Goal: Information Seeking & Learning: Learn about a topic

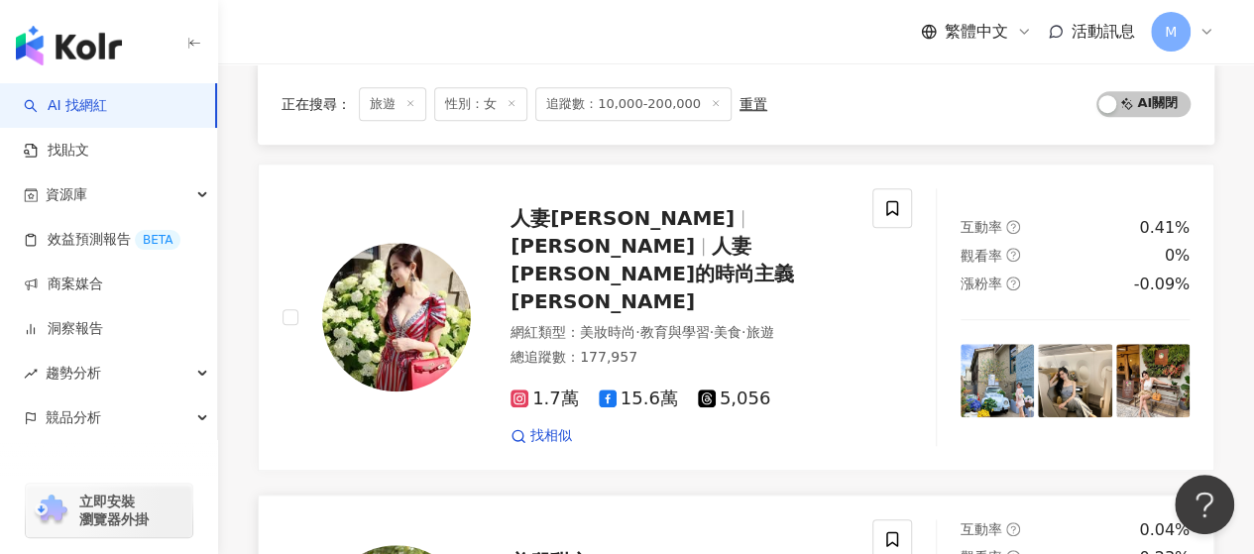
scroll to position [1091, 0]
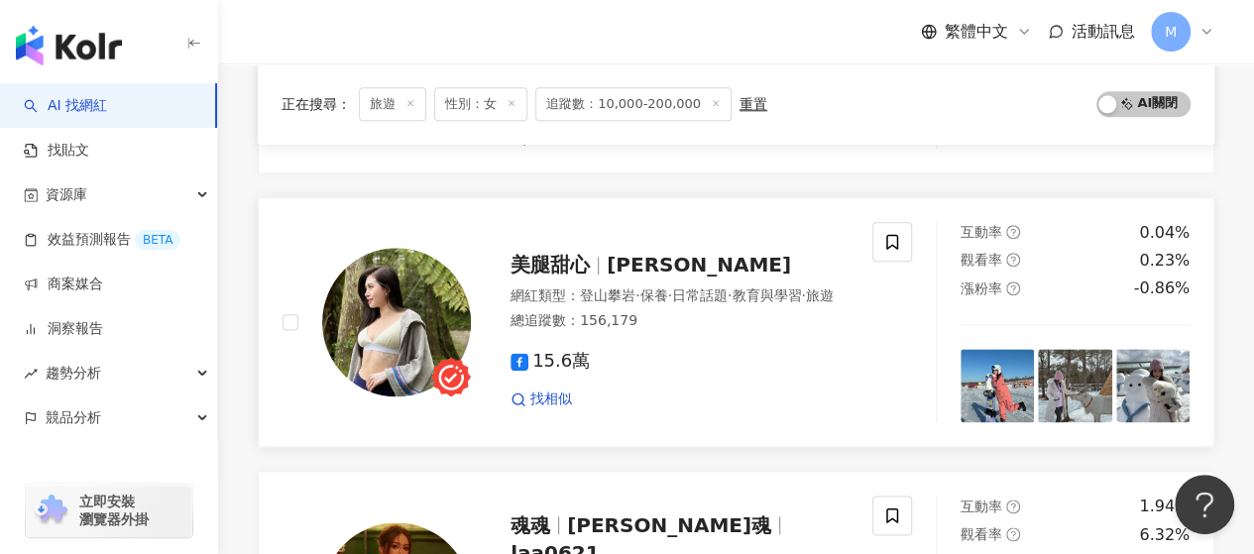
click at [571, 351] on span "15.6萬" at bounding box center [550, 361] width 79 height 21
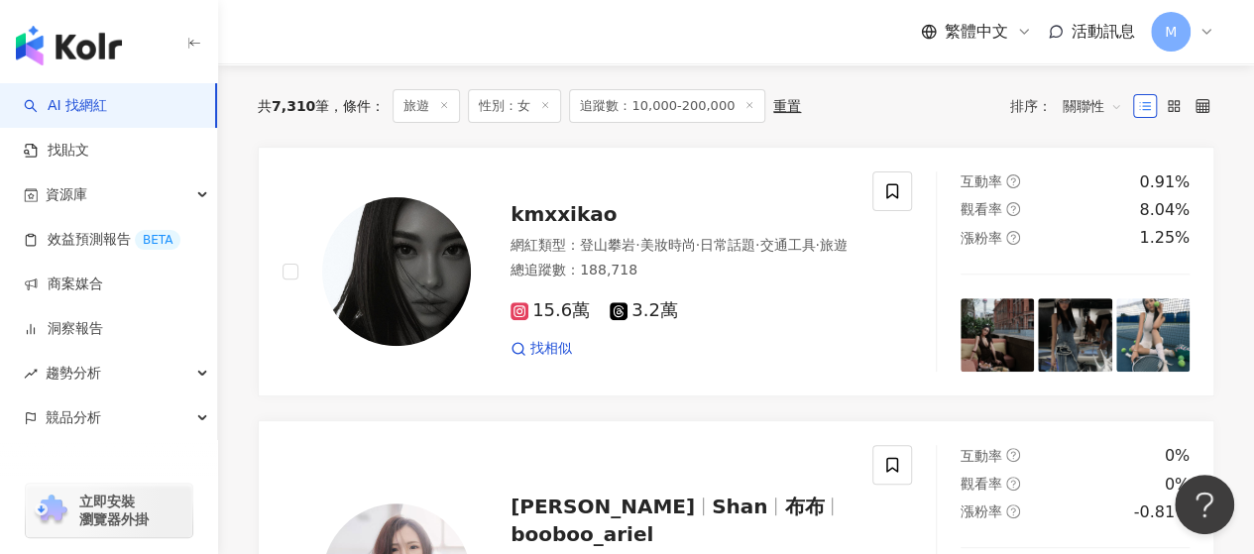
scroll to position [0, 0]
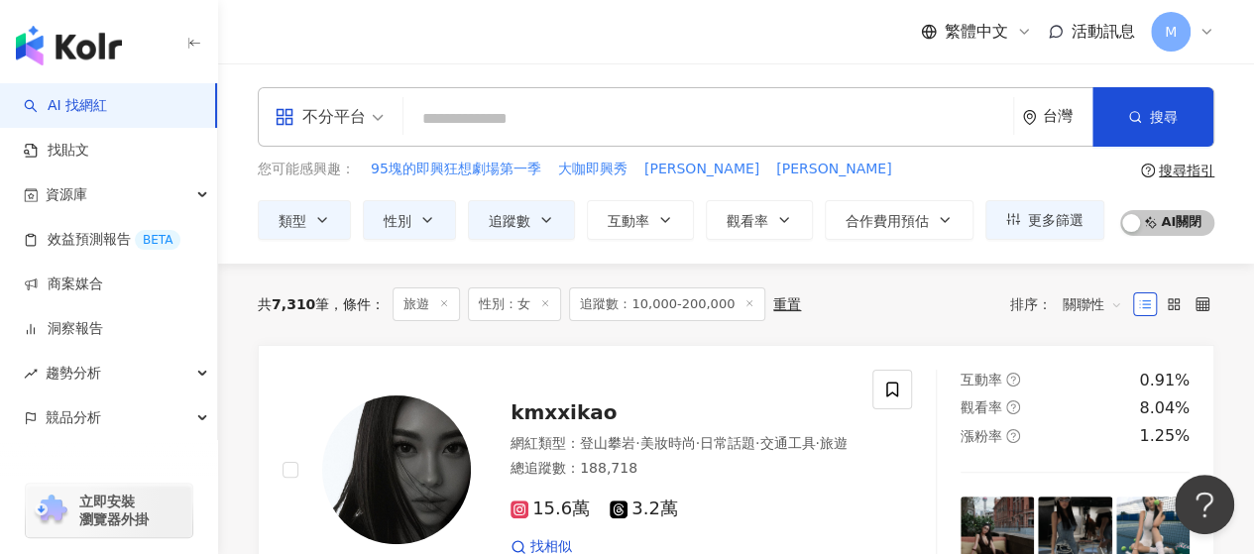
click at [518, 107] on input "search" at bounding box center [708, 119] width 594 height 38
type input "*"
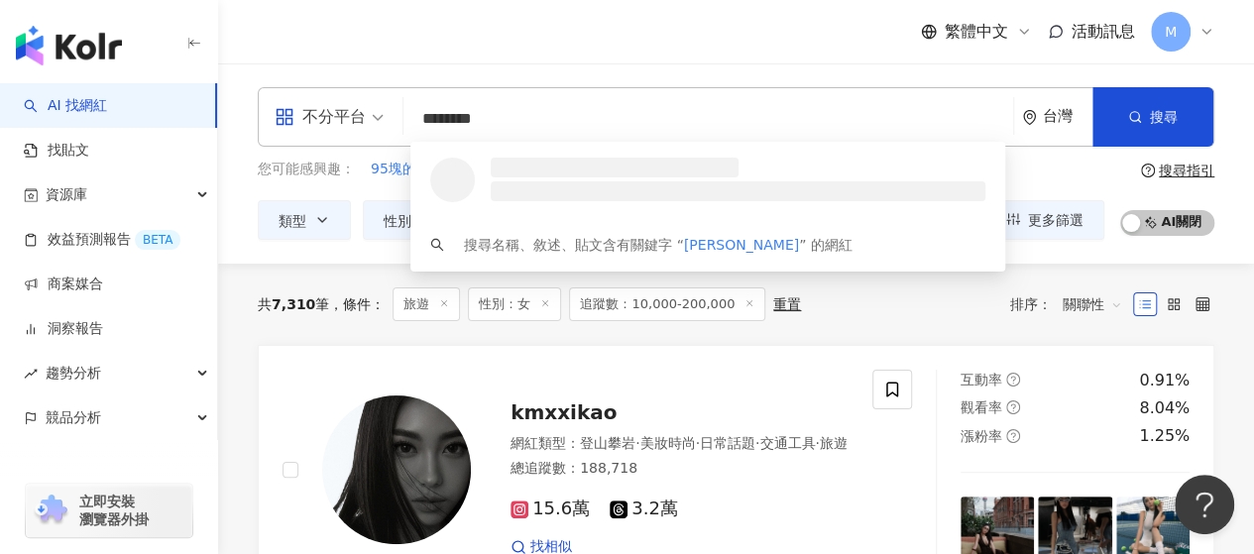
type input "*********"
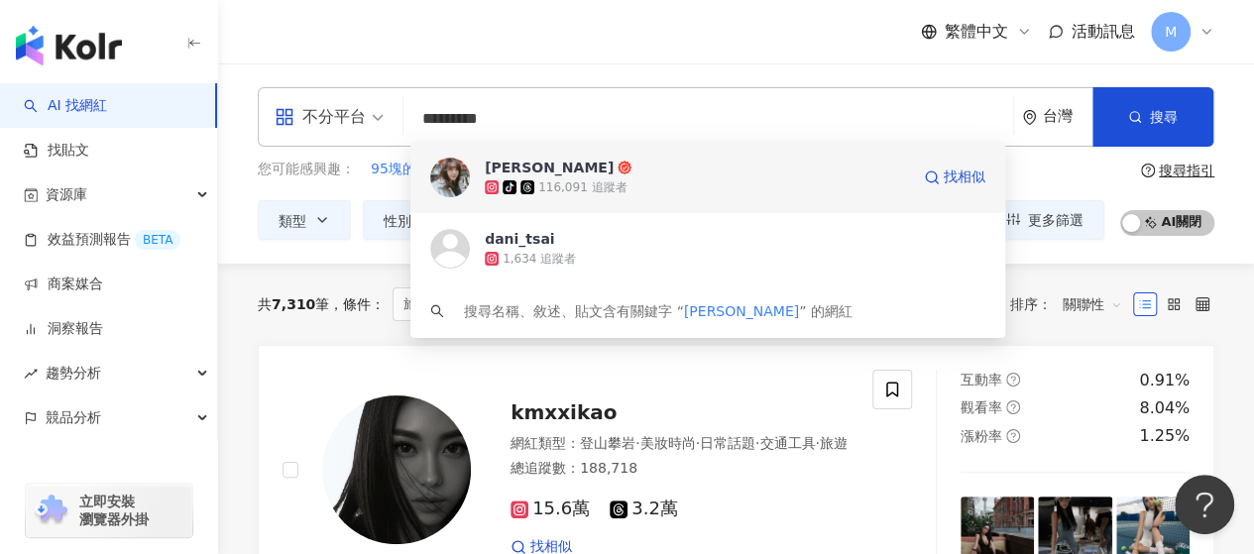
click at [607, 174] on span "Dani Tsai" at bounding box center [697, 168] width 424 height 20
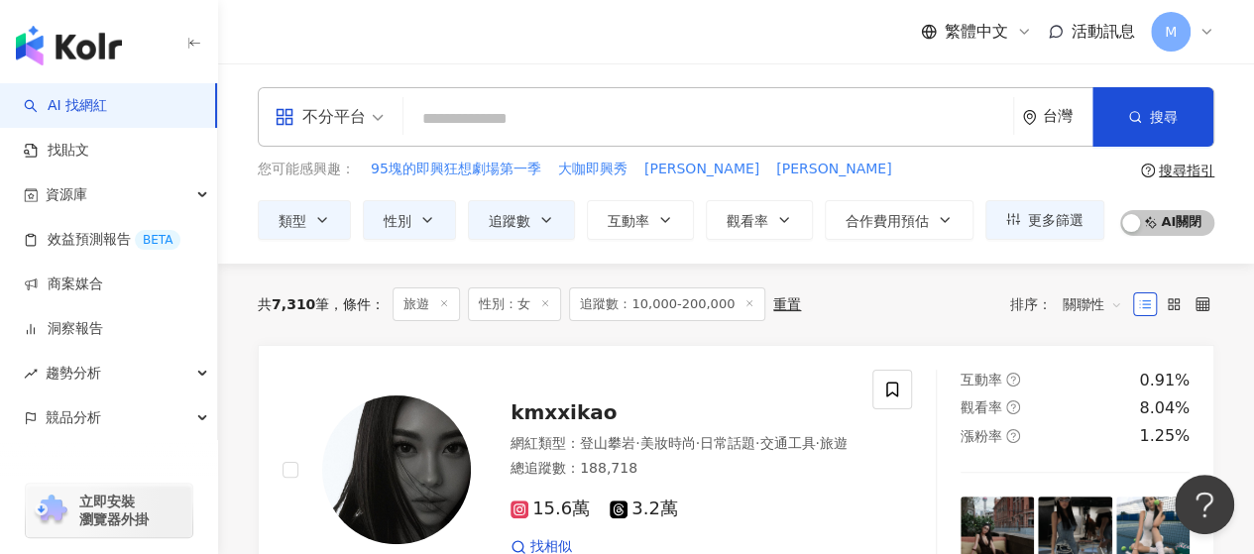
paste input "*******"
type input "*******"
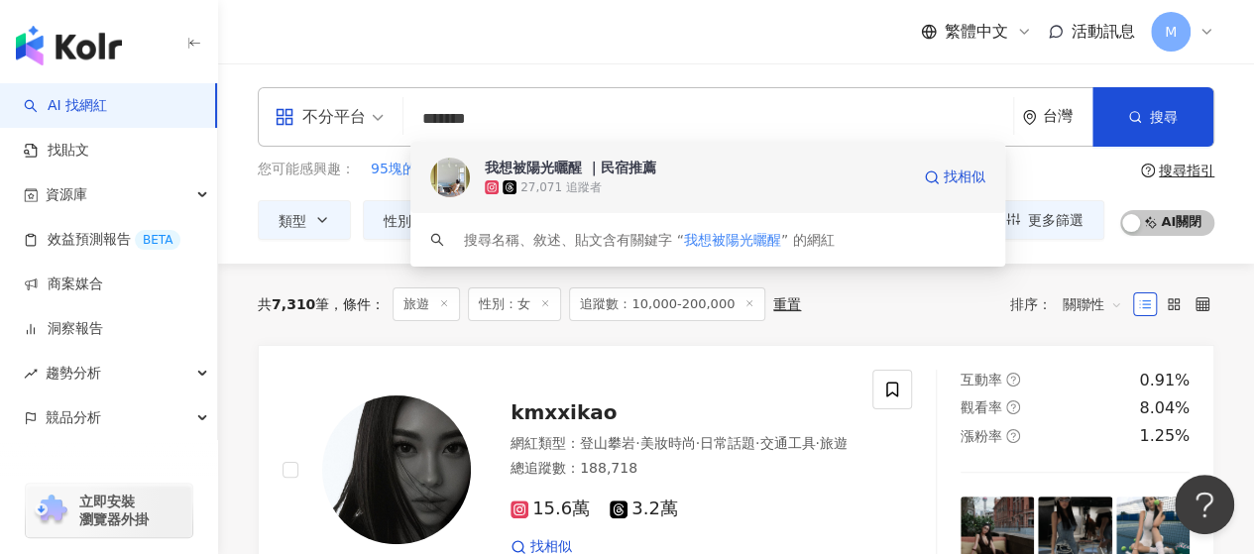
click at [573, 171] on div "我想被陽光曬醒 ｜民宿推薦" at bounding box center [571, 168] width 172 height 20
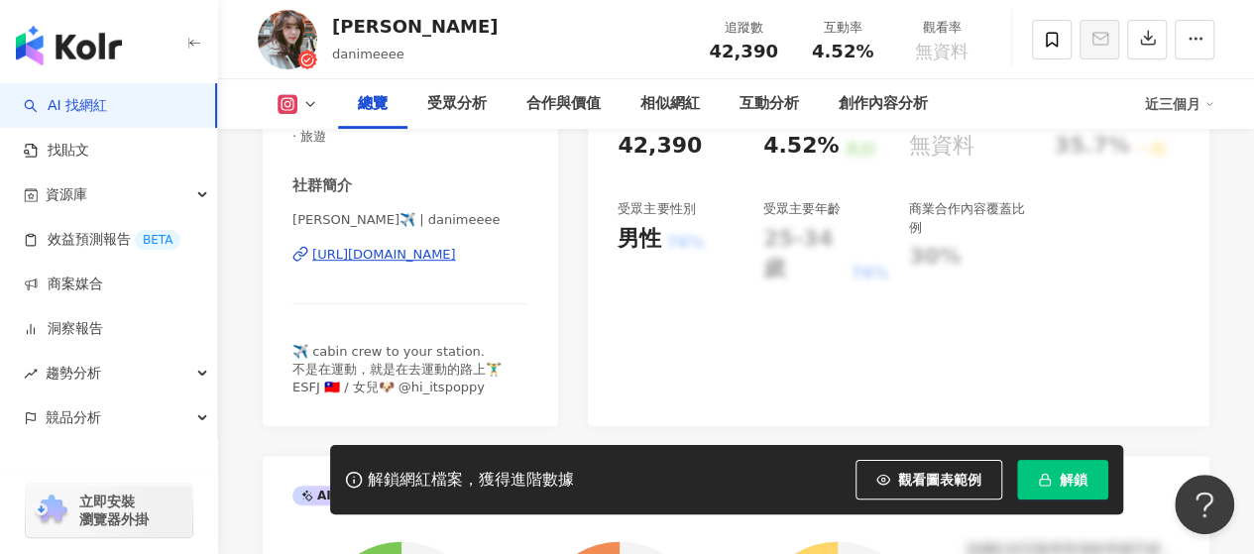
scroll to position [496, 0]
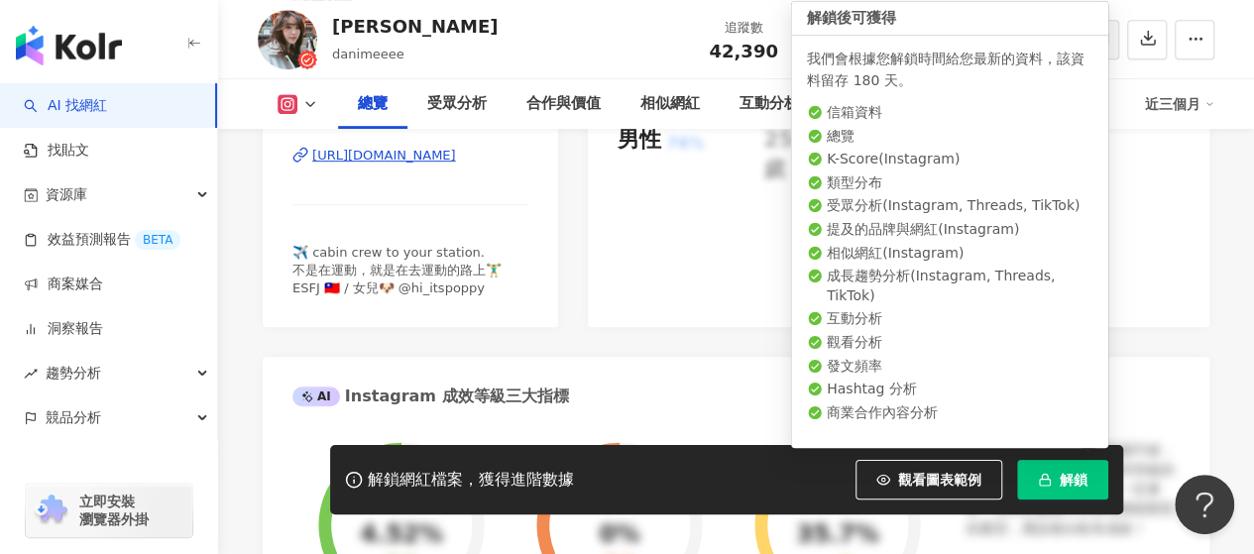
click at [1073, 475] on span "解鎖" at bounding box center [1074, 480] width 28 height 16
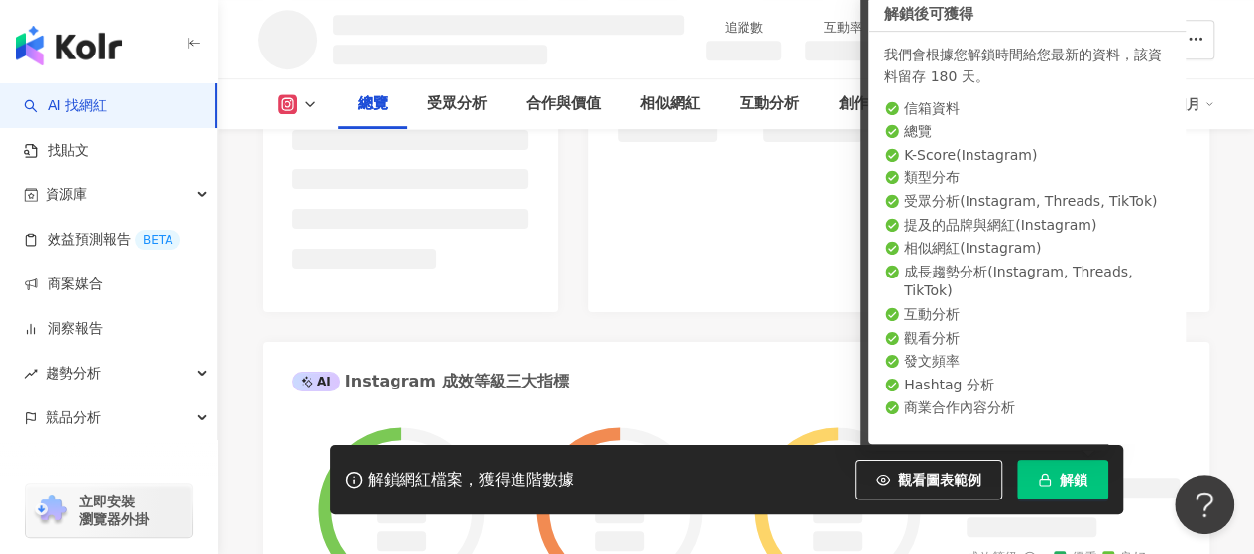
scroll to position [498, 0]
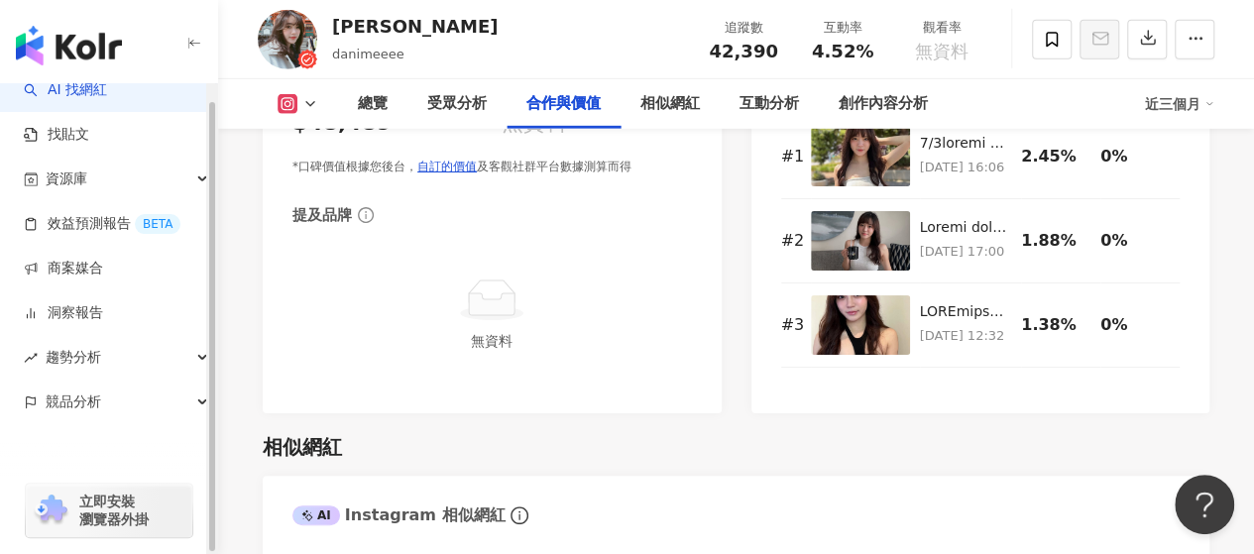
scroll to position [3272, 0]
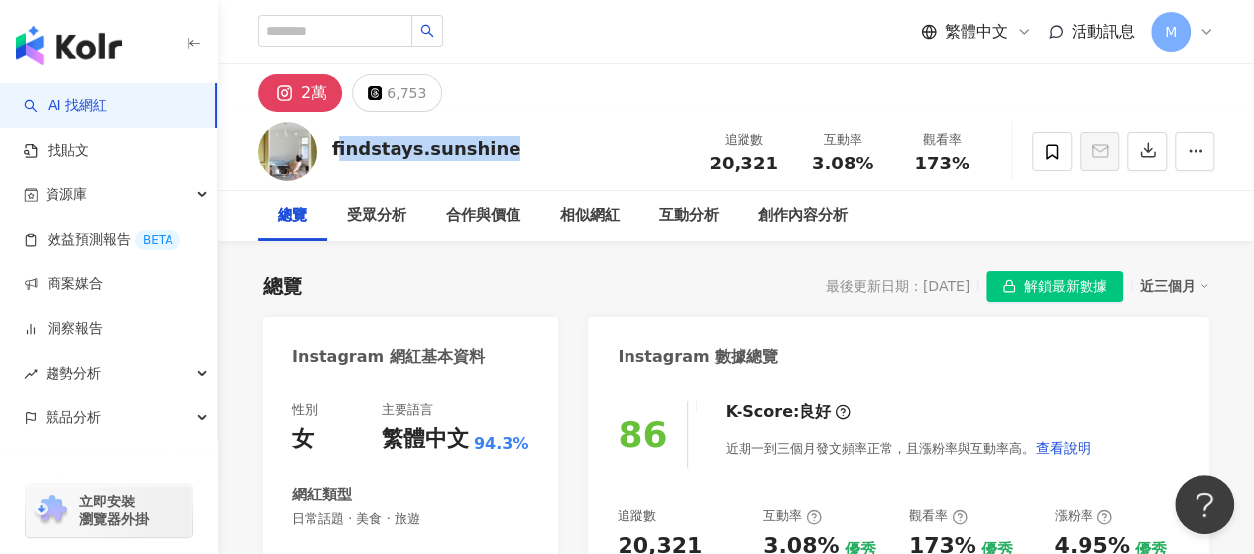
drag, startPoint x: 335, startPoint y: 148, endPoint x: 501, endPoint y: 156, distance: 165.8
click at [501, 156] on div "findstays.sunshine 追蹤數 20,321 互動率 3.08% 觀看率 173%" at bounding box center [736, 151] width 1036 height 78
click at [502, 156] on div "findstays.sunshine 追蹤數 20,321 互動率 3.08% 觀看率 173%" at bounding box center [736, 151] width 1036 height 78
drag, startPoint x: 487, startPoint y: 149, endPoint x: 330, endPoint y: 149, distance: 156.6
click at [330, 149] on div "findstays.sunshine 追蹤數 20,321 互動率 3.08% 觀看率 173%" at bounding box center [736, 151] width 1036 height 78
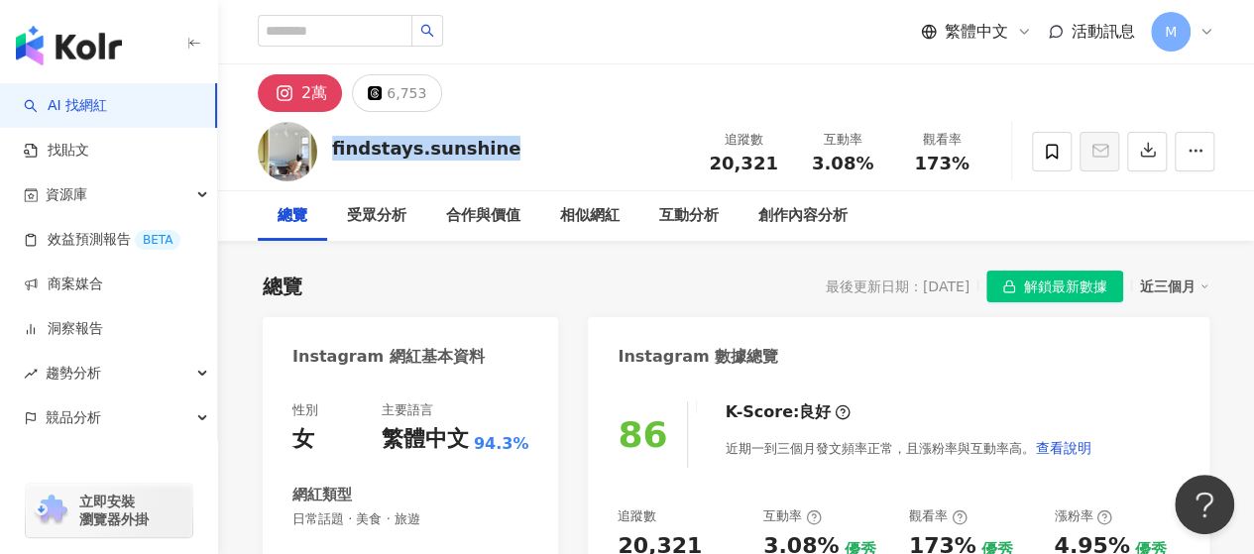
copy div "findstays.sunshine"
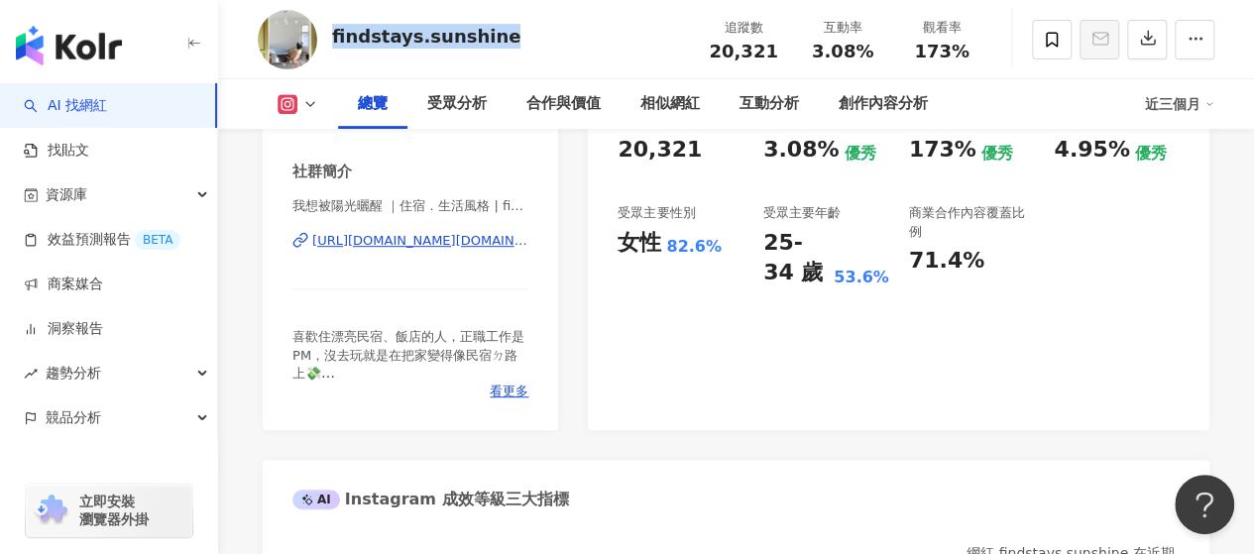
click at [393, 236] on div "https://www.instagram.com/findstays.sunshine/" at bounding box center [420, 241] width 216 height 18
copy div "findstays.sunshine"
click at [746, 310] on div "86 K-Score : 良好 近期一到三個月發文頻率正常，且漲粉率與互動率高。 查看說明 追蹤數 20,321 互動率 3.08% 優秀 觀看率 173% …" at bounding box center [899, 207] width 622 height 445
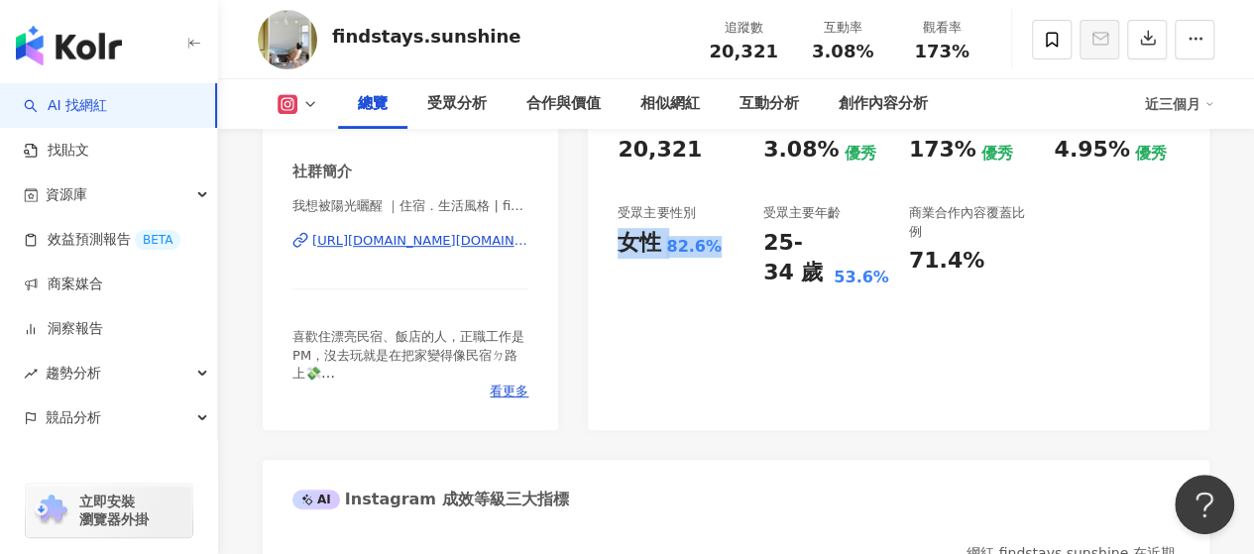
drag, startPoint x: 620, startPoint y: 241, endPoint x: 712, endPoint y: 249, distance: 92.5
click at [712, 249] on div "女性 82.6%" at bounding box center [681, 243] width 126 height 31
copy div "女性 82.6%"
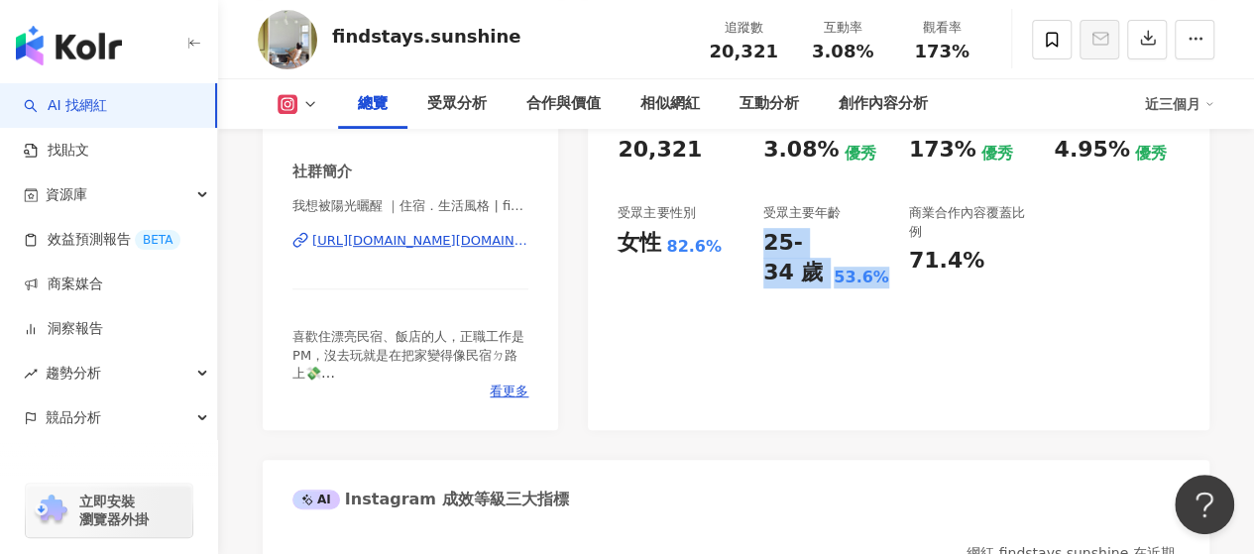
drag, startPoint x: 831, startPoint y: 264, endPoint x: 886, endPoint y: 277, distance: 57.0
click at [886, 277] on div "25-34 歲 53.6%" at bounding box center [826, 258] width 126 height 61
copy div "25-34 歲 53.6%"
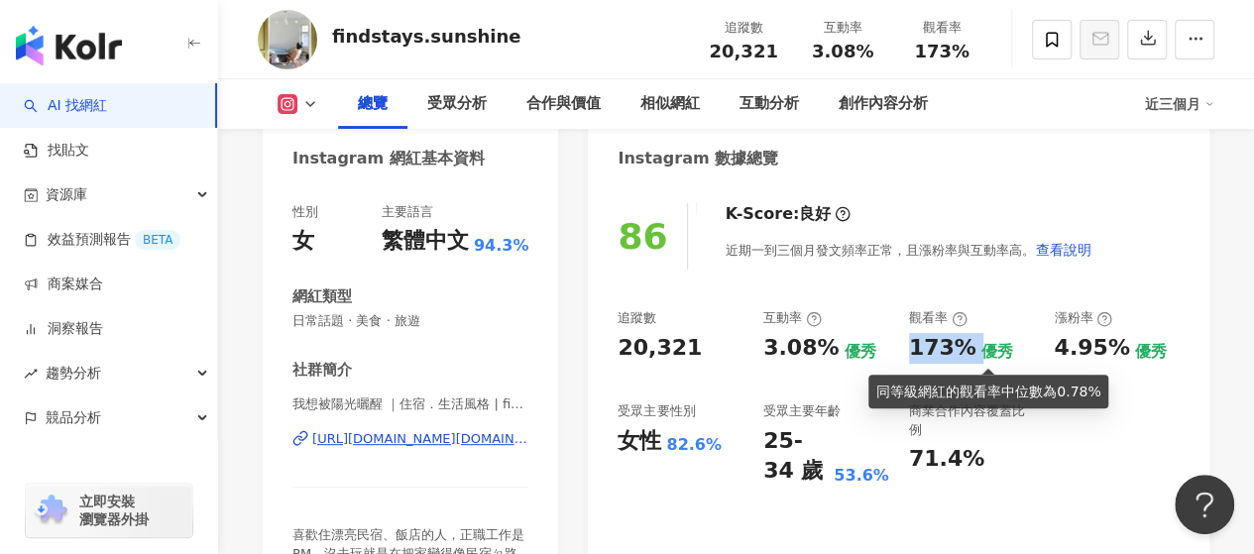
drag, startPoint x: 911, startPoint y: 350, endPoint x: 978, endPoint y: 354, distance: 66.5
click at [978, 354] on div "173% 優秀" at bounding box center [972, 348] width 126 height 31
copy div "173%"
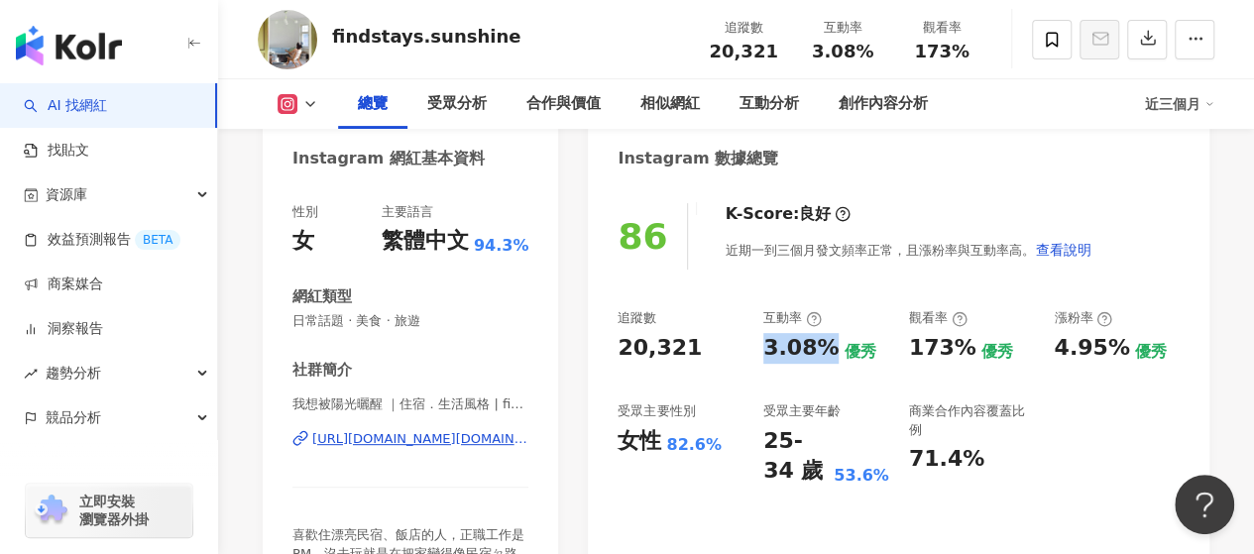
drag, startPoint x: 764, startPoint y: 348, endPoint x: 819, endPoint y: 348, distance: 54.5
click at [819, 348] on div "3.08%" at bounding box center [800, 348] width 75 height 31
copy div "3.08%"
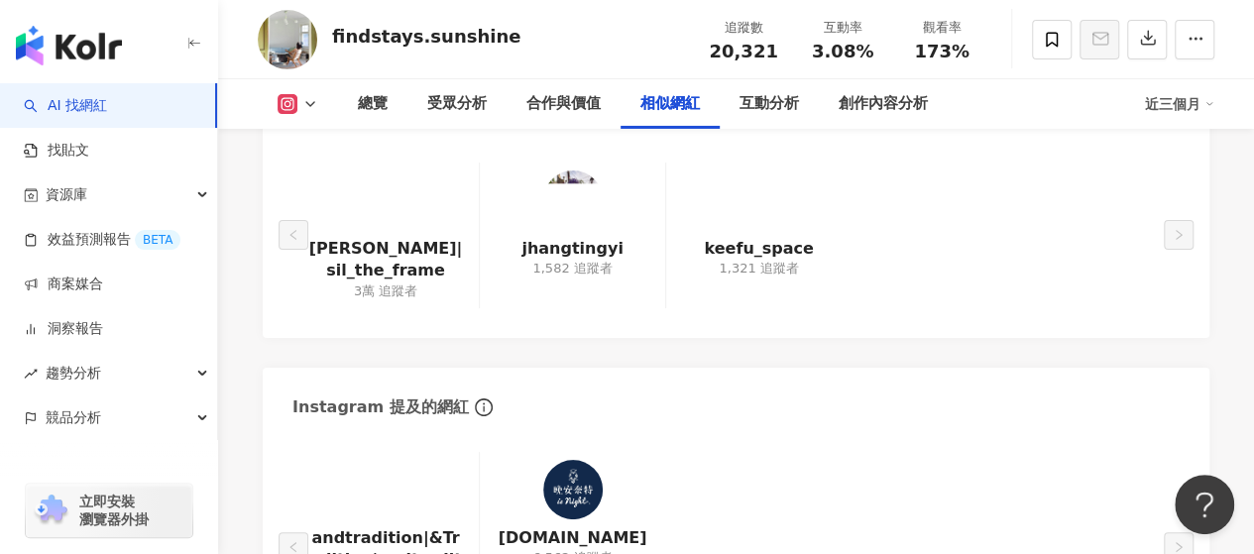
scroll to position [3272, 0]
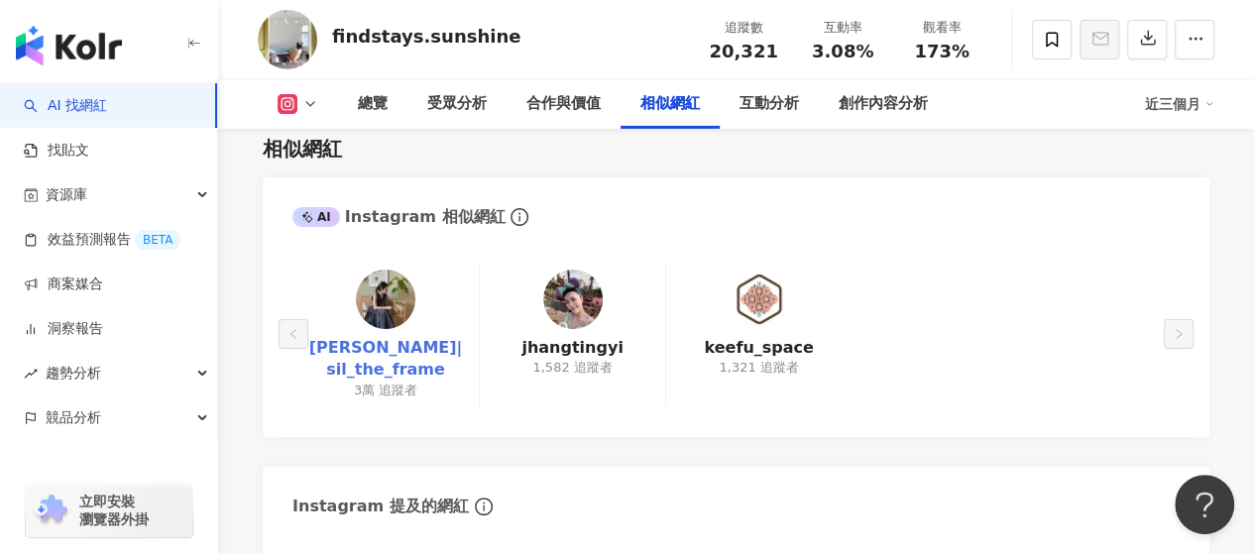
click at [373, 337] on link "Silvia Cheng|sil_the_frame" at bounding box center [385, 359] width 155 height 45
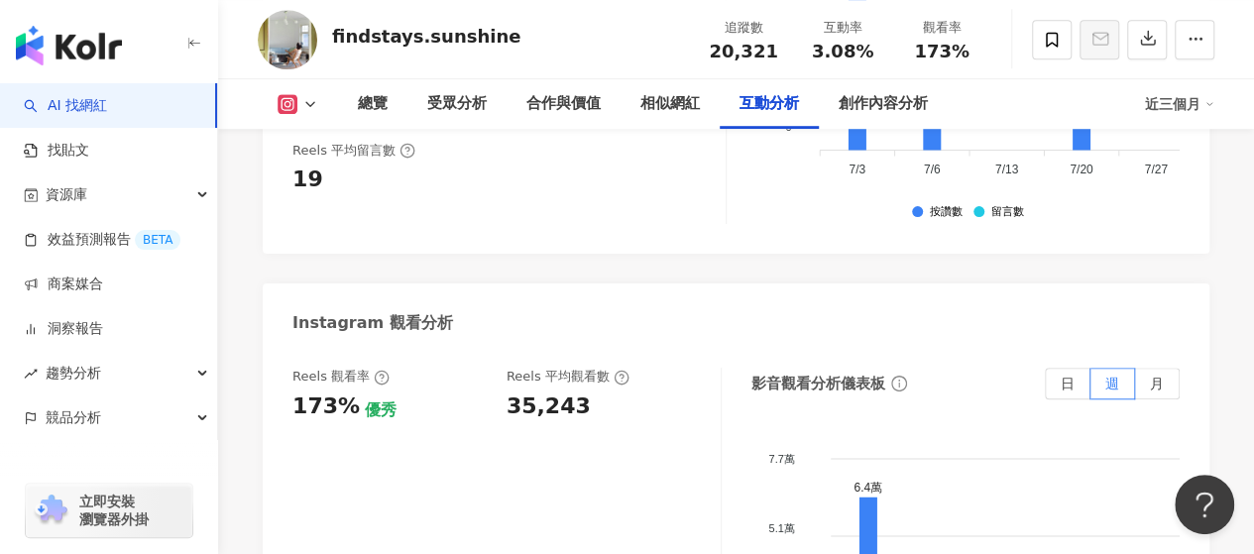
scroll to position [4461, 0]
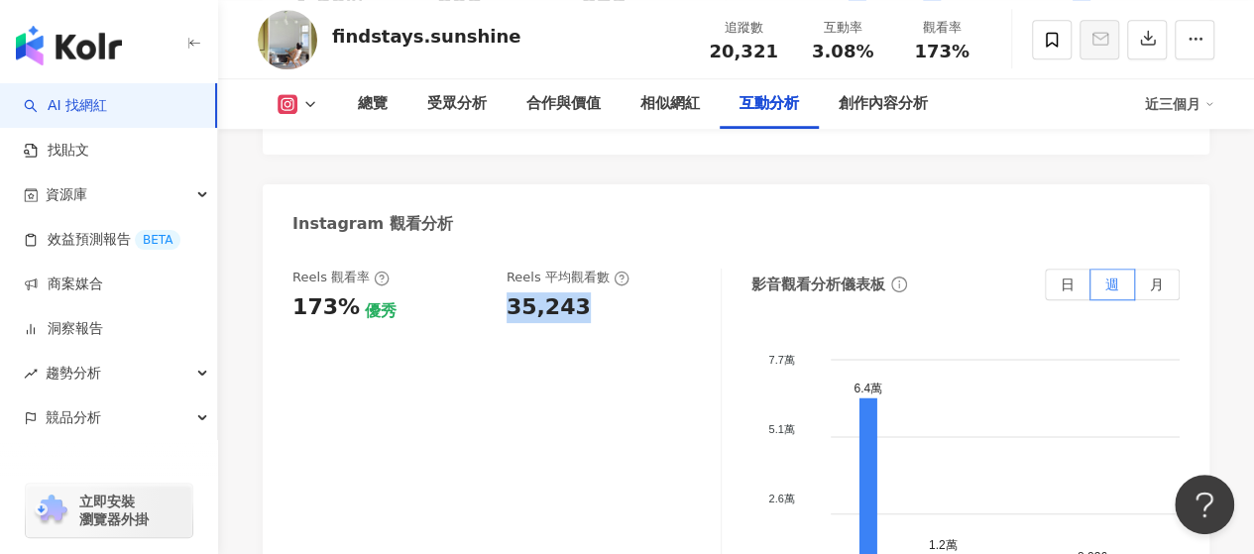
drag, startPoint x: 510, startPoint y: 285, endPoint x: 581, endPoint y: 285, distance: 71.4
click at [581, 292] on div "35,243" at bounding box center [604, 307] width 194 height 31
copy div "35,243"
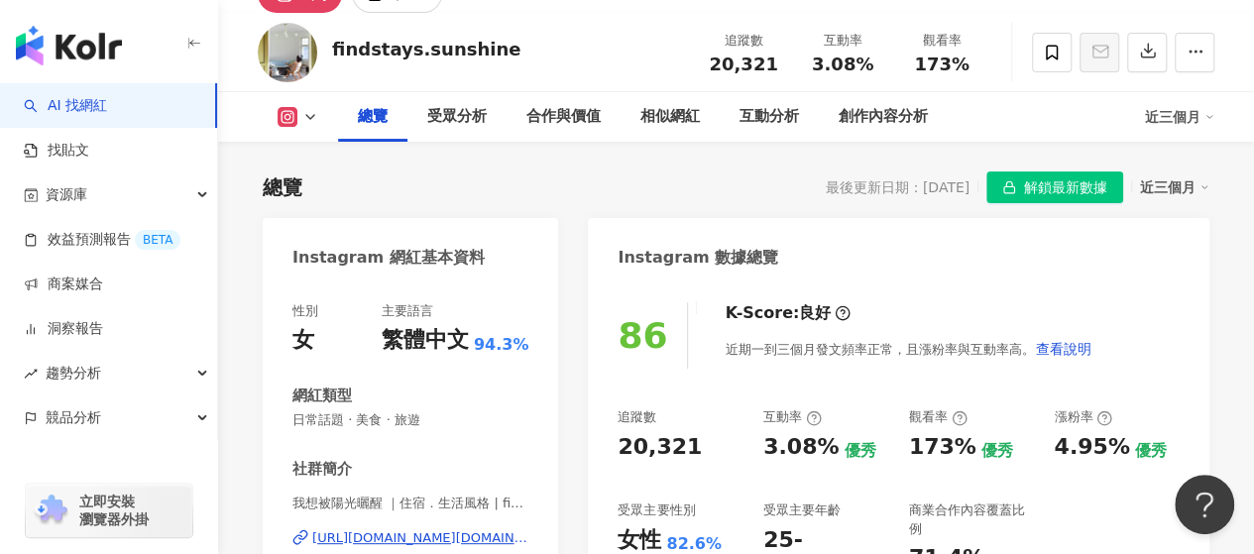
scroll to position [0, 0]
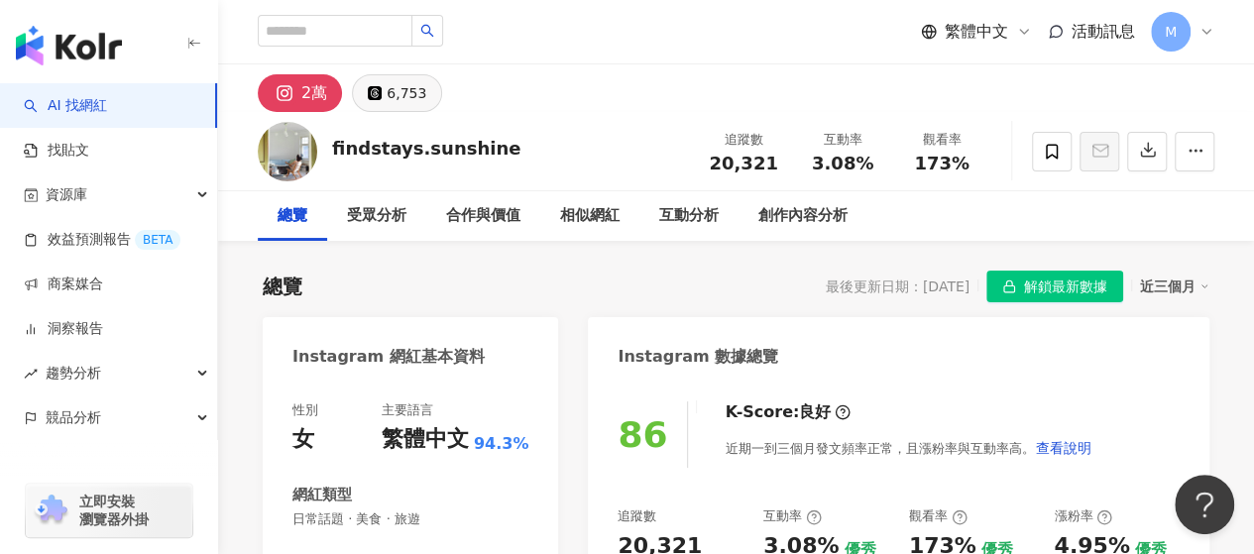
click at [408, 90] on div "6,753" at bounding box center [407, 93] width 40 height 28
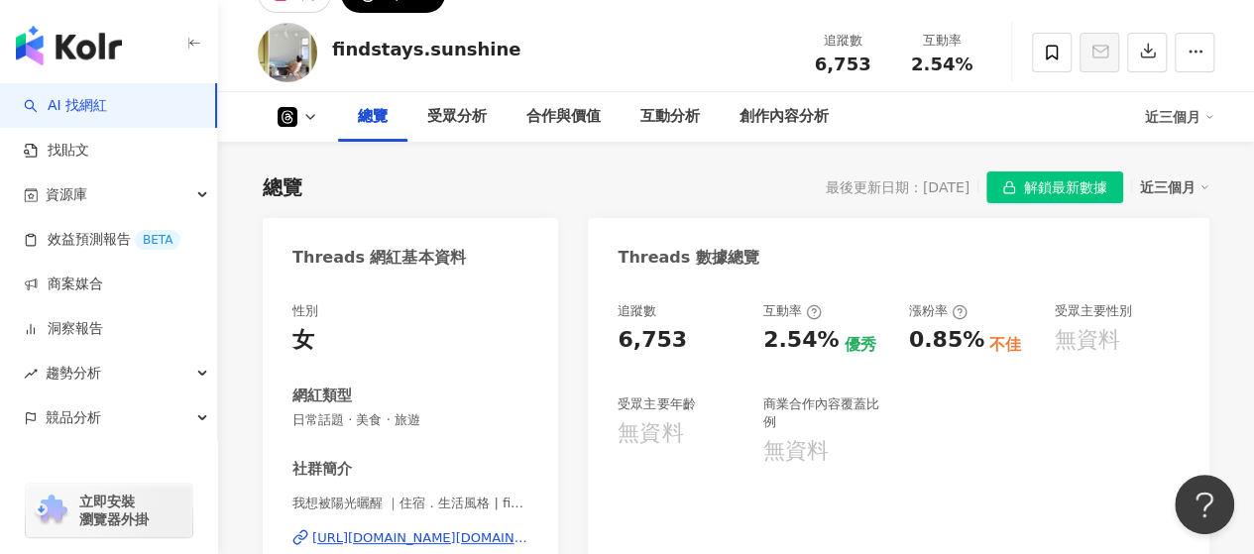
scroll to position [198, 0]
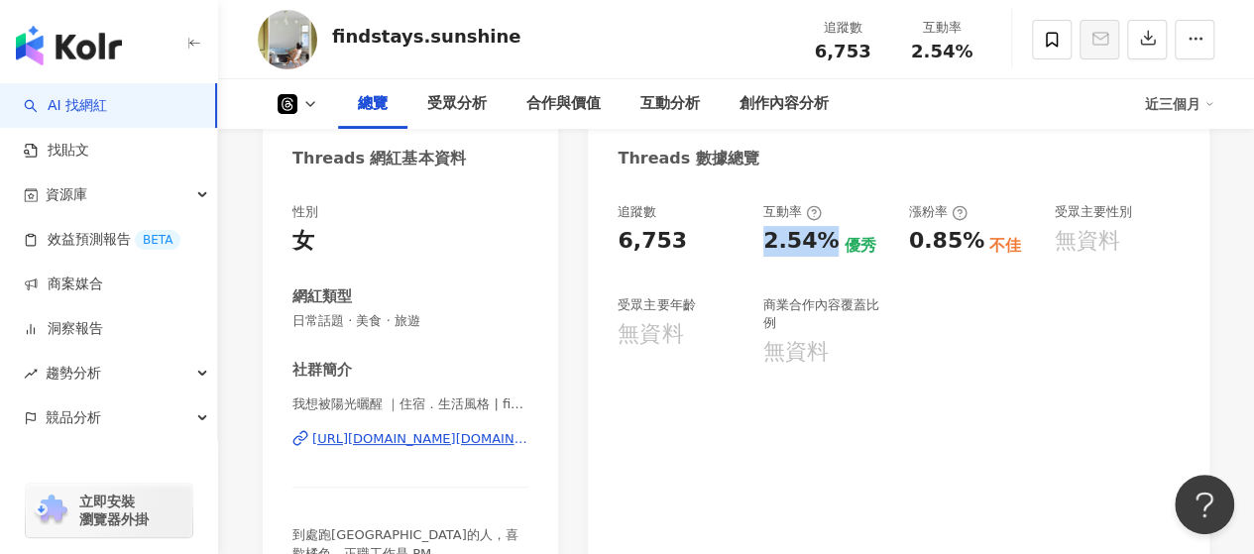
drag, startPoint x: 768, startPoint y: 243, endPoint x: 819, endPoint y: 243, distance: 50.6
click at [819, 243] on div "2.54%" at bounding box center [800, 241] width 75 height 31
copy div "2.54%"
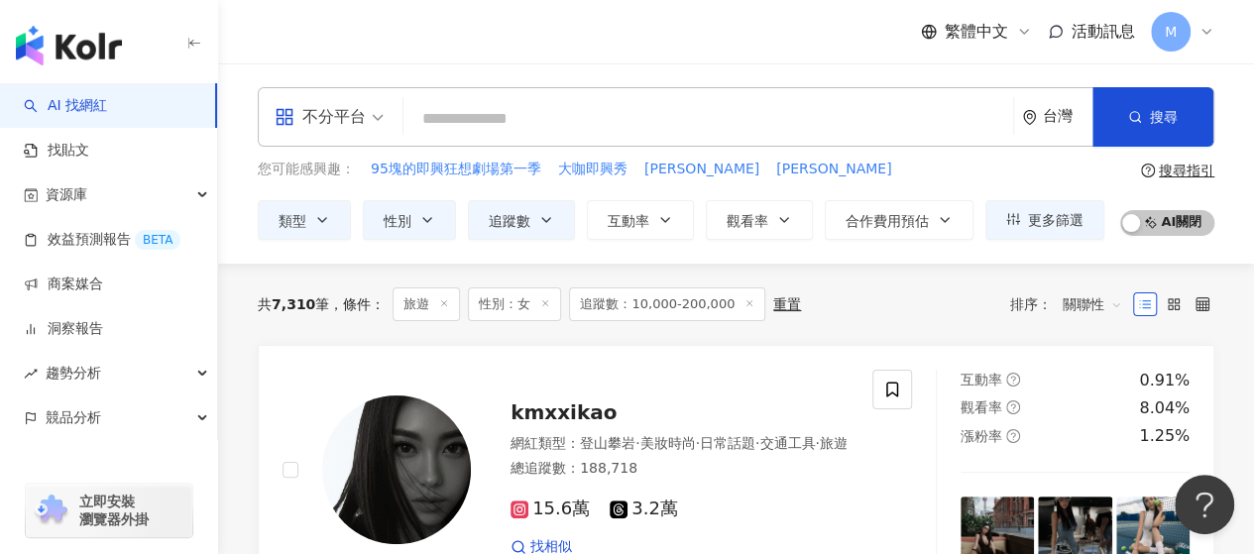
click at [458, 116] on input "search" at bounding box center [708, 119] width 594 height 38
paste input "*********"
type input "*********"
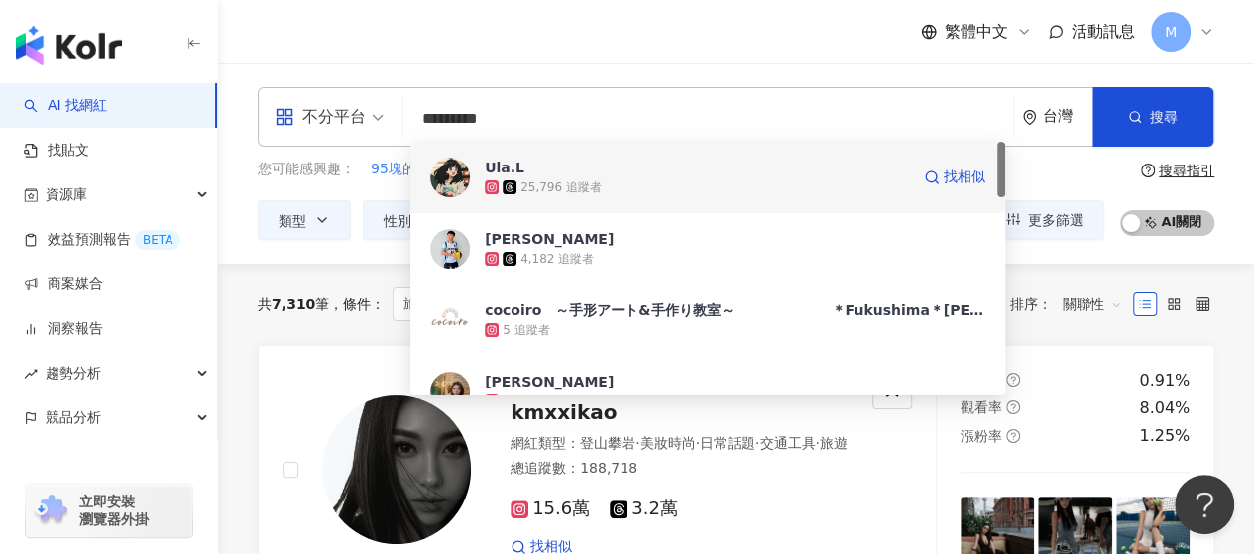
click at [467, 172] on img at bounding box center [450, 178] width 40 height 40
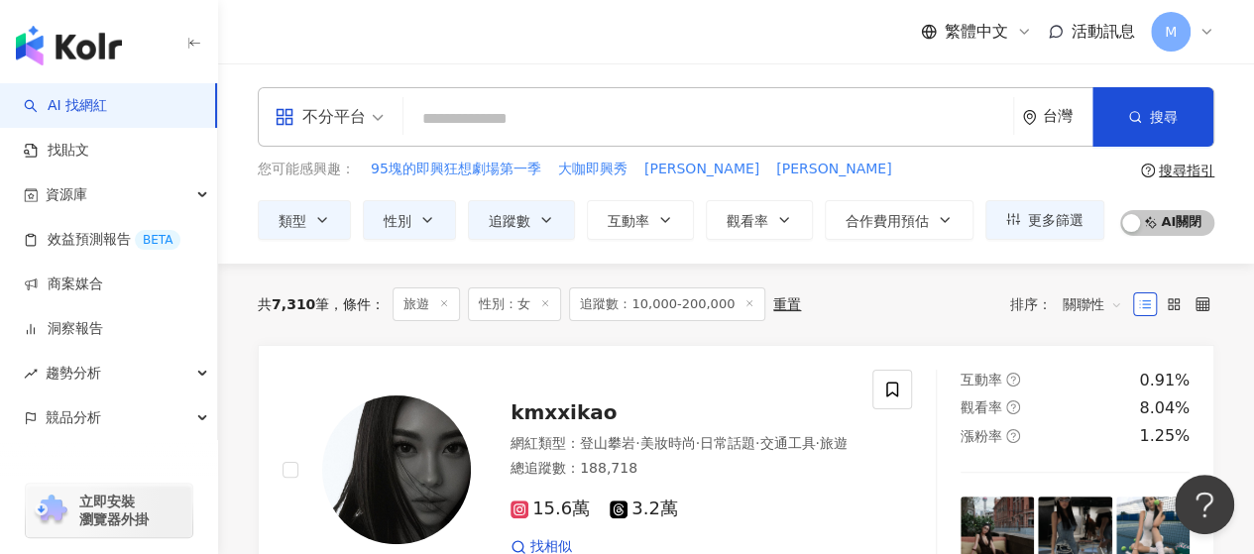
click at [469, 110] on input "search" at bounding box center [708, 119] width 594 height 38
paste input "**********"
type input "**********"
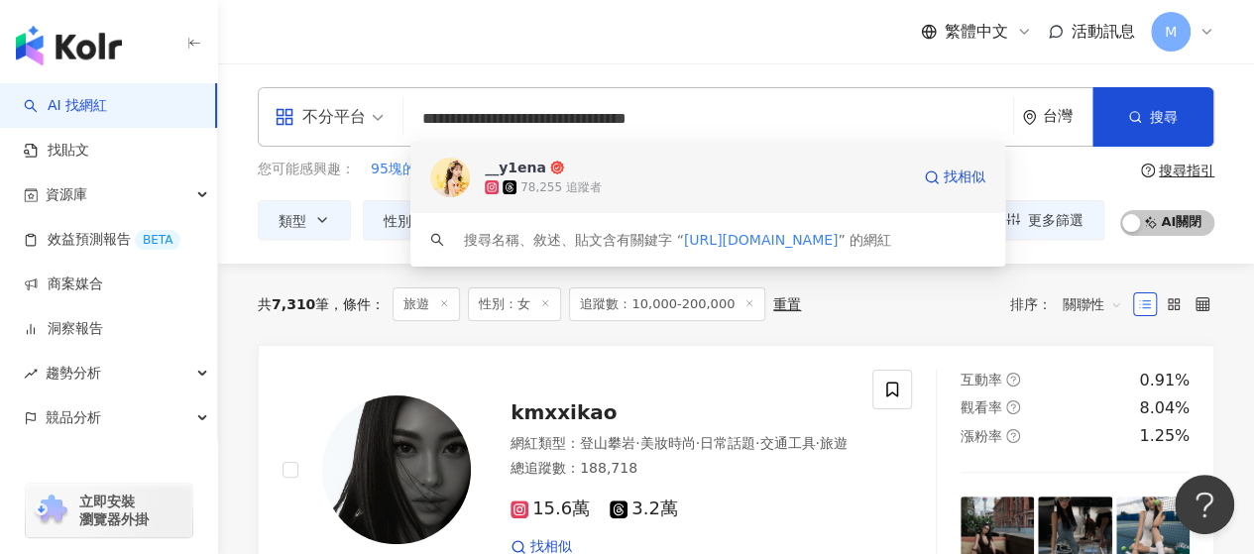
click at [499, 173] on div "__y1ena" at bounding box center [515, 168] width 61 height 20
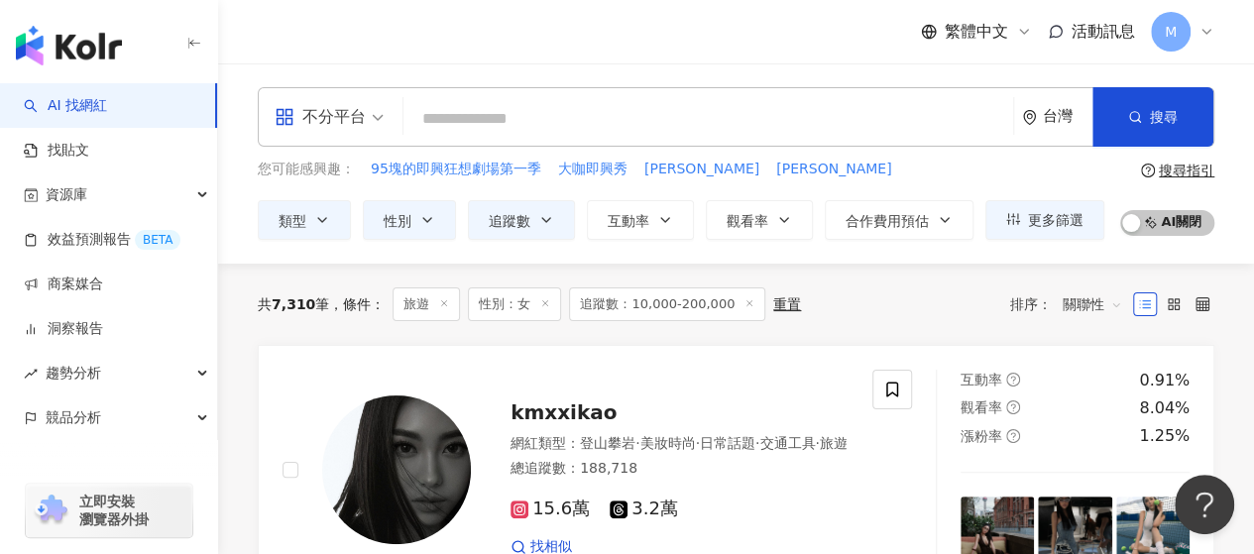
paste input "**********"
type input "**********"
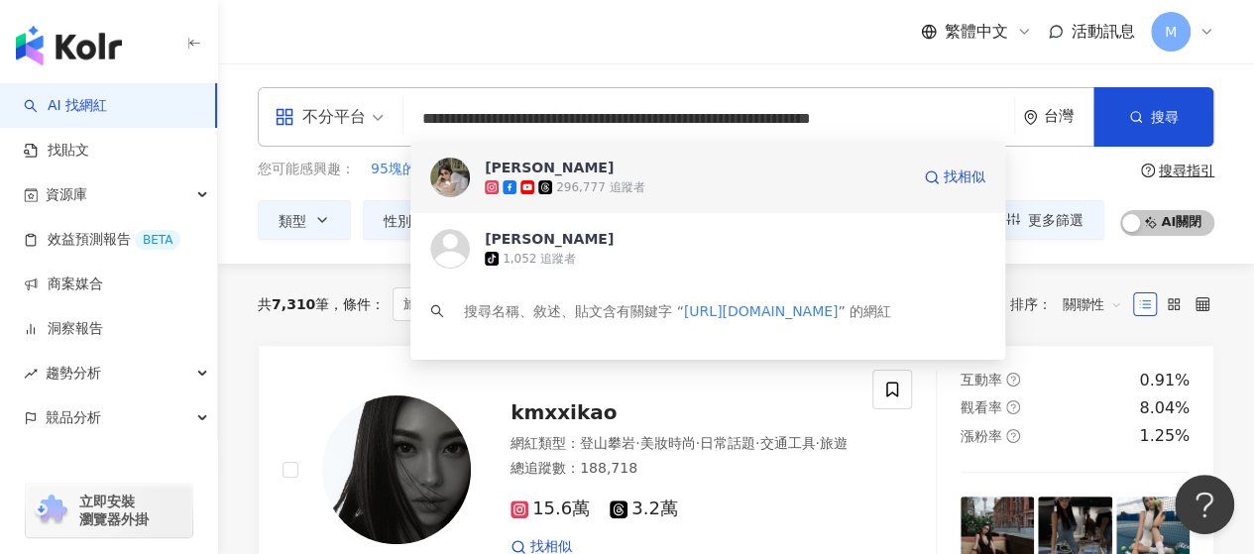
click at [560, 161] on span "Jasmine" at bounding box center [697, 168] width 424 height 20
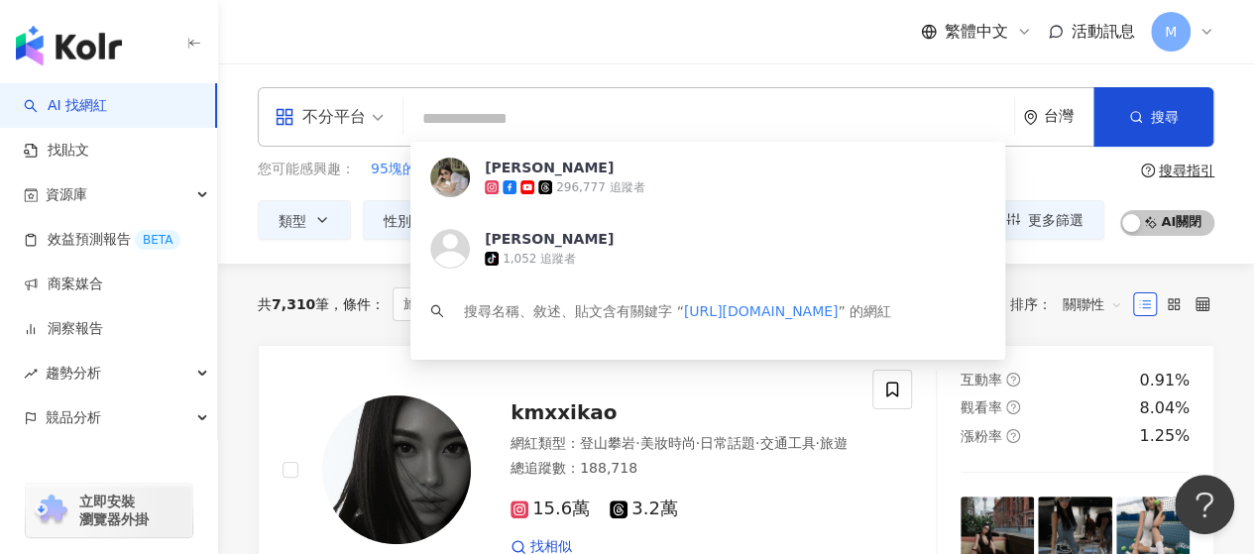
scroll to position [0, 0]
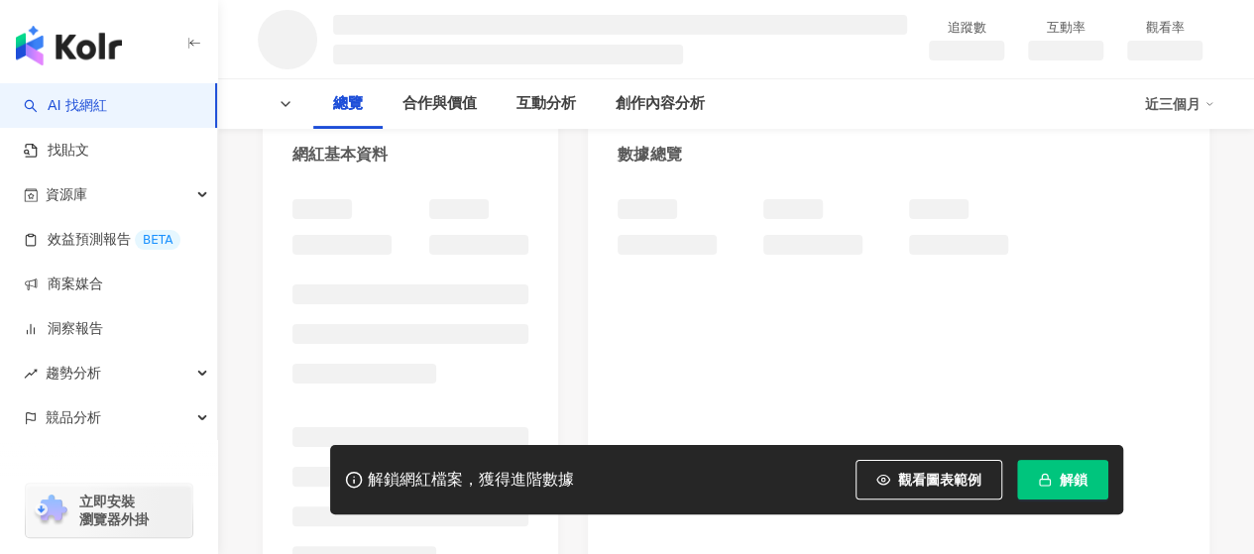
scroll to position [297, 0]
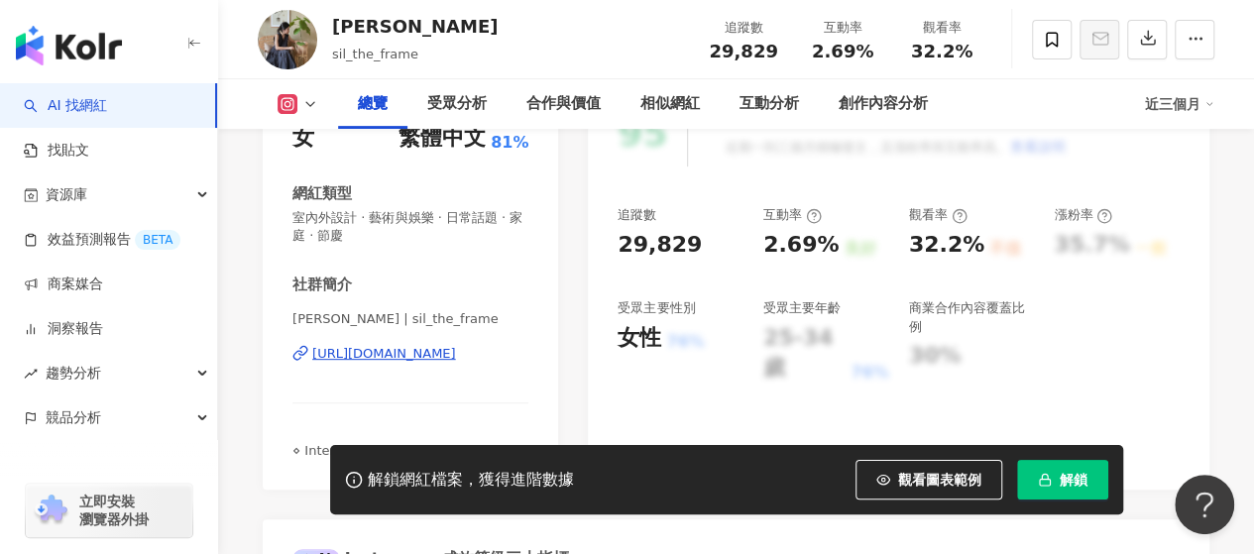
click at [436, 252] on div "性別 女 主要語言 繁體中文 81% 網紅類型 室內外設計 · 藝術與娛樂 · 日常話題 · 家庭 · 節慶 社群簡介 [PERSON_NAME] | sil…" at bounding box center [410, 280] width 236 height 360
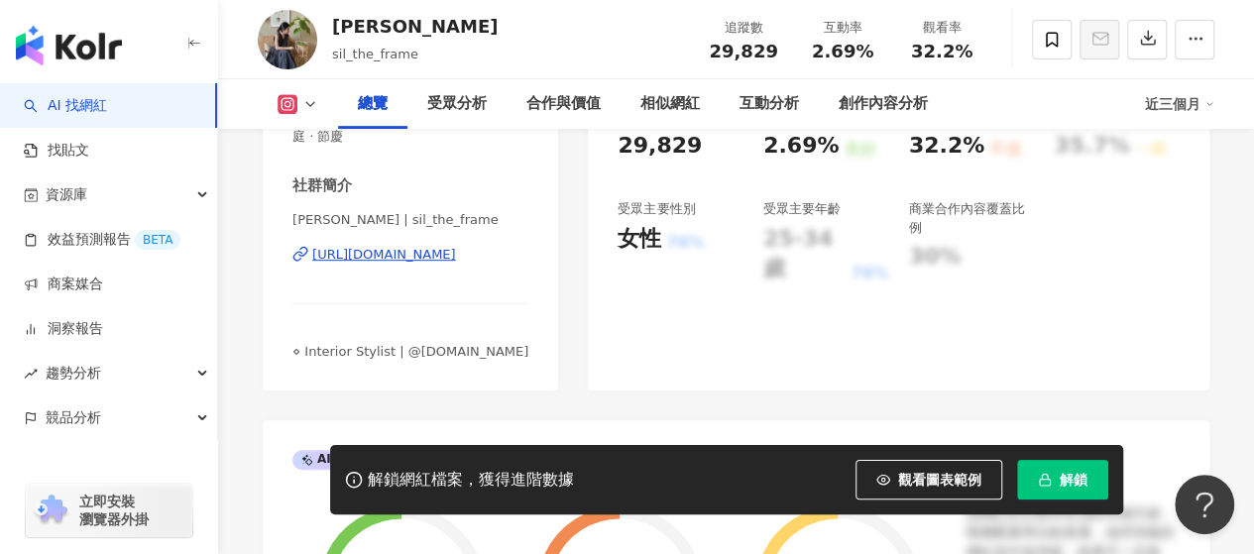
click at [432, 255] on div "[URL][DOMAIN_NAME]" at bounding box center [384, 255] width 144 height 18
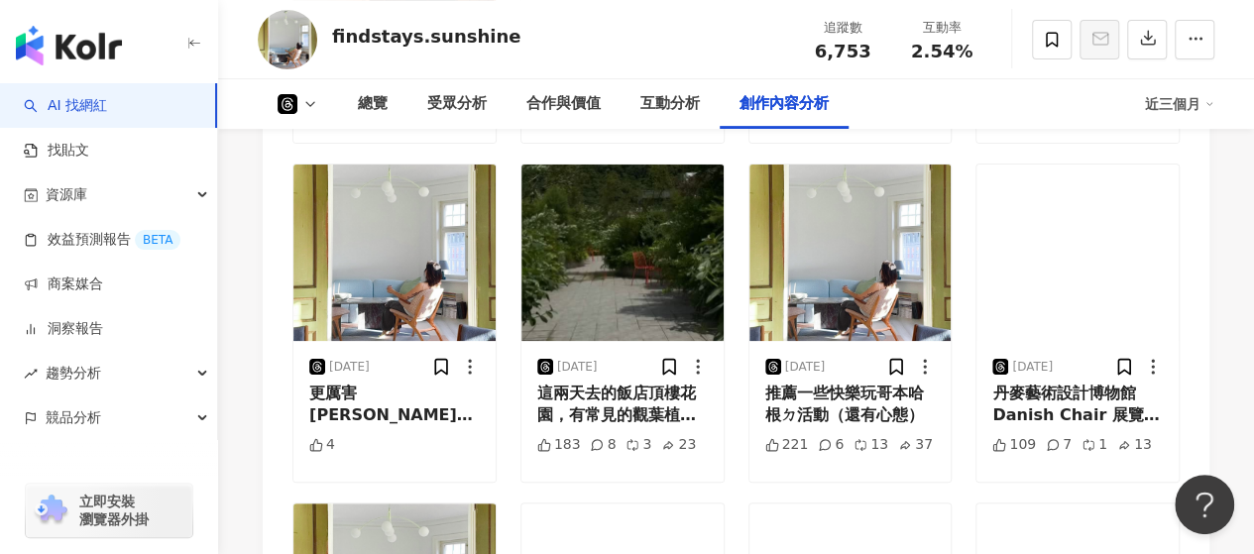
scroll to position [3463, 0]
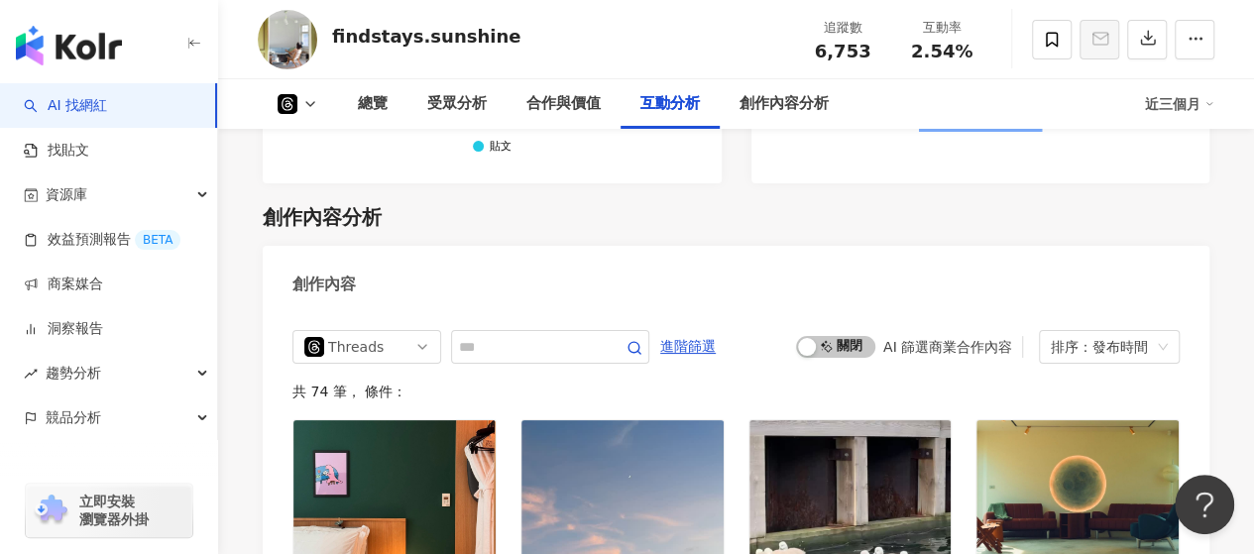
click at [318, 109] on button at bounding box center [298, 104] width 80 height 20
click at [308, 152] on button "Instagram" at bounding box center [329, 141] width 119 height 28
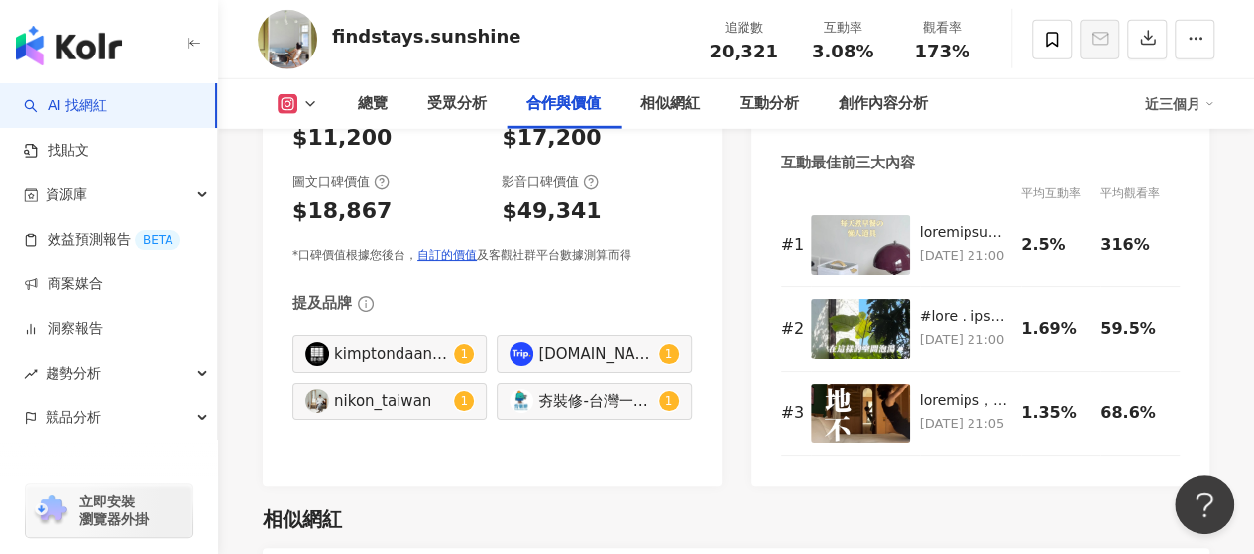
scroll to position [2802, 0]
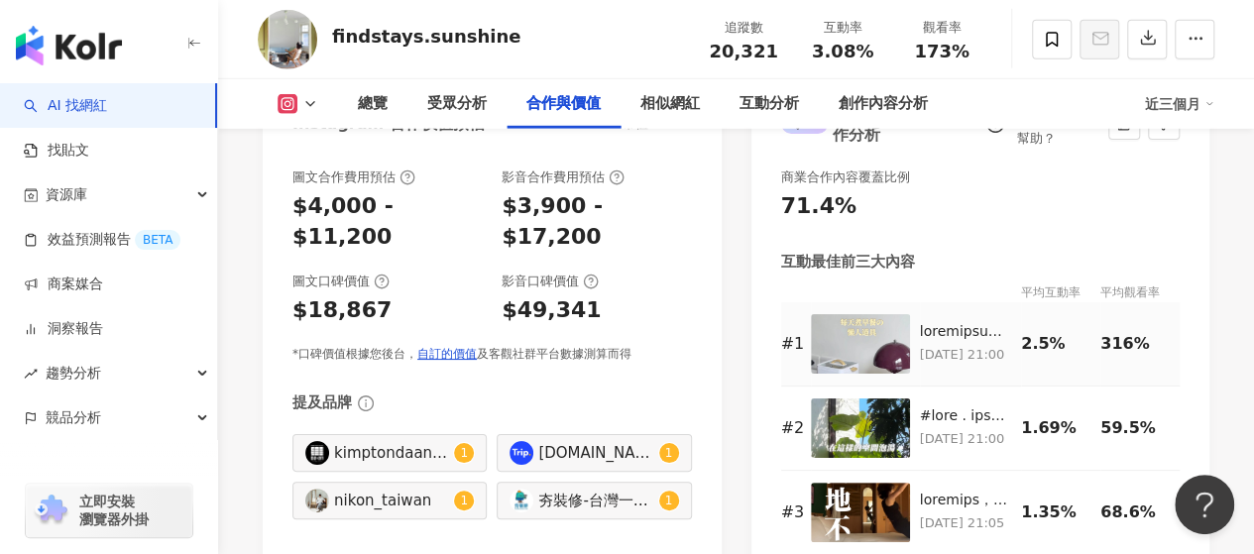
click at [873, 314] on img at bounding box center [860, 343] width 99 height 59
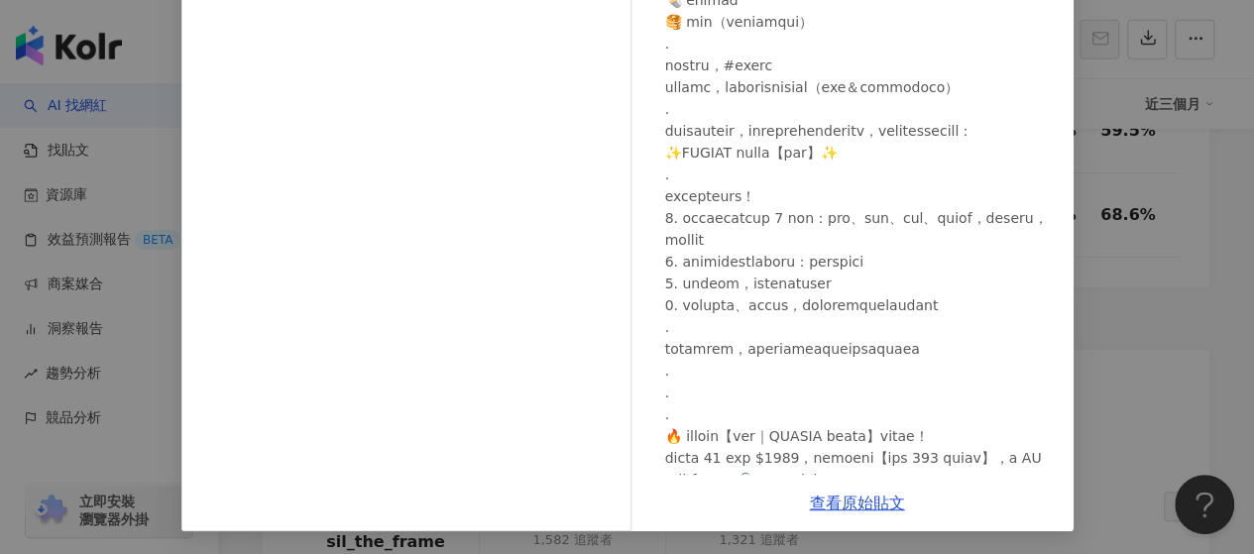
scroll to position [0, 0]
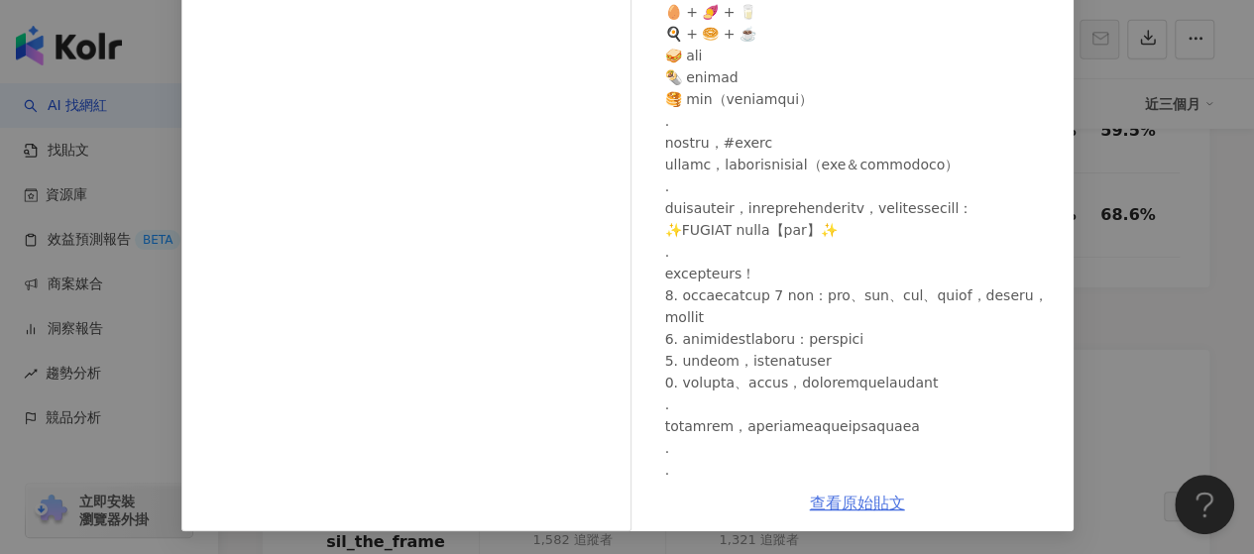
click at [869, 509] on link "查看原始貼文" at bounding box center [857, 503] width 95 height 19
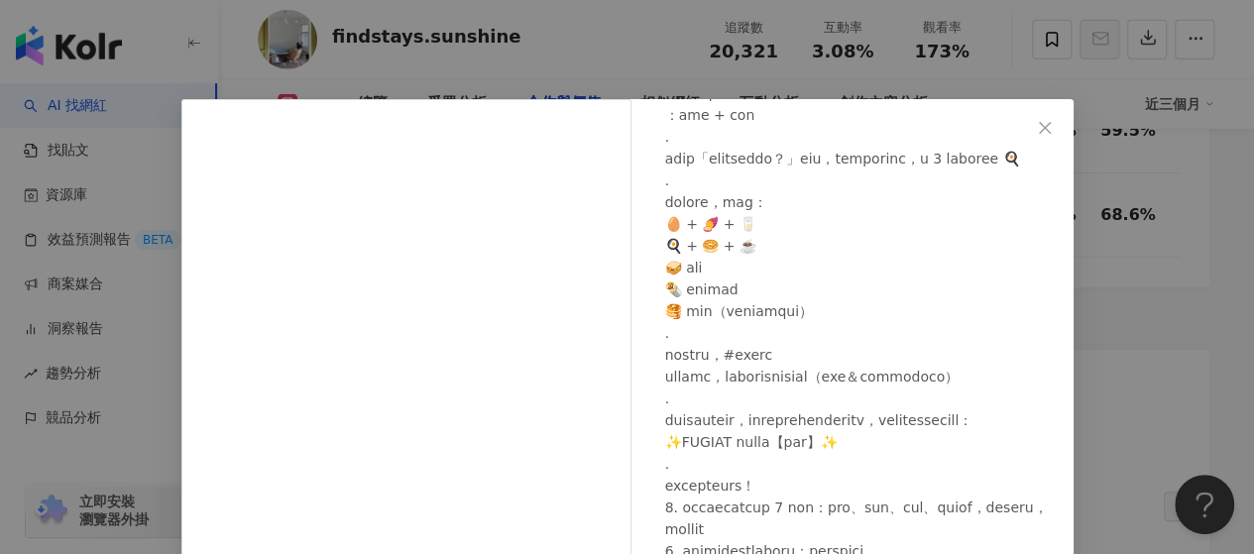
scroll to position [276, 0]
click at [484, 47] on div "我想被陽光曬醒 ｜民宿推薦 2025/7/3 508 1 6.4萬 查看原始貼文" at bounding box center [627, 277] width 1254 height 554
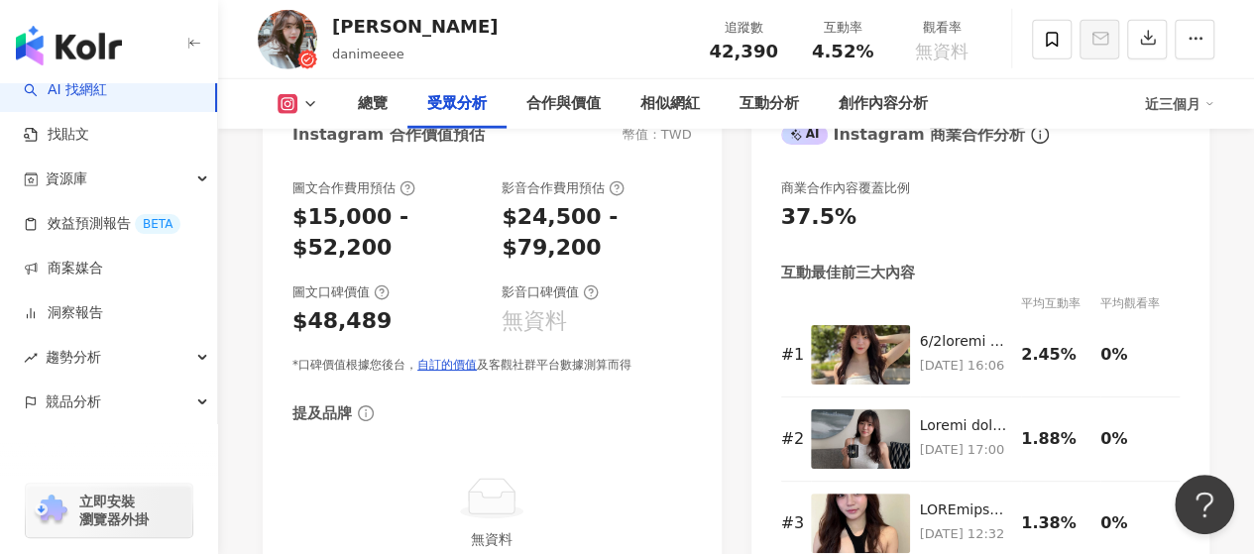
scroll to position [1685, 0]
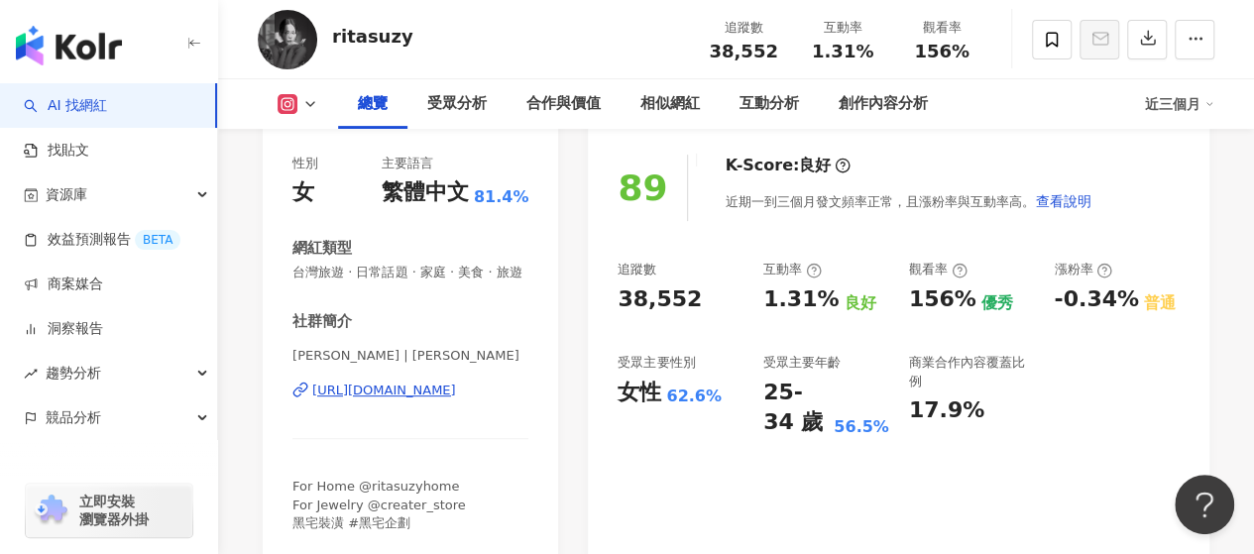
scroll to position [243, 0]
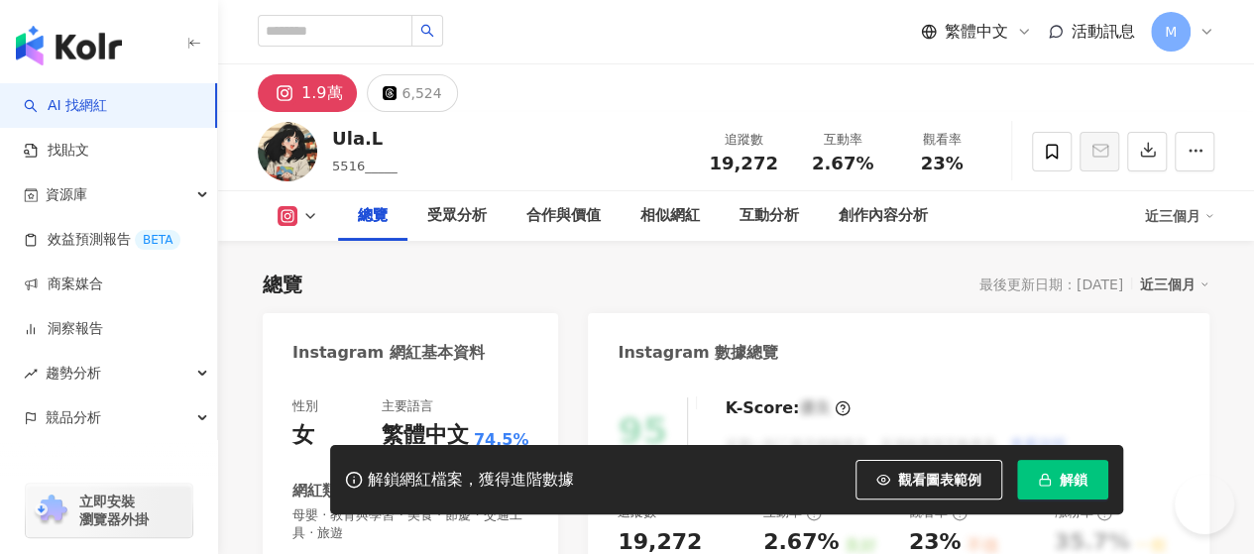
scroll to position [297, 0]
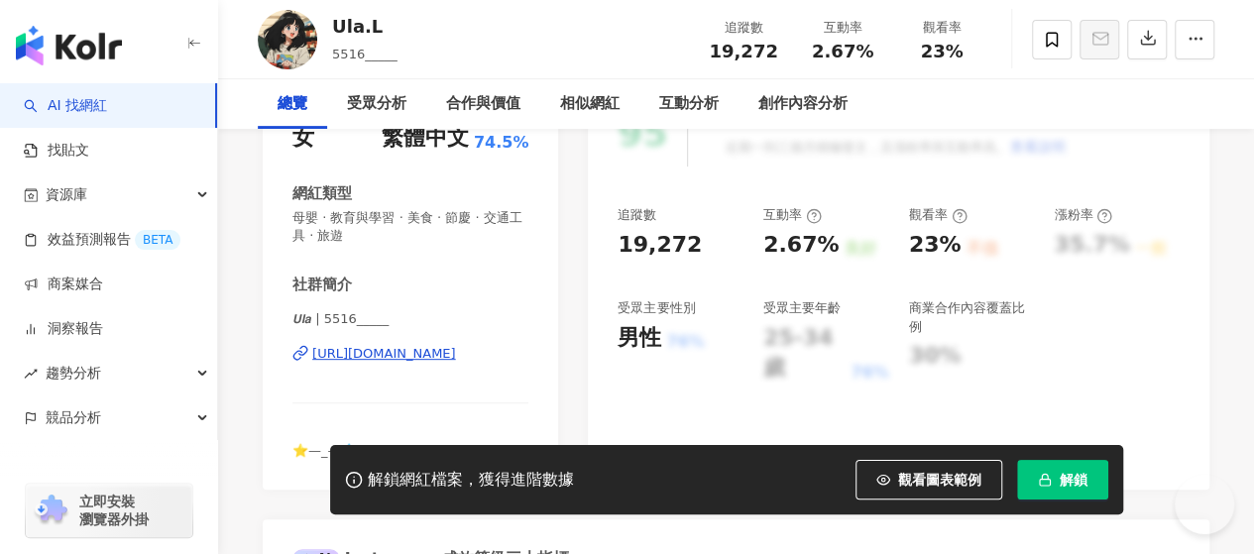
click at [1052, 474] on button "解鎖" at bounding box center [1062, 480] width 91 height 40
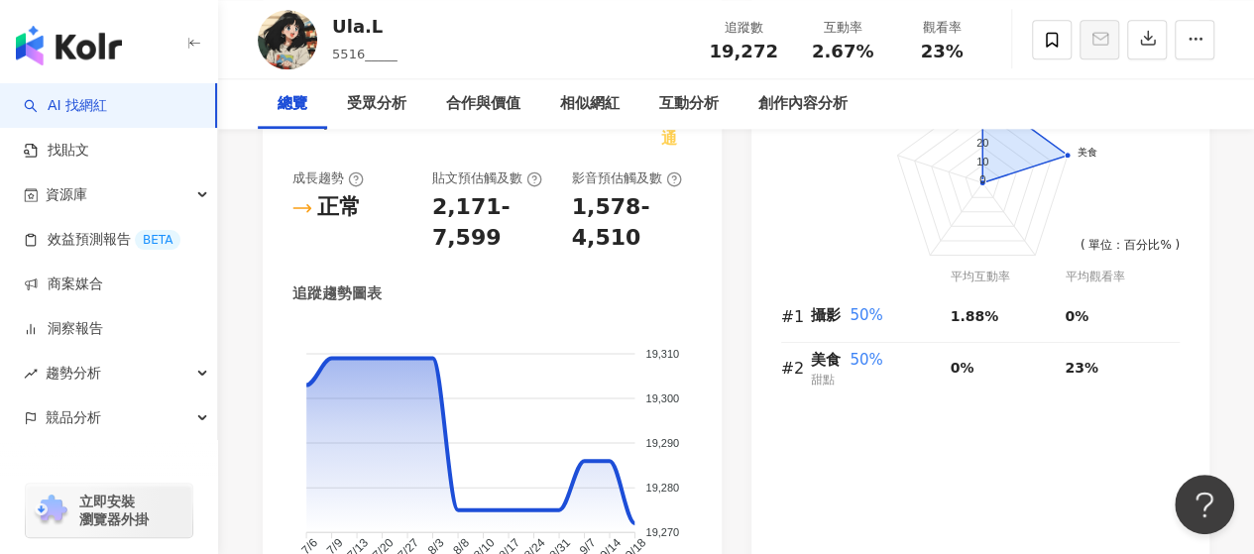
scroll to position [1091, 0]
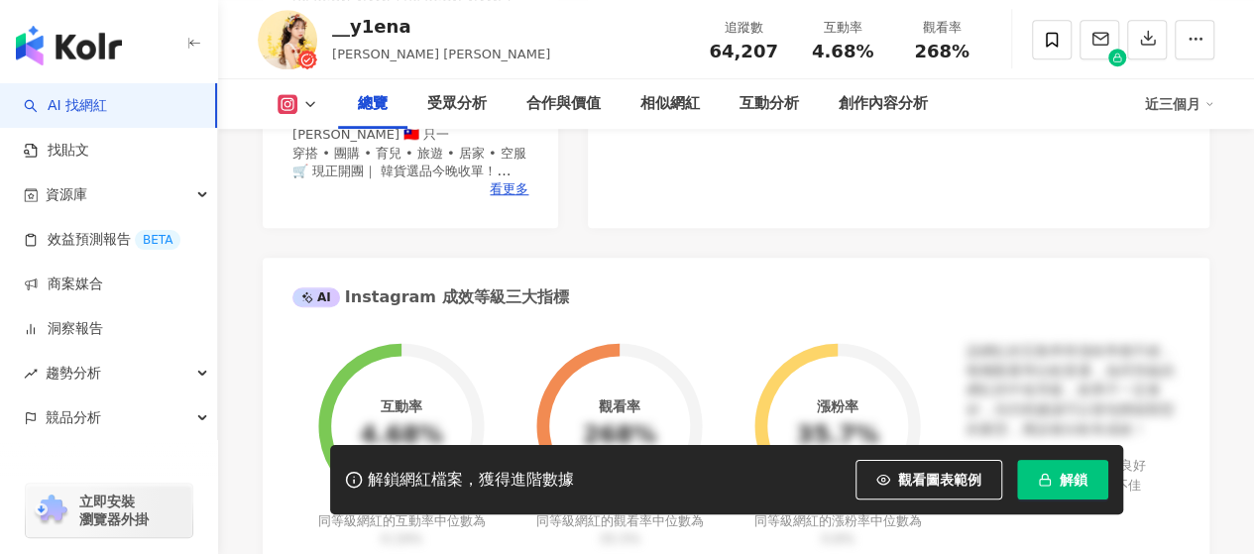
scroll to position [297, 0]
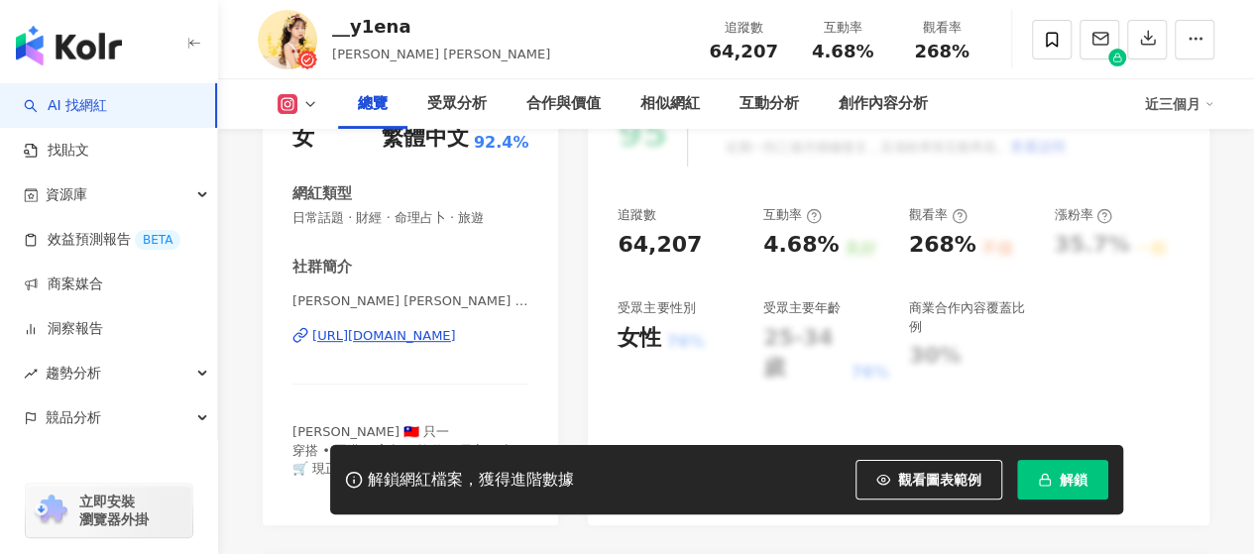
click at [1092, 481] on button "解鎖" at bounding box center [1062, 480] width 91 height 40
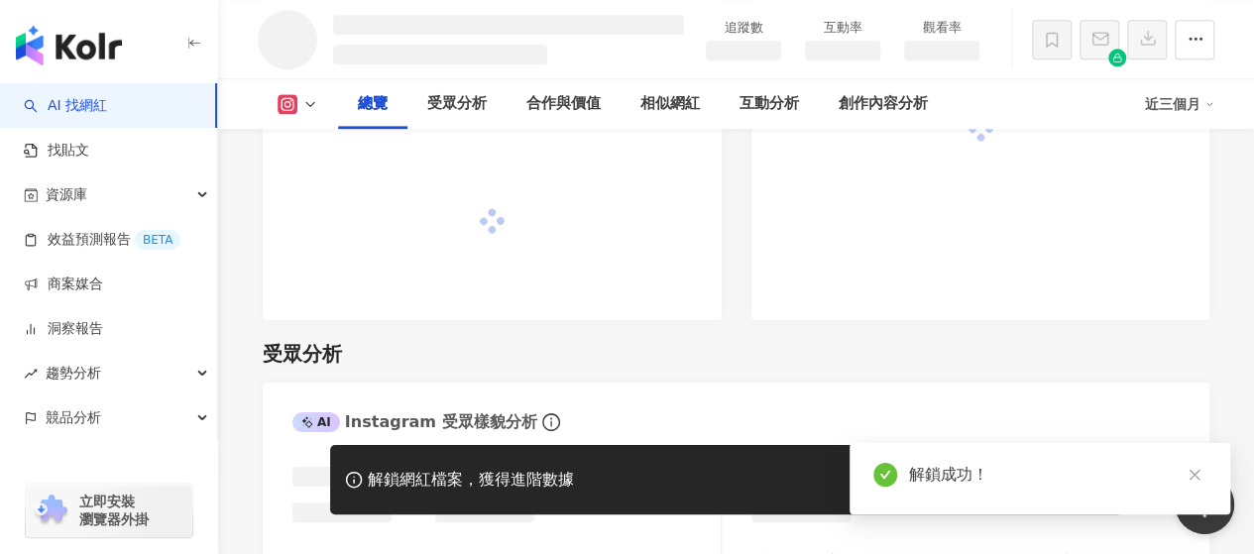
scroll to position [0, 0]
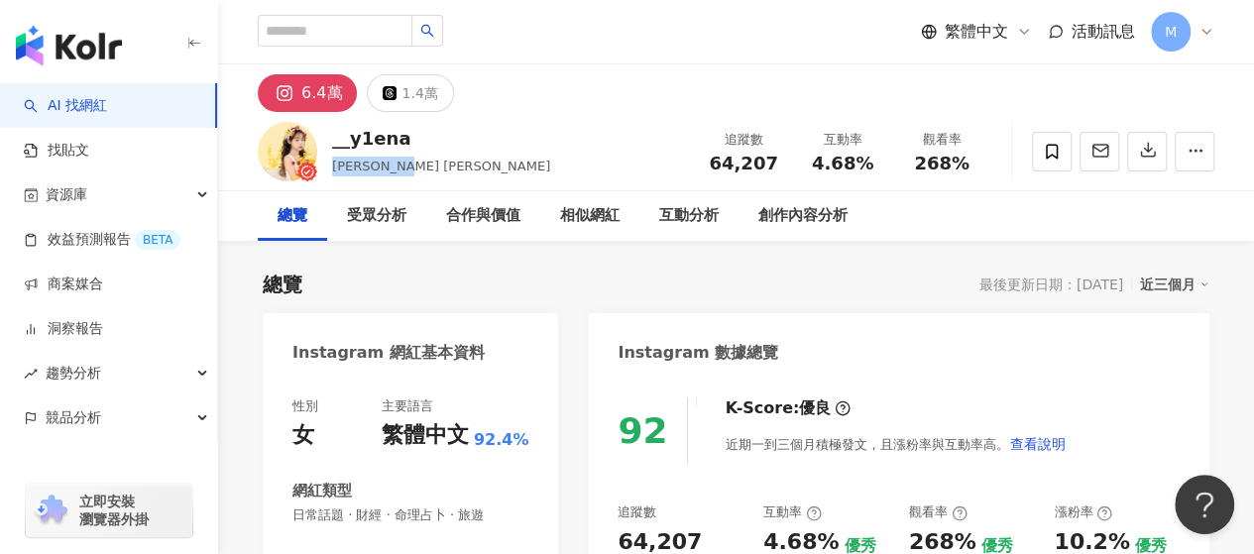
drag, startPoint x: 399, startPoint y: 164, endPoint x: 334, endPoint y: 169, distance: 64.6
click at [334, 169] on span "Elena Chen" at bounding box center [441, 166] width 218 height 15
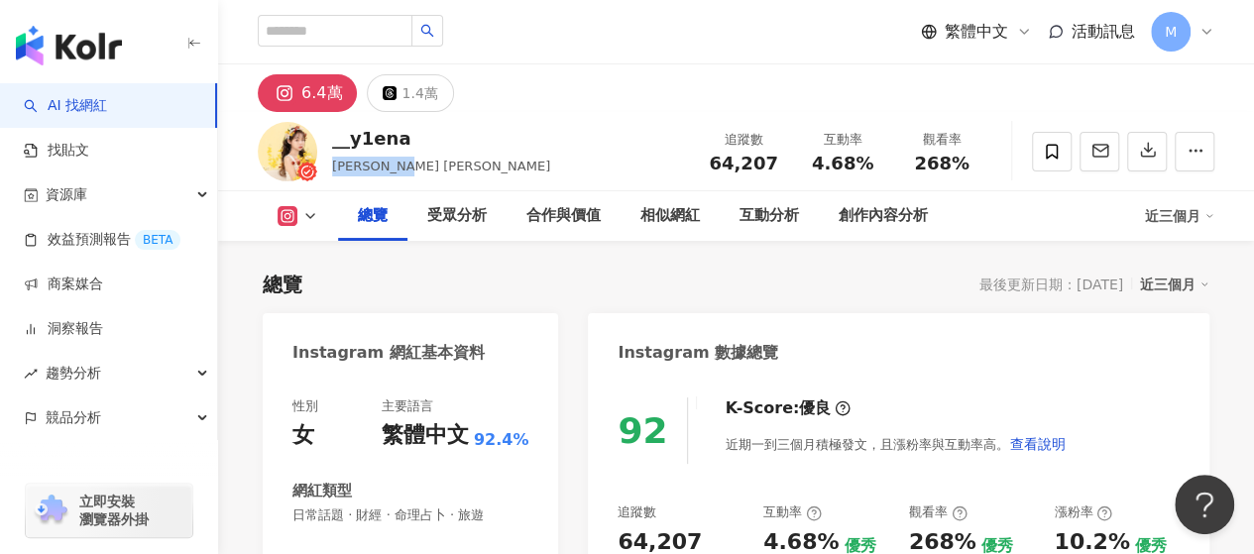
scroll to position [397, 0]
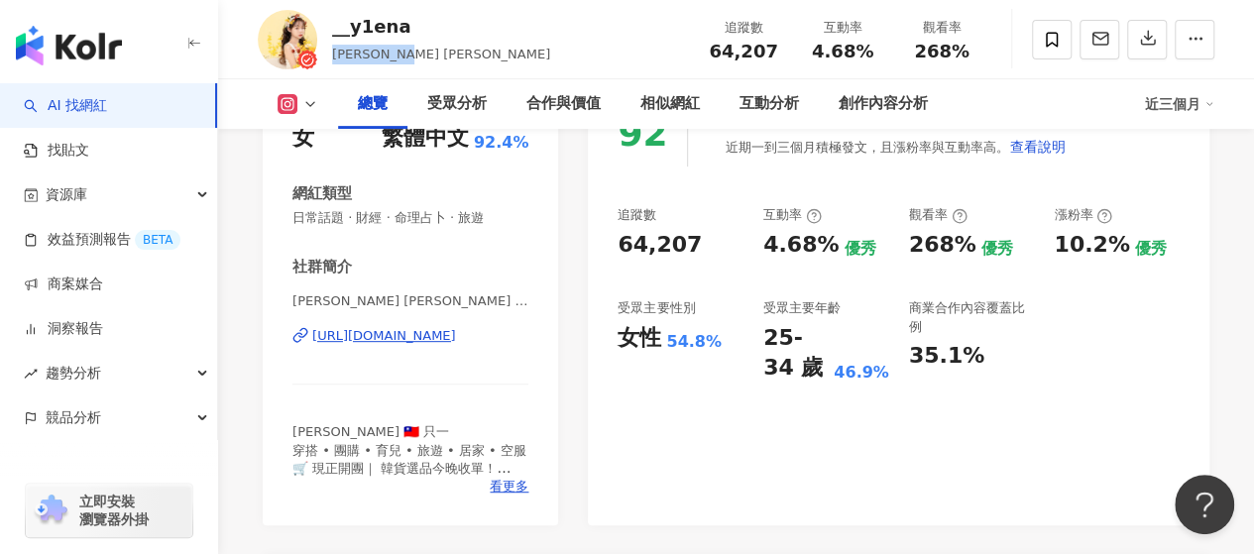
scroll to position [397, 0]
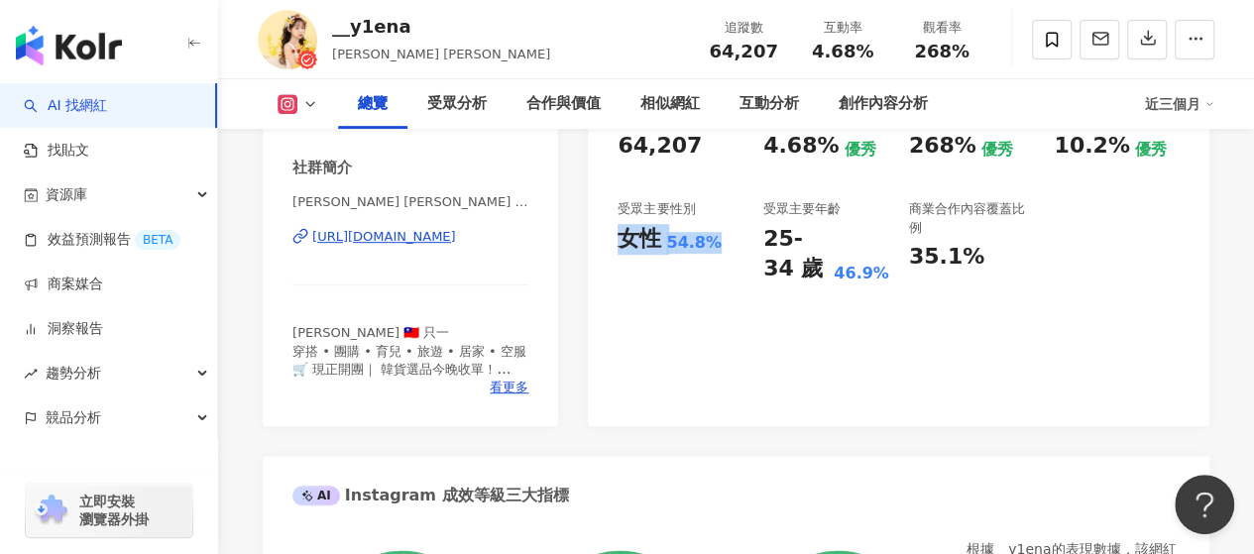
drag, startPoint x: 619, startPoint y: 237, endPoint x: 710, endPoint y: 244, distance: 91.5
click at [710, 244] on div "女性 54.8%" at bounding box center [681, 239] width 126 height 31
copy div "女性 54.8%"
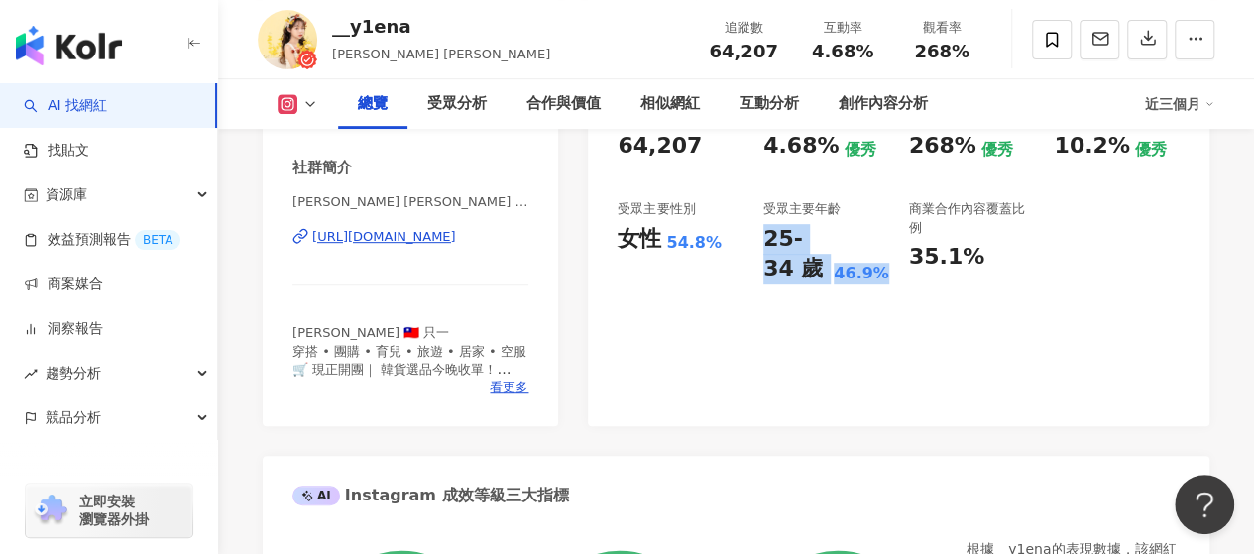
drag, startPoint x: 766, startPoint y: 233, endPoint x: 882, endPoint y: 277, distance: 123.9
click at [882, 277] on div "25-34 歲 46.9%" at bounding box center [826, 254] width 126 height 61
copy div "25-34 歲 46.9%"
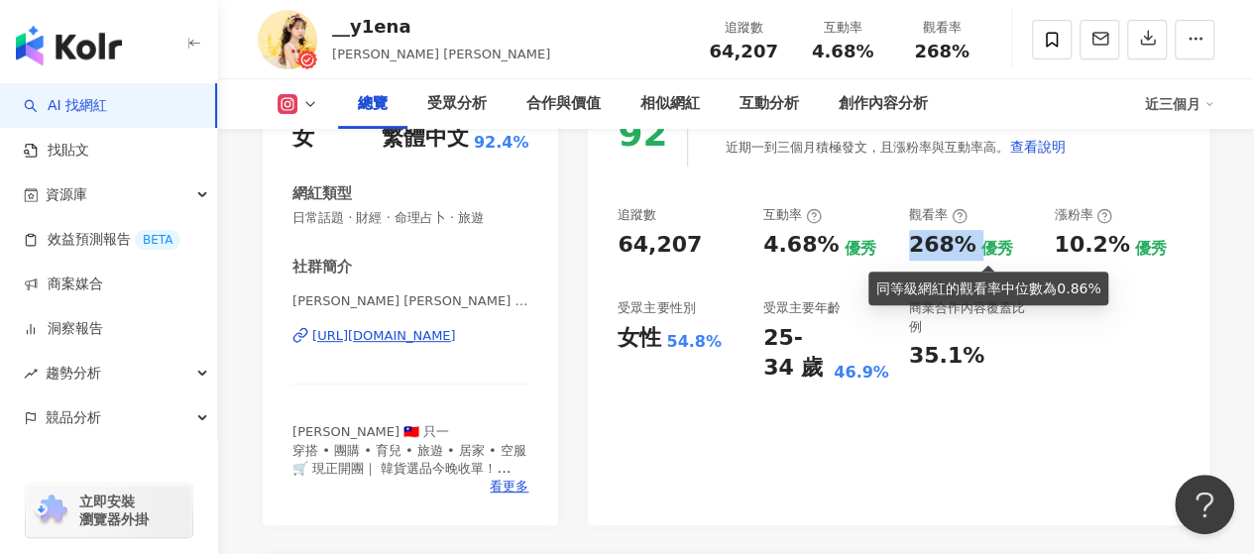
drag, startPoint x: 911, startPoint y: 243, endPoint x: 975, endPoint y: 243, distance: 63.5
click at [975, 243] on div "268% 優秀" at bounding box center [972, 245] width 126 height 31
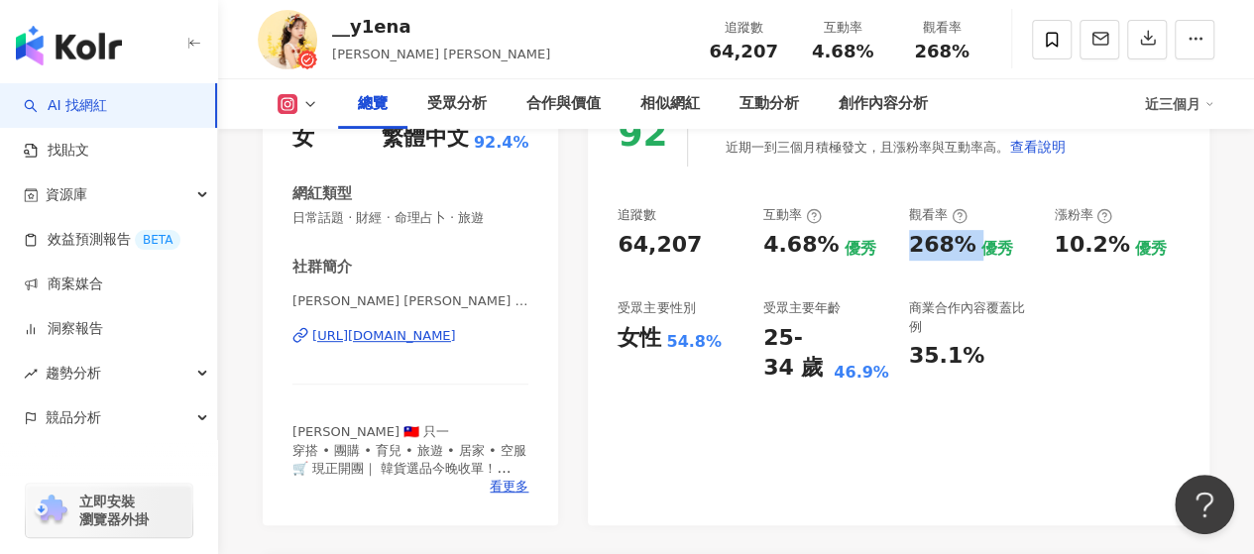
copy div "268%"
drag, startPoint x: 766, startPoint y: 245, endPoint x: 823, endPoint y: 247, distance: 56.5
click at [823, 247] on div "4.68%" at bounding box center [800, 245] width 75 height 31
copy div "4.68%"
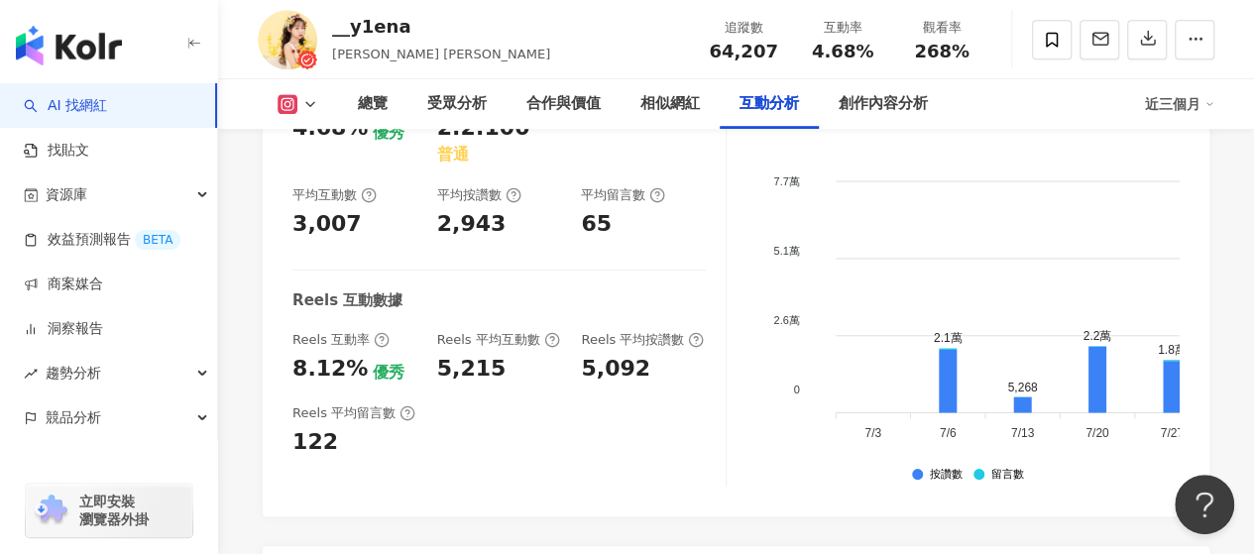
scroll to position [4660, 0]
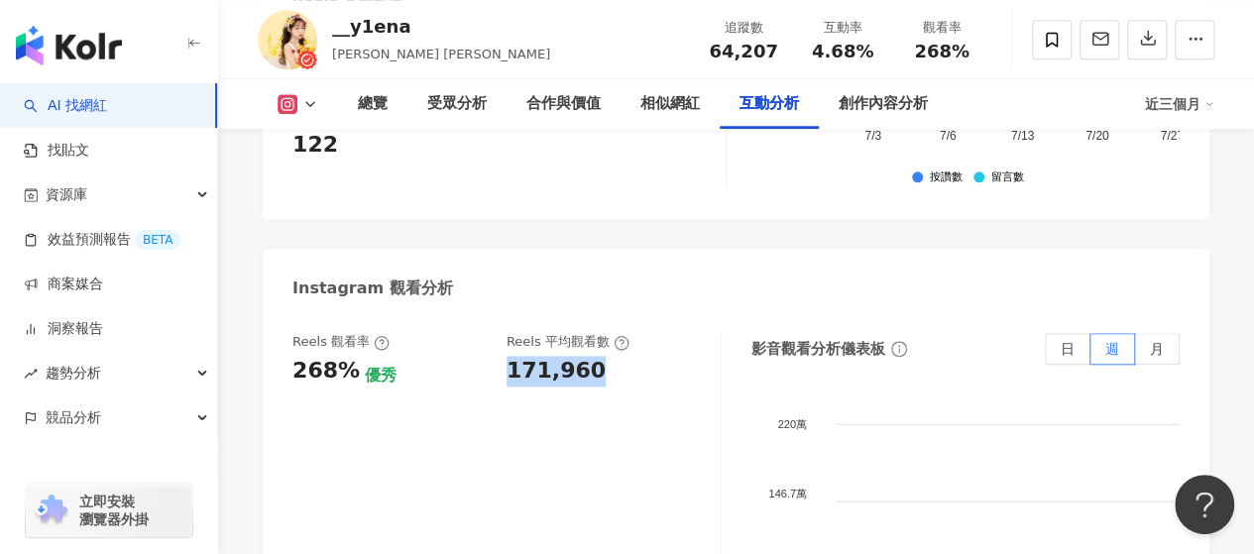
drag, startPoint x: 508, startPoint y: 248, endPoint x: 595, endPoint y: 248, distance: 87.2
click at [595, 356] on div "171,960" at bounding box center [604, 371] width 194 height 31
copy div "171,960"
click at [543, 333] on div "Reels 觀看率 268% 優秀 [PERSON_NAME] 平均觀看數 171,960" at bounding box center [506, 531] width 429 height 397
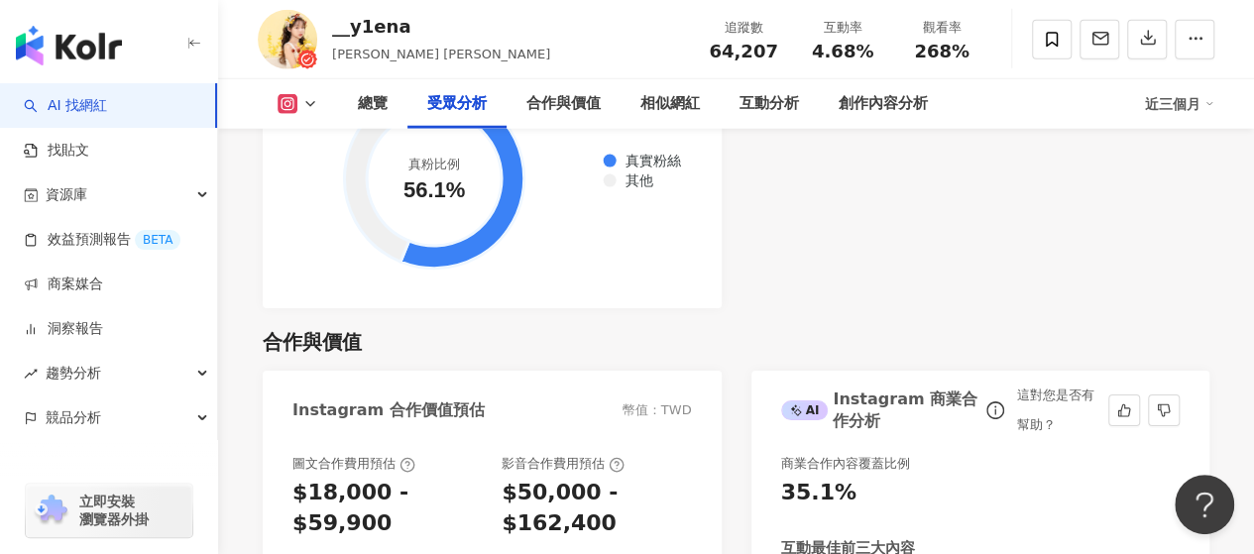
scroll to position [2776, 0]
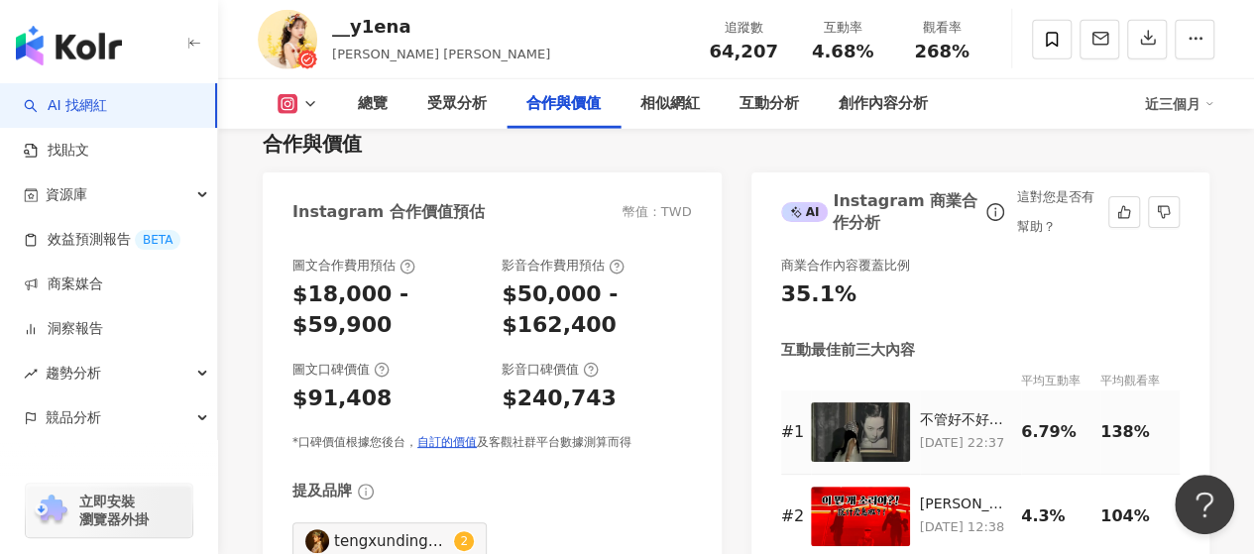
click at [871, 403] on img at bounding box center [860, 432] width 99 height 59
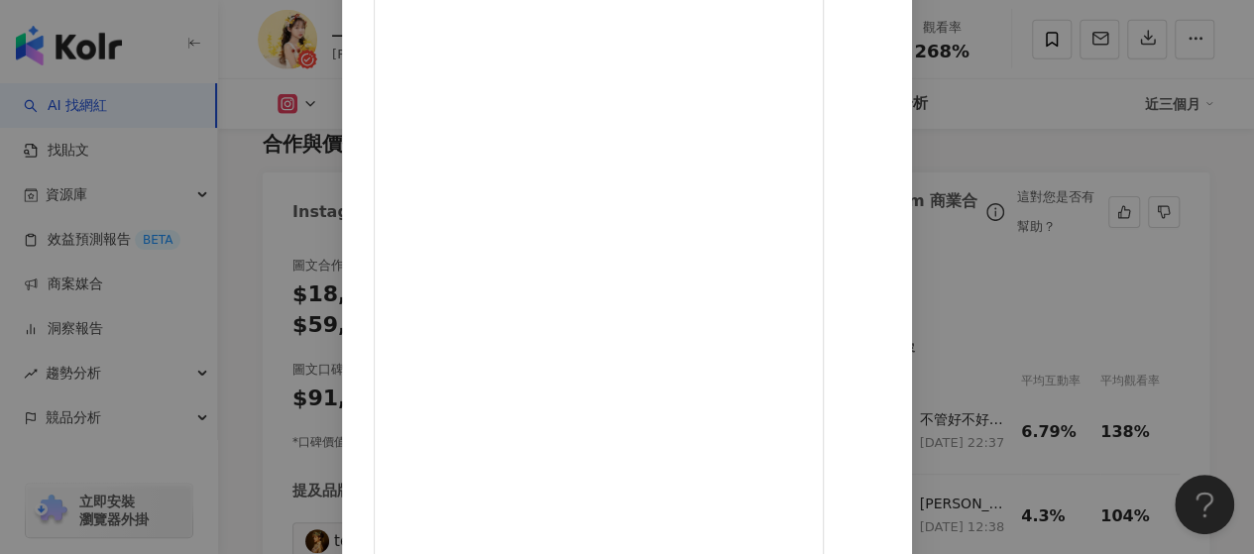
scroll to position [99, 0]
click at [1134, 243] on div "__y1ena [DATE] 不管好不好，我都想來看💕🌼 但是沒有比較沒有傷害🤣 如果是南部的朋友有順路再來看，比較不會有落空感 不過全息還是蠻值得拍的～ #…" at bounding box center [627, 277] width 1254 height 554
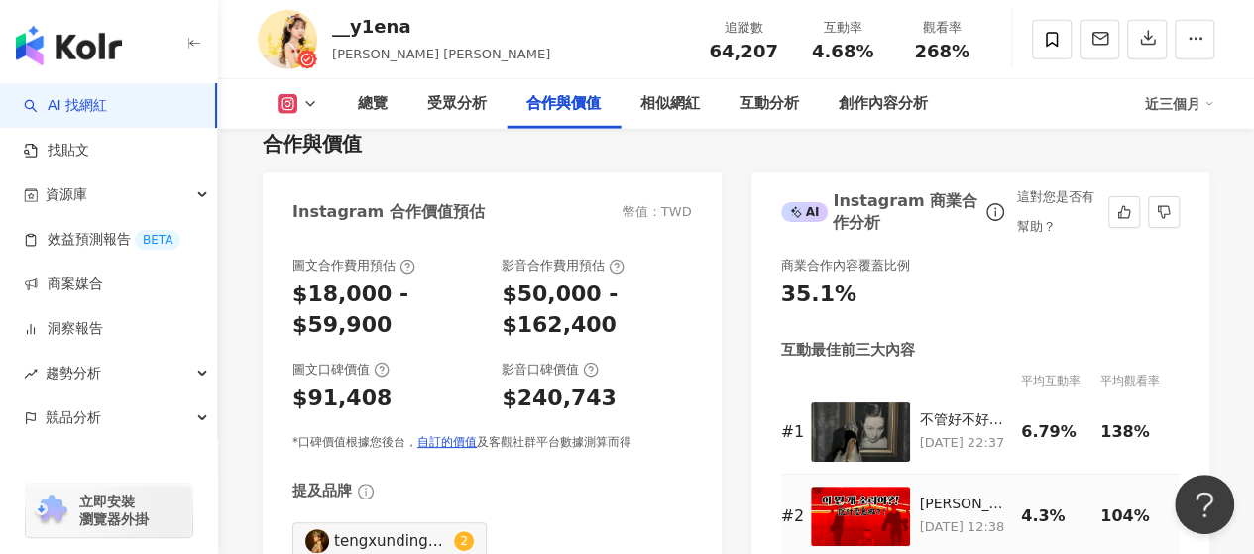
click at [853, 487] on img at bounding box center [860, 516] width 99 height 59
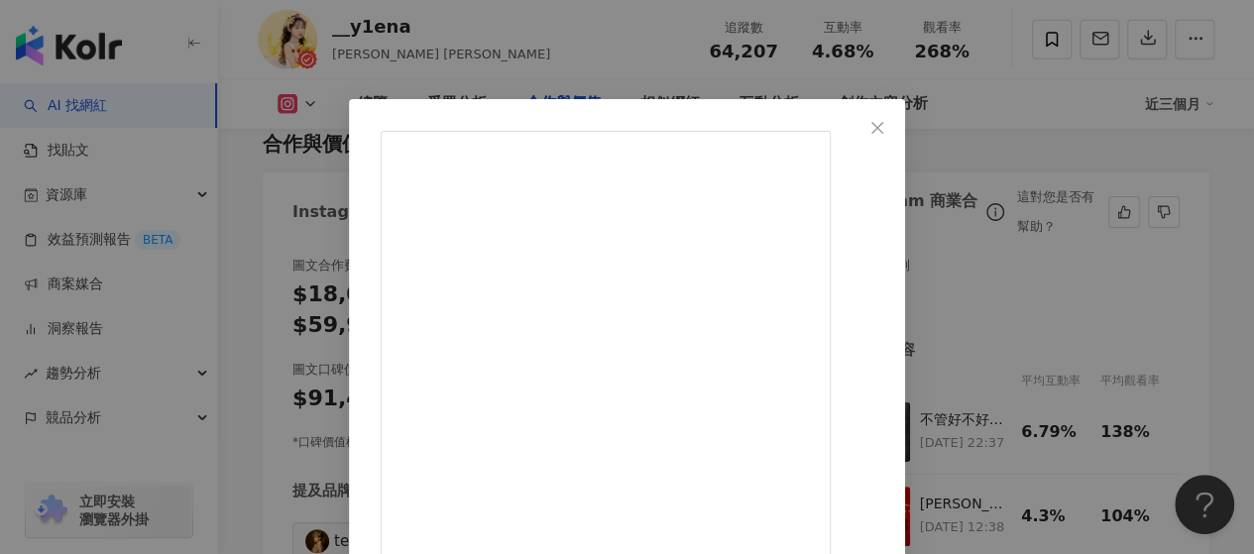
click at [1121, 207] on div "__y1ena [DATE] 雅加達應援100分🔥 全場吼超大聲！🥹🔥🔥好開心 @xxxibgdrgn @_______youngmoney @deukie_…" at bounding box center [627, 277] width 1254 height 554
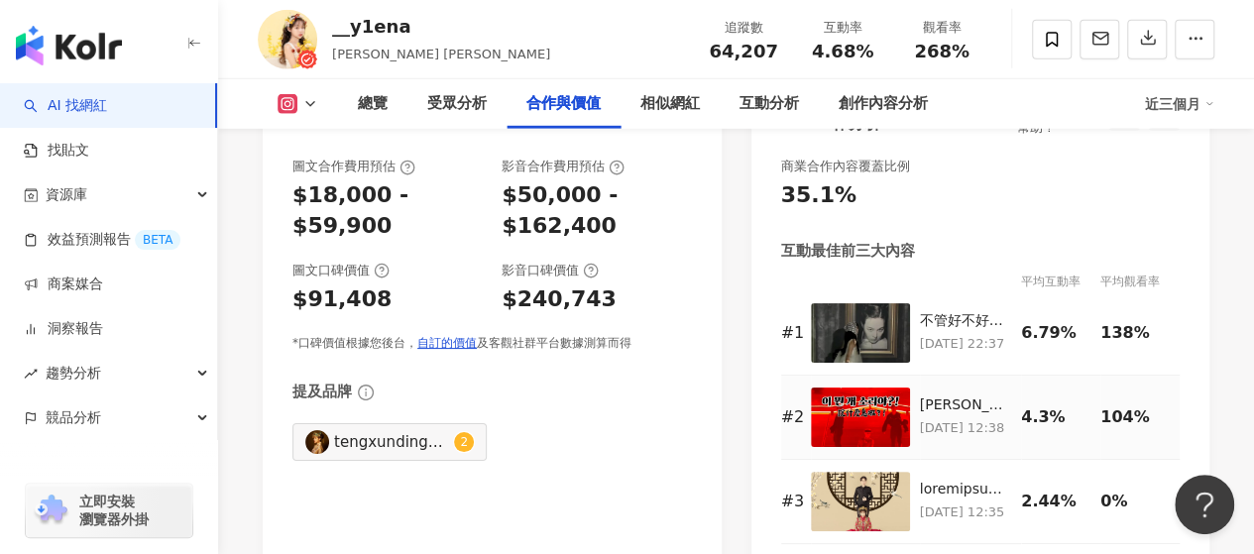
scroll to position [2677, 0]
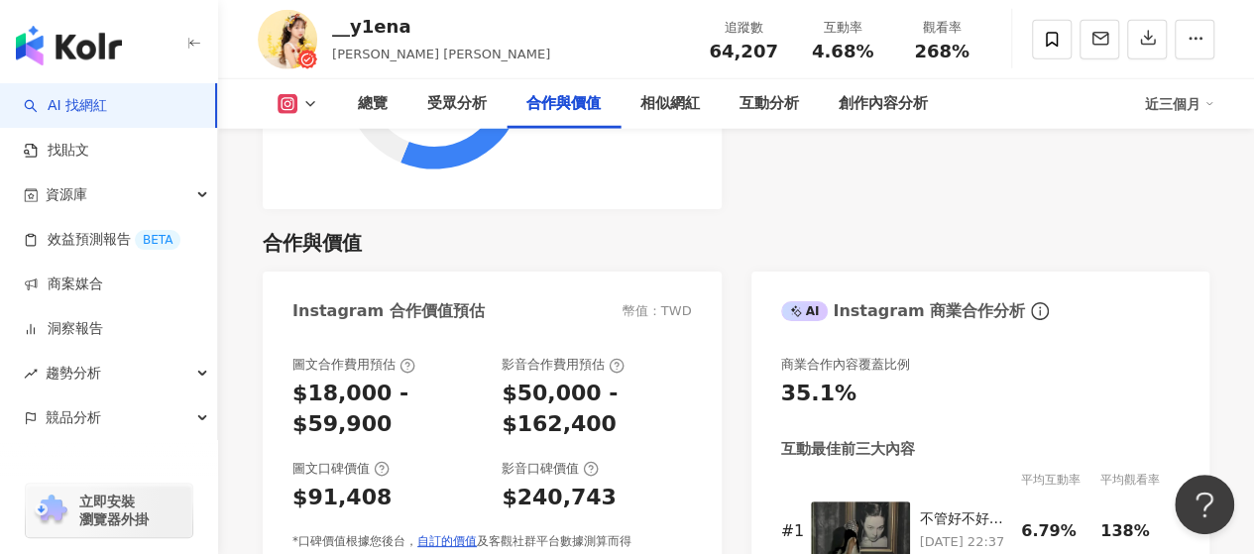
click at [319, 107] on button at bounding box center [298, 104] width 80 height 20
click at [318, 101] on button at bounding box center [298, 104] width 80 height 20
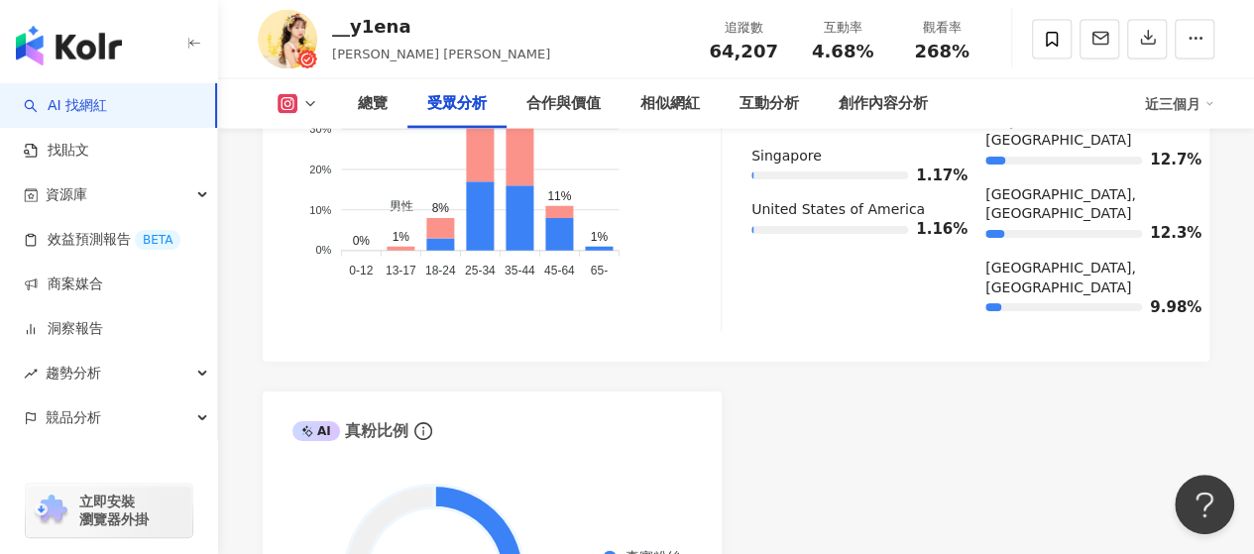
click at [305, 99] on icon at bounding box center [310, 104] width 16 height 16
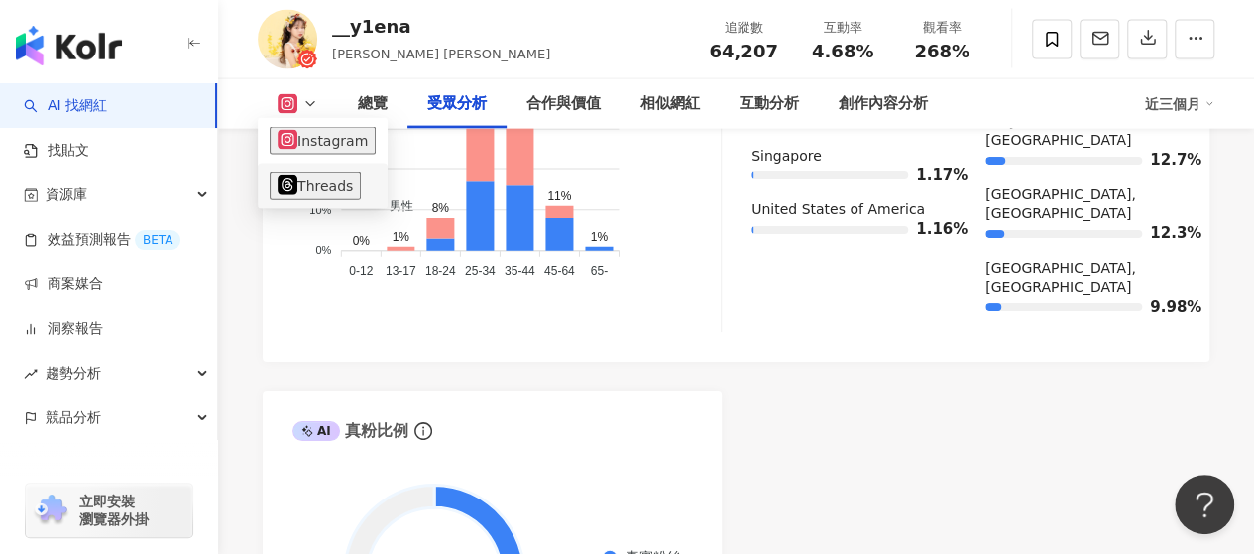
click at [307, 175] on button "Threads" at bounding box center [315, 187] width 91 height 28
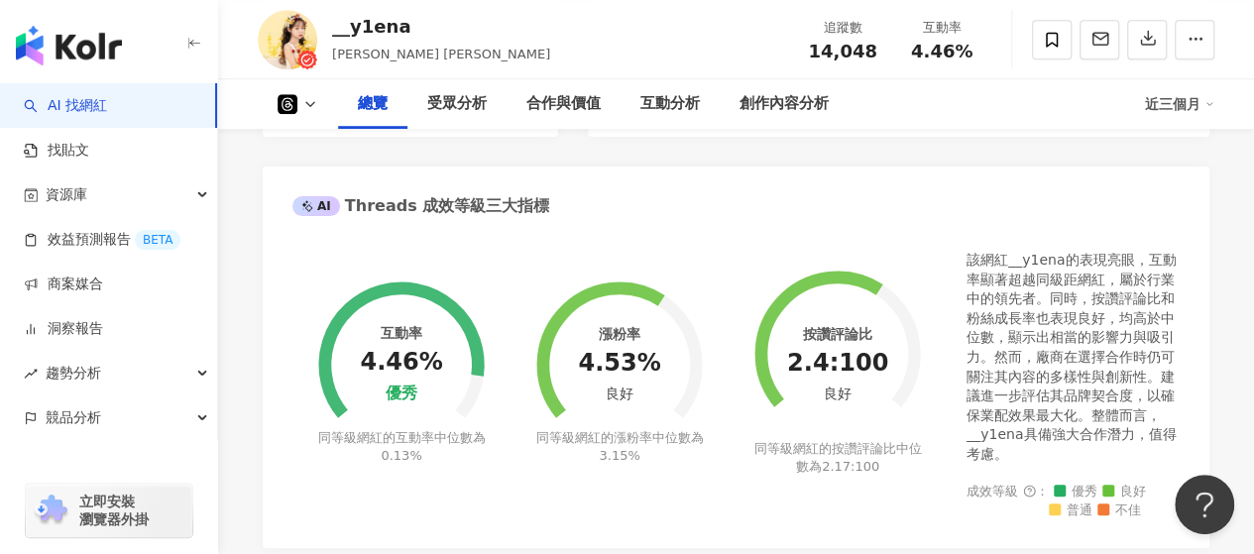
scroll to position [198, 0]
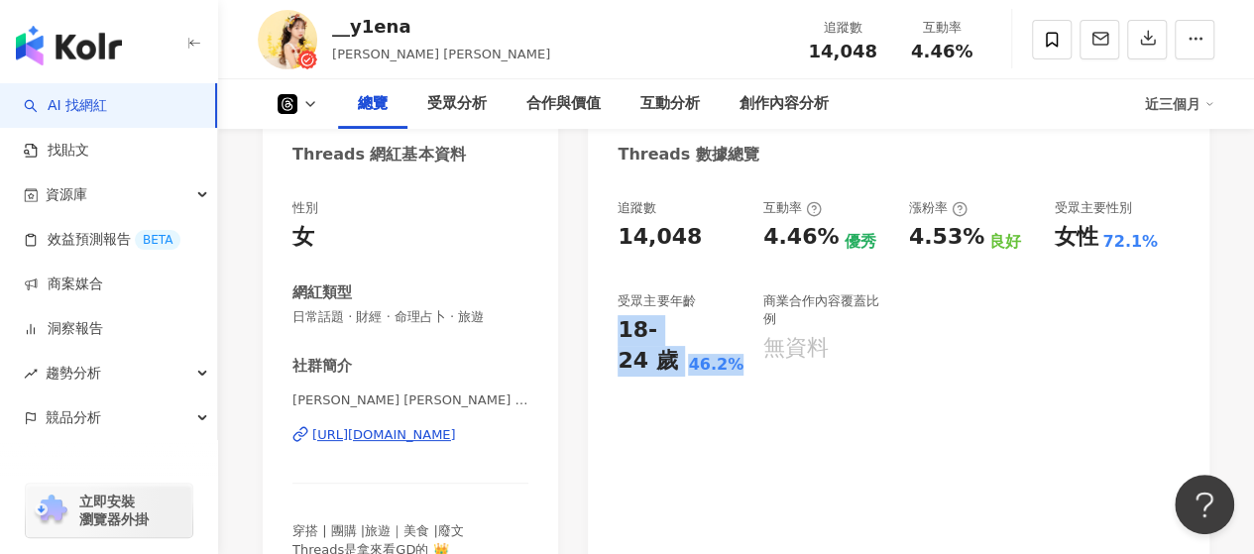
drag, startPoint x: 689, startPoint y: 343, endPoint x: 740, endPoint y: 370, distance: 57.2
click at [740, 370] on div "18-24 歲 46.2%" at bounding box center [681, 345] width 126 height 61
copy div "18-24 歲 46.2%"
click at [384, 431] on div "https://www.threads.com/@__y1ena" at bounding box center [384, 435] width 144 height 18
click at [656, 280] on div "追蹤數 14,048 互動率 4.46% 優秀 漲粉率 4.53% 良好 受眾主要性別 女性 72.1% 受眾主要年齡 18-24 歲 46.2% 商業合作內…" at bounding box center [899, 287] width 562 height 177
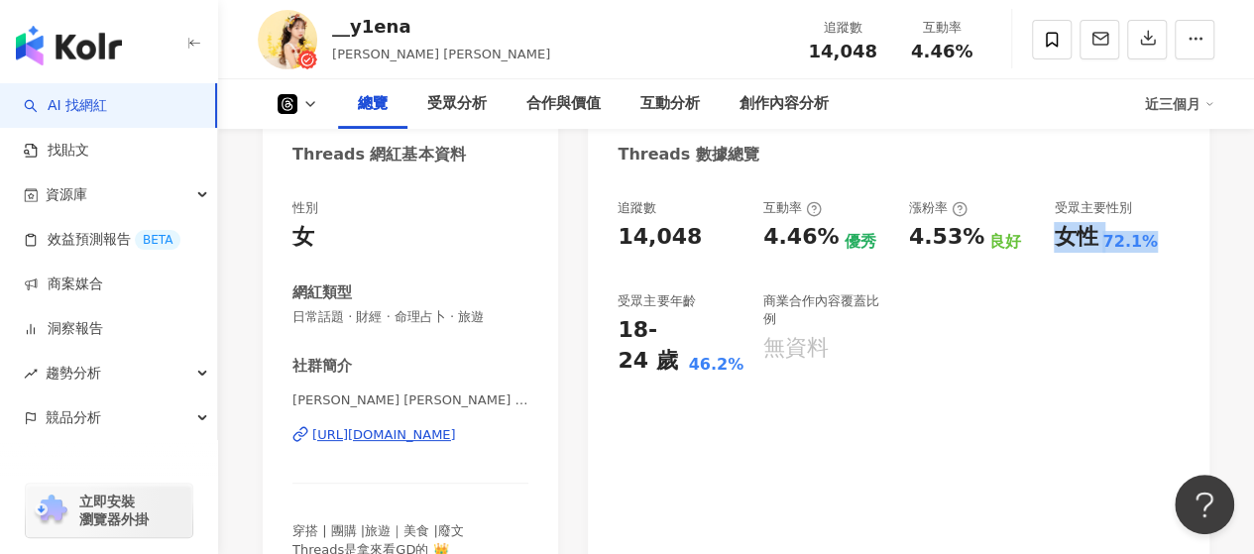
drag, startPoint x: 1058, startPoint y: 234, endPoint x: 1149, endPoint y: 243, distance: 91.6
click at [1149, 243] on div "女性 72.1%" at bounding box center [1117, 237] width 126 height 31
copy div "女性 72.1%"
click at [982, 302] on div "追蹤數 14,048 互動率 4.46% 優秀 漲粉率 4.53% 良好 受眾主要性別 女性 72.1% 受眾主要年齡 18-24 歲 46.2% 商業合作內…" at bounding box center [899, 287] width 562 height 177
drag, startPoint x: 767, startPoint y: 236, endPoint x: 821, endPoint y: 239, distance: 53.6
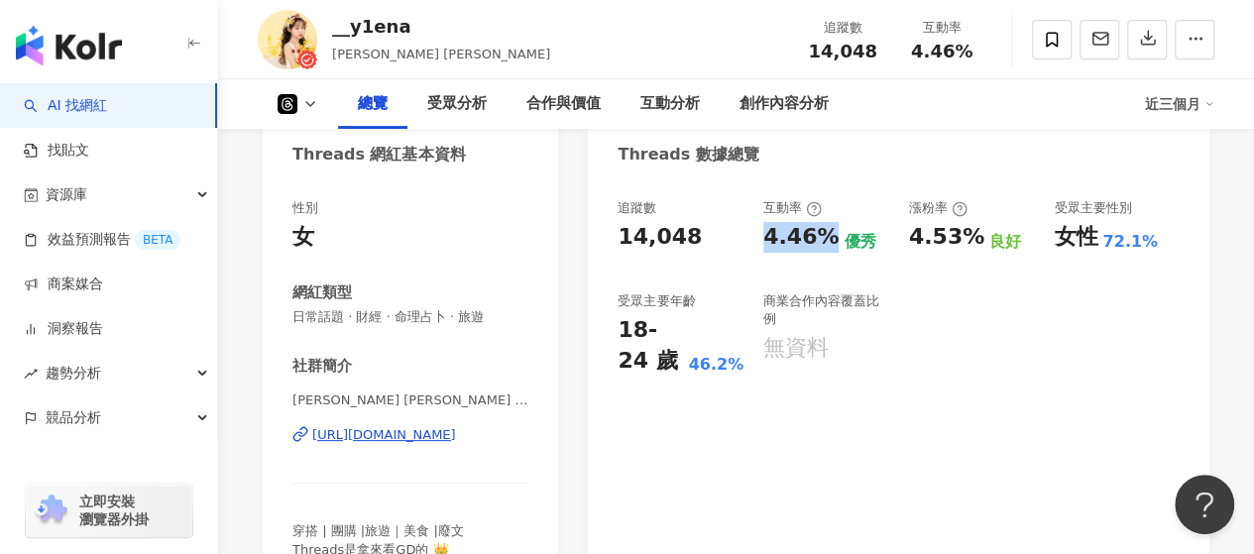
click at [821, 239] on div "4.46%" at bounding box center [800, 237] width 75 height 31
copy div "4.46%"
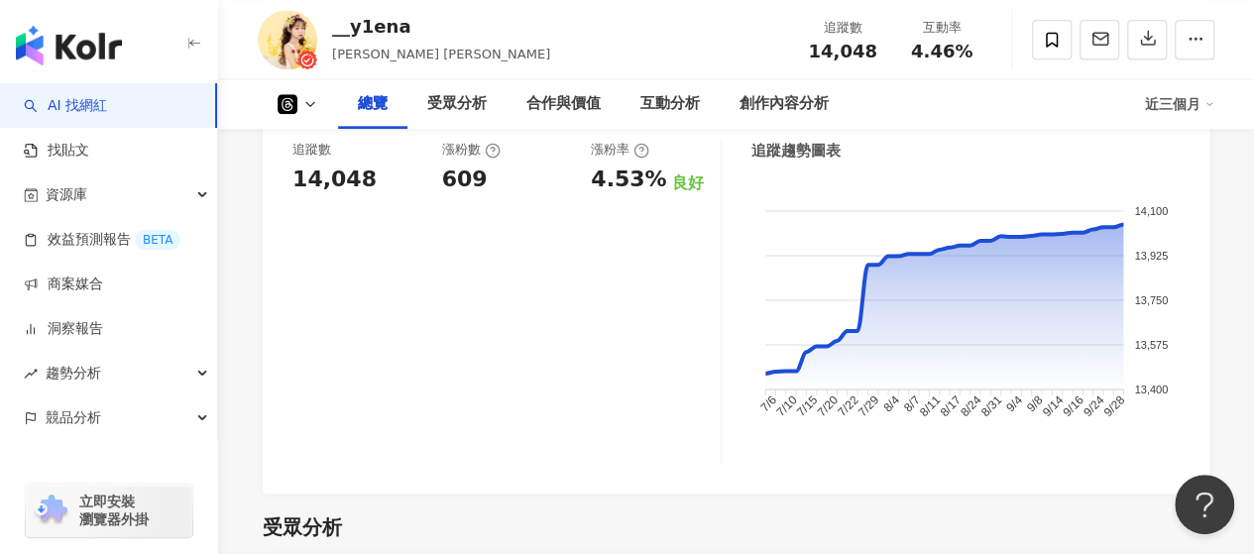
scroll to position [1091, 0]
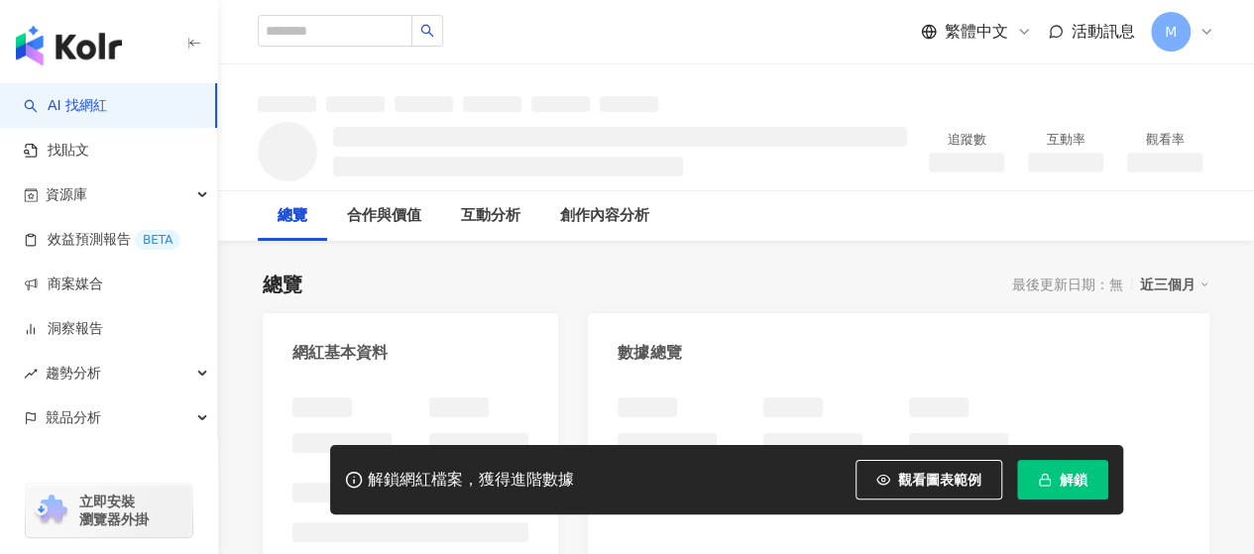
click at [1055, 493] on button "解鎖" at bounding box center [1062, 480] width 91 height 40
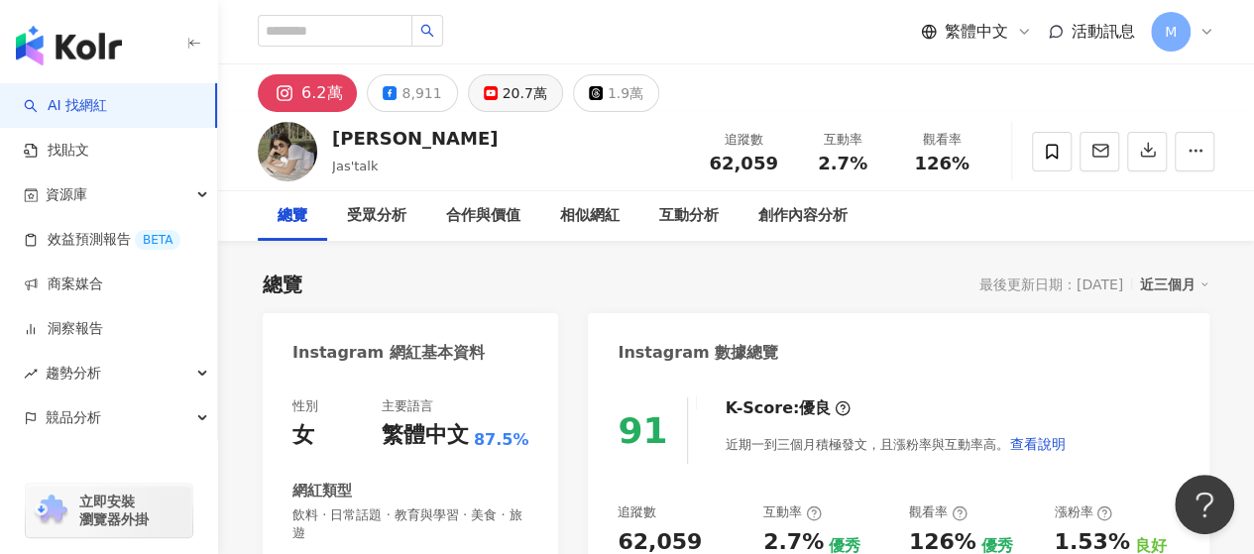
click at [503, 87] on div "20.7萬" at bounding box center [525, 93] width 45 height 28
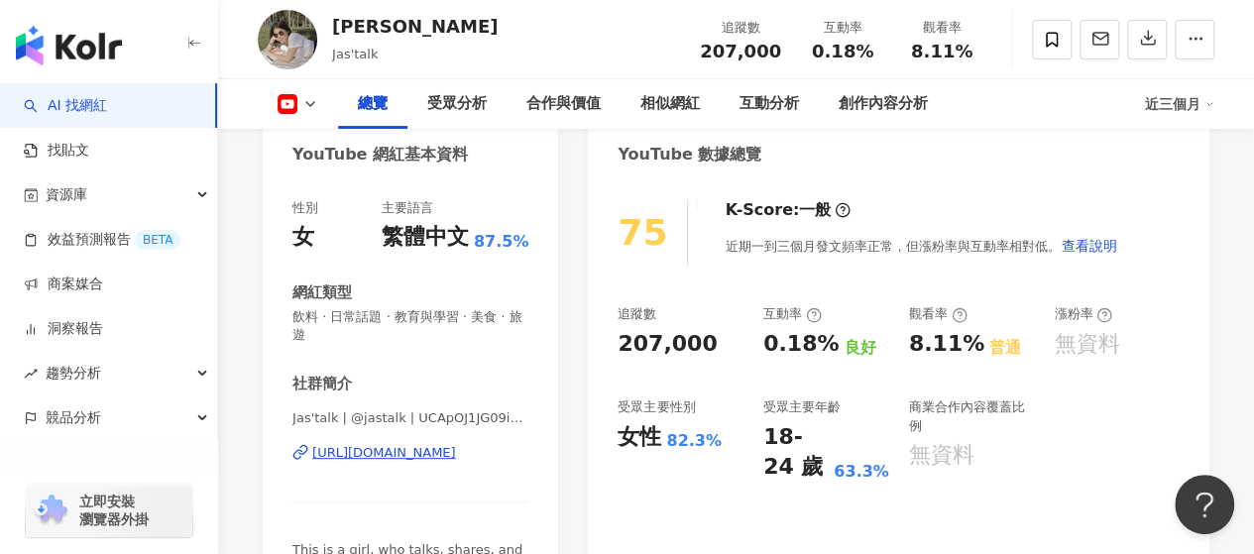
scroll to position [297, 0]
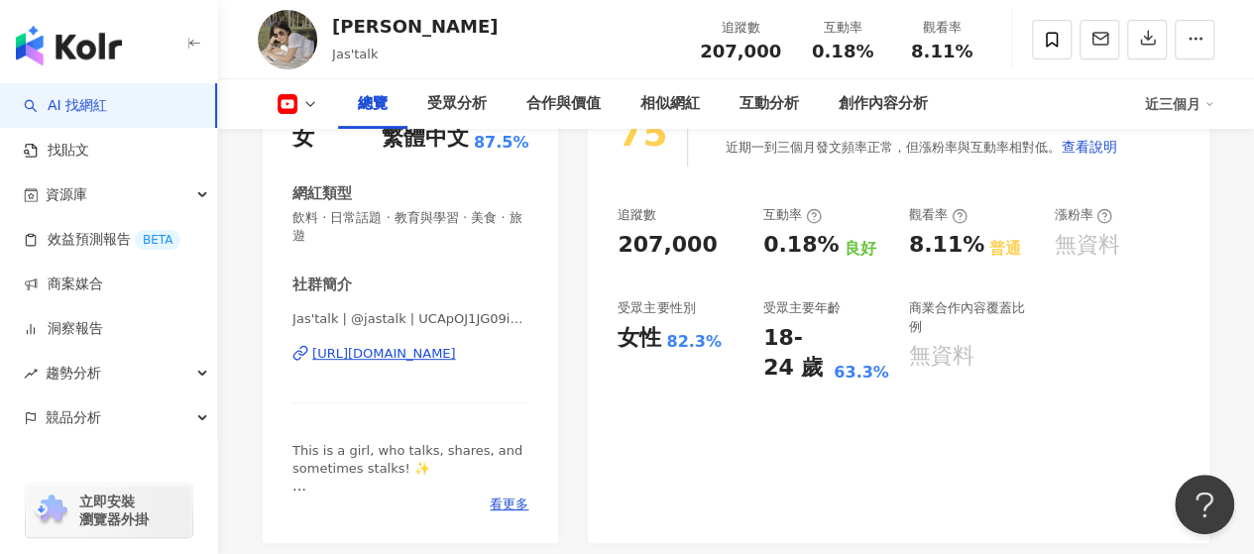
click at [410, 345] on div "[URL][DOMAIN_NAME]" at bounding box center [384, 354] width 144 height 18
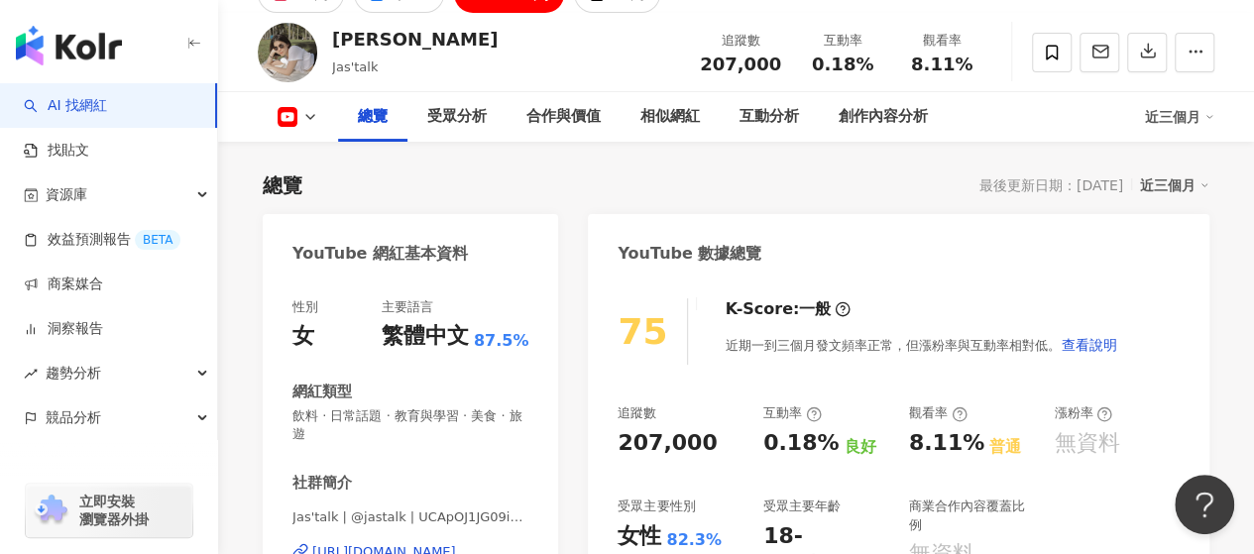
click at [299, 110] on button at bounding box center [298, 117] width 80 height 20
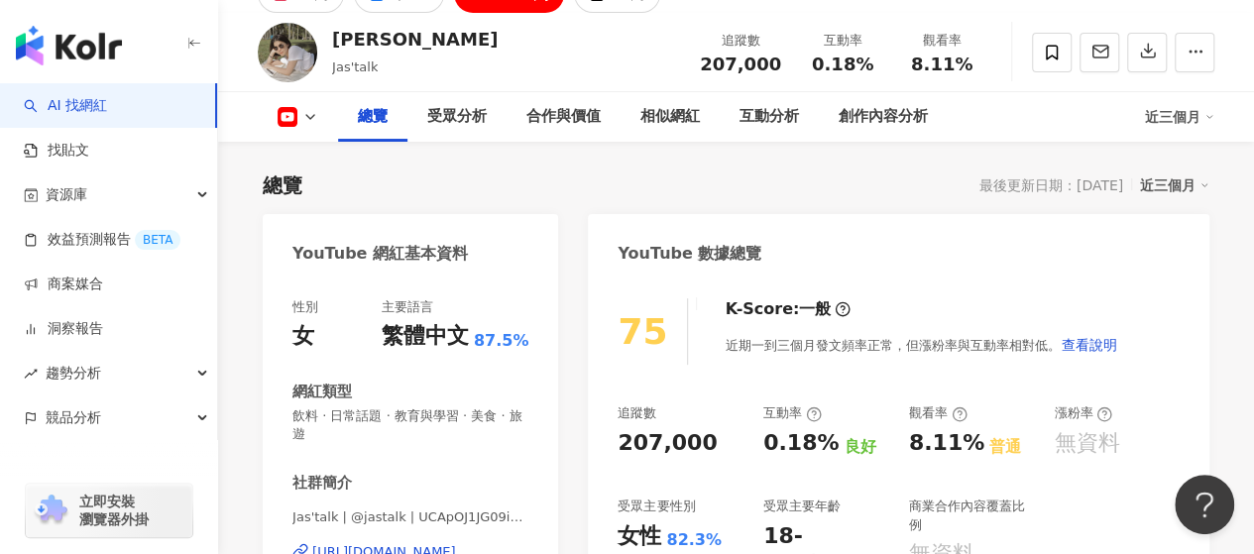
scroll to position [0, 0]
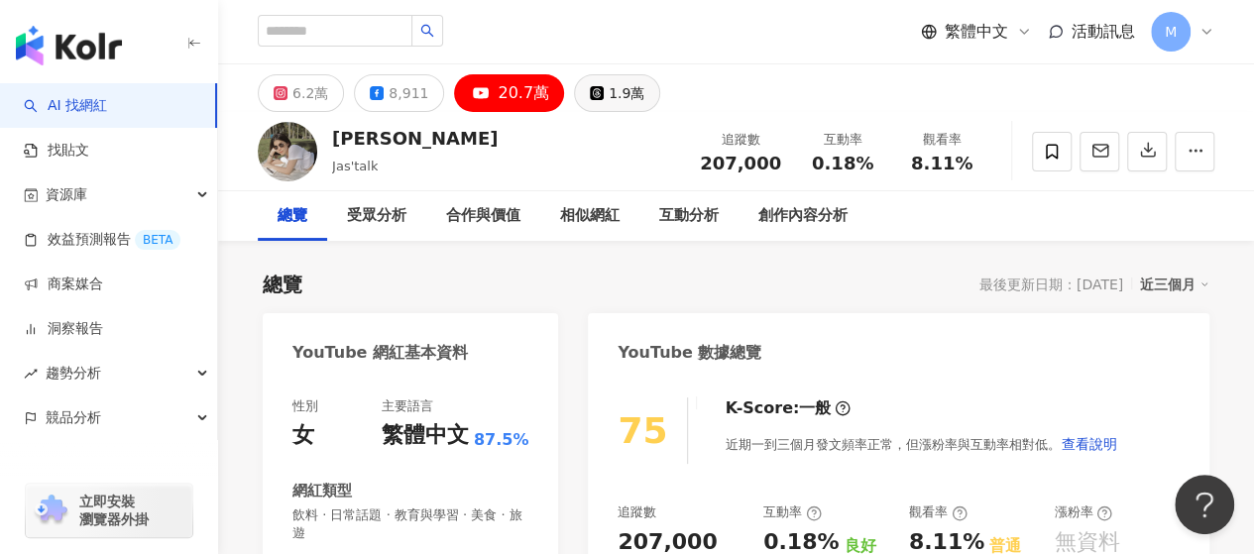
click at [623, 102] on div "1.9萬" at bounding box center [627, 93] width 36 height 28
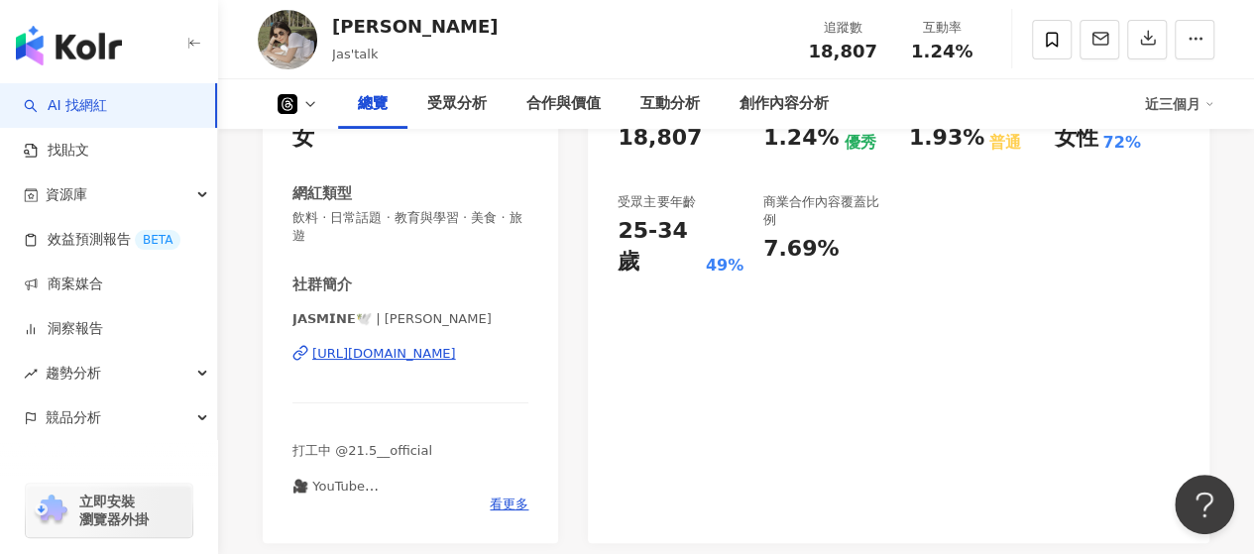
scroll to position [198, 0]
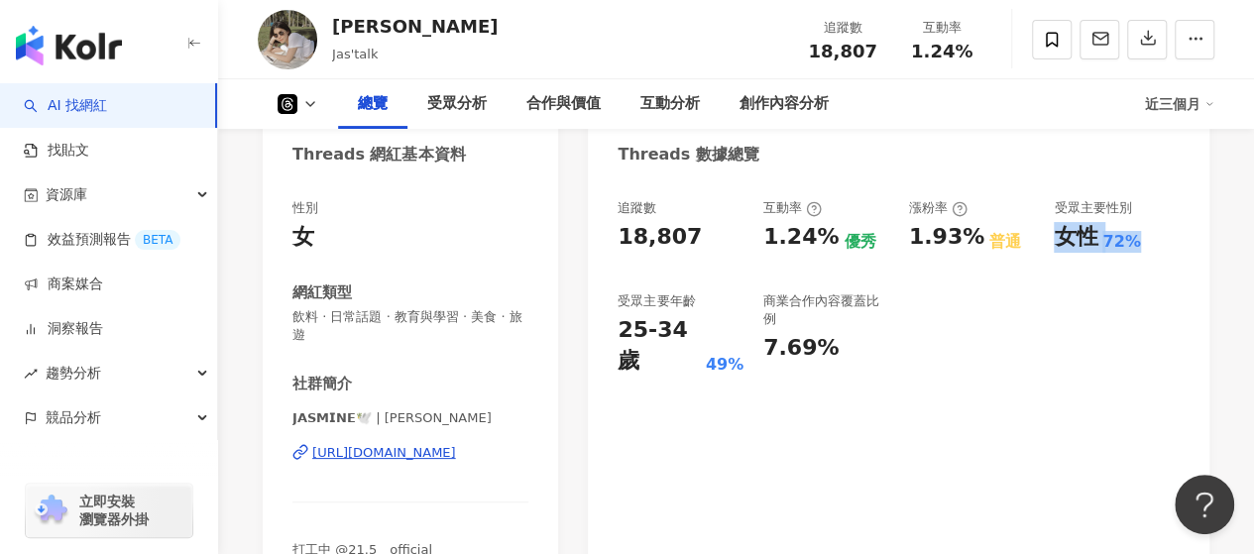
drag, startPoint x: 1056, startPoint y: 238, endPoint x: 1151, endPoint y: 237, distance: 95.2
click at [1151, 237] on div "女性 72%" at bounding box center [1117, 237] width 126 height 31
copy div "女性 72%"
click at [342, 444] on div "https://www.threads.com/@jasschatz" at bounding box center [384, 453] width 144 height 18
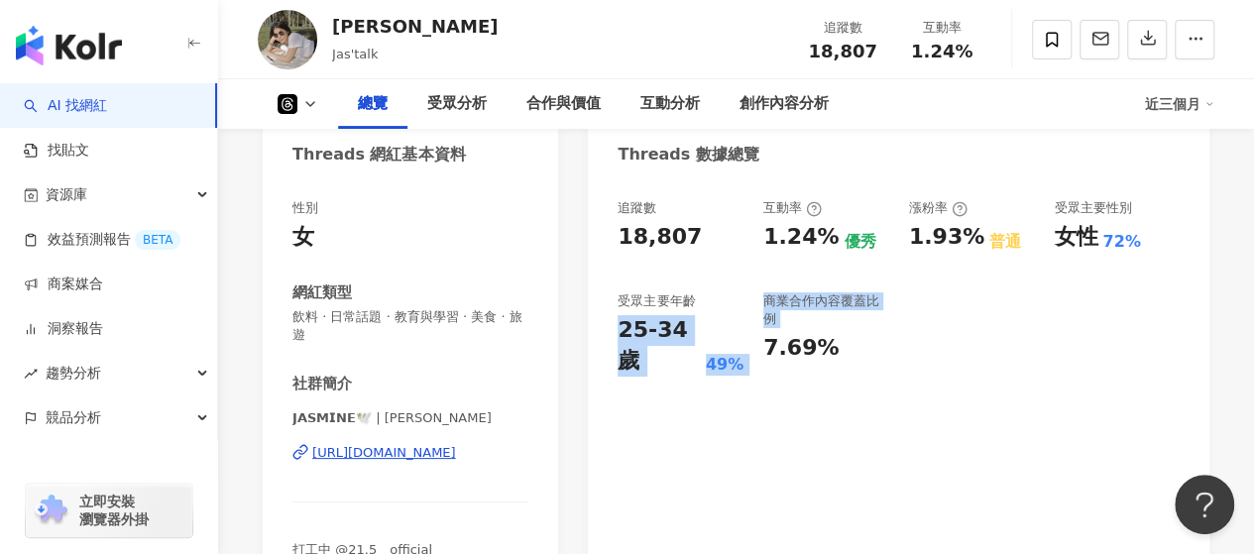
drag, startPoint x: 621, startPoint y: 330, endPoint x: 753, endPoint y: 382, distance: 142.5
click at [753, 382] on div "追蹤數 18,807 互動率 1.24% 優秀 漲粉率 1.93% 普通 受眾主要性別 女性 72% 受眾主要年齡 25-34 歲 49% 商業合作內容覆蓋比…" at bounding box center [899, 410] width 622 height 463
click at [754, 382] on div "追蹤數 18,807 互動率 1.24% 優秀 漲粉率 1.93% 普通 受眾主要性別 女性 72% 受眾主要年齡 25-34 歲 49% 商業合作內容覆蓋比…" at bounding box center [899, 410] width 622 height 463
click at [629, 324] on div "25-34 歲" at bounding box center [659, 345] width 82 height 61
drag, startPoint x: 621, startPoint y: 328, endPoint x: 746, endPoint y: 370, distance: 131.7
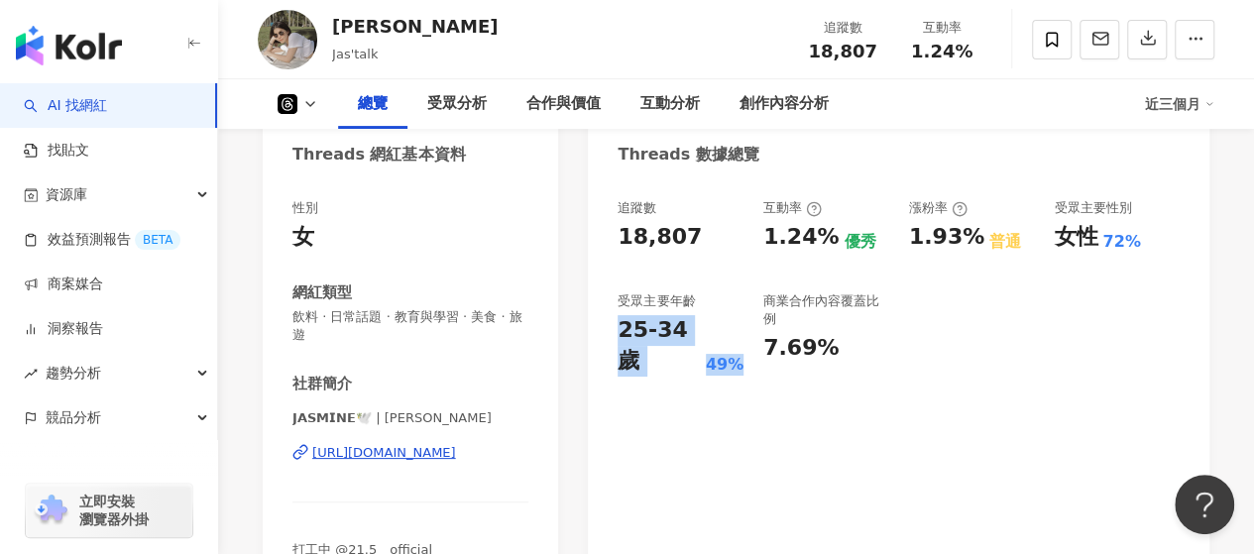
click at [746, 370] on div "追蹤數 18,807 互動率 1.24% 優秀 漲粉率 1.93% 普通 受眾主要性別 女性 72% 受眾主要年齡 25-34 歲 49% 商業合作內容覆蓋比…" at bounding box center [899, 287] width 562 height 177
copy div "25-34 歲 49%"
click at [740, 268] on div "追蹤數 18,807 互動率 1.24% 優秀 漲粉率 1.93% 普通 受眾主要性別 女性 72% 受眾主要年齡 25-34 歲 49% 商業合作內容覆蓋比…" at bounding box center [899, 287] width 562 height 177
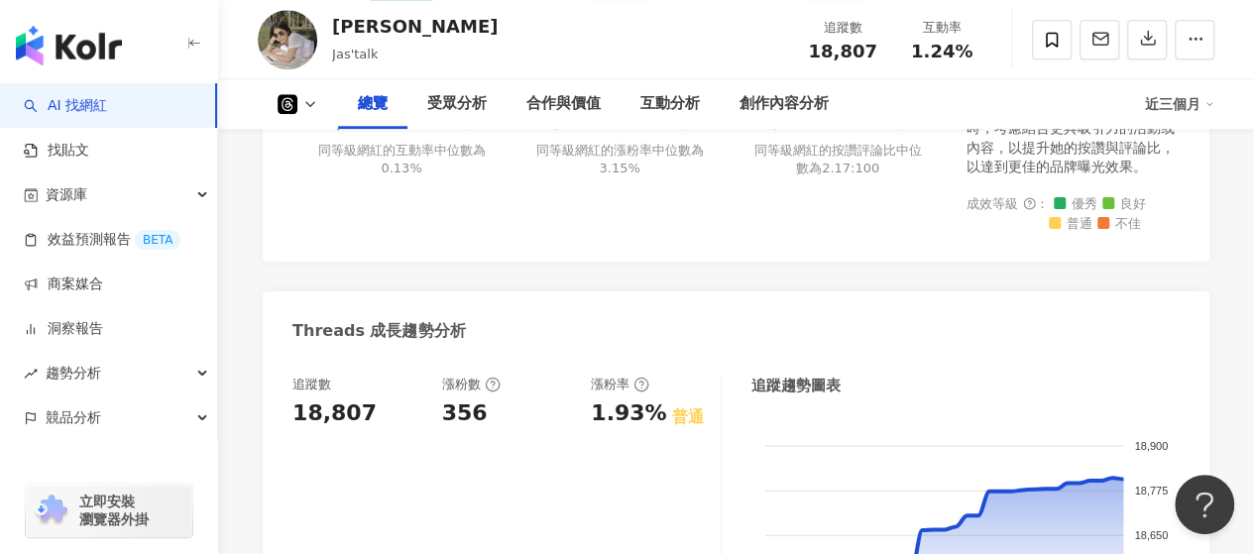
scroll to position [793, 0]
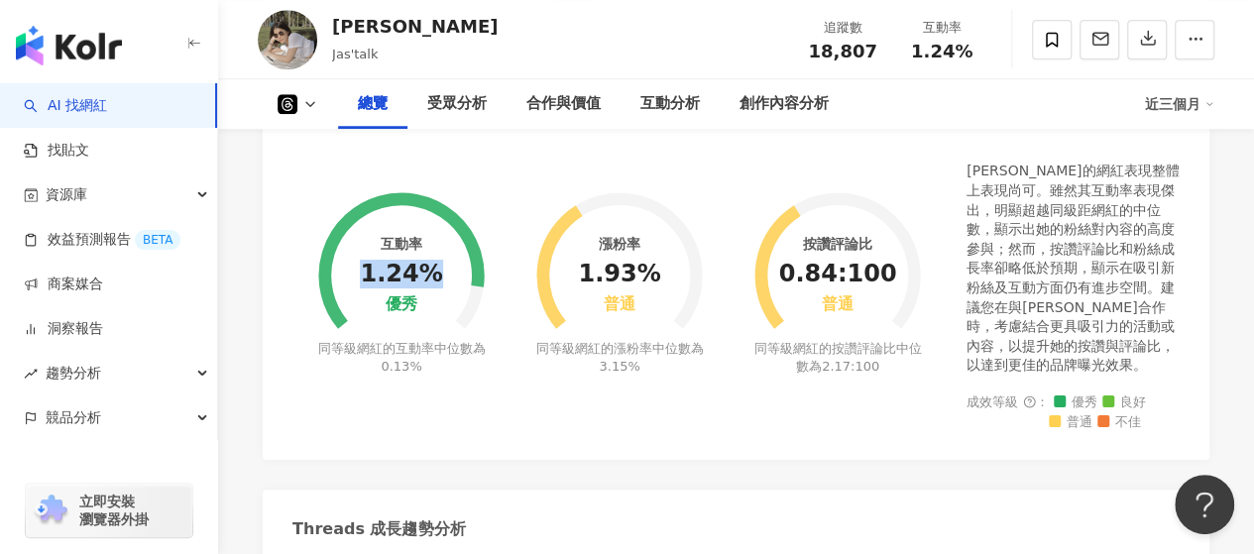
drag, startPoint x: 371, startPoint y: 261, endPoint x: 428, endPoint y: 253, distance: 58.0
click at [428, 261] on div "1.24%" at bounding box center [401, 275] width 82 height 28
copy div "1.24%"
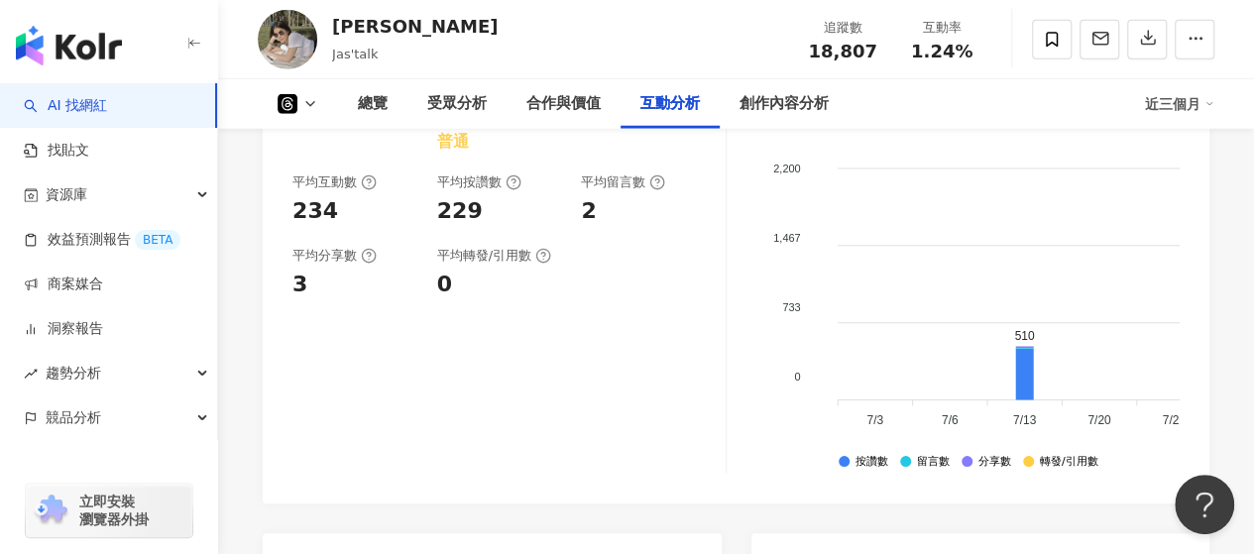
scroll to position [2479, 0]
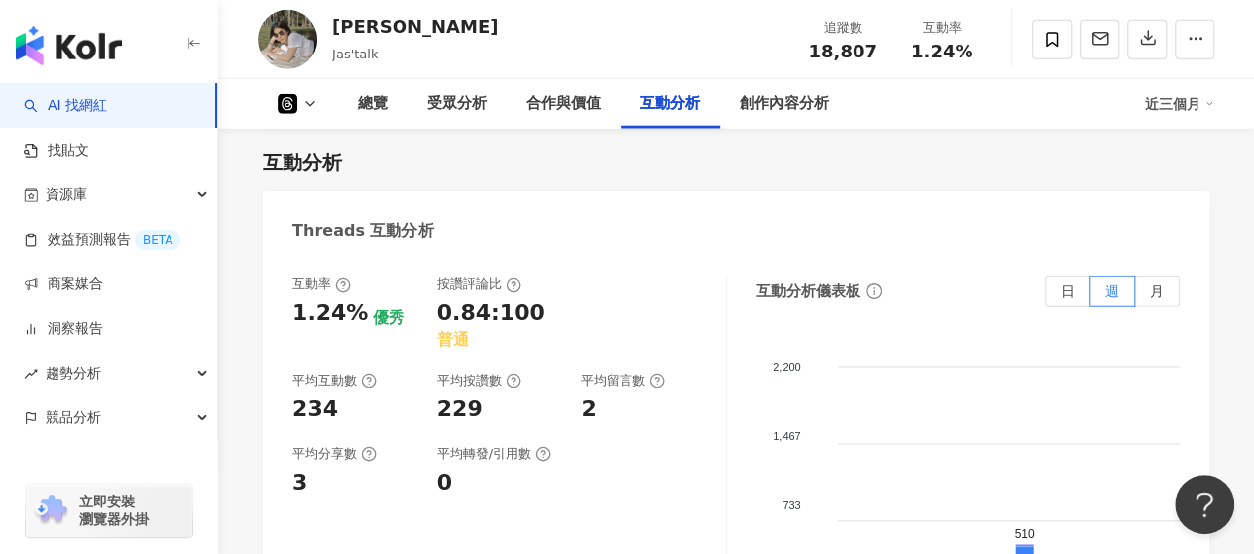
click at [298, 98] on button at bounding box center [298, 104] width 80 height 20
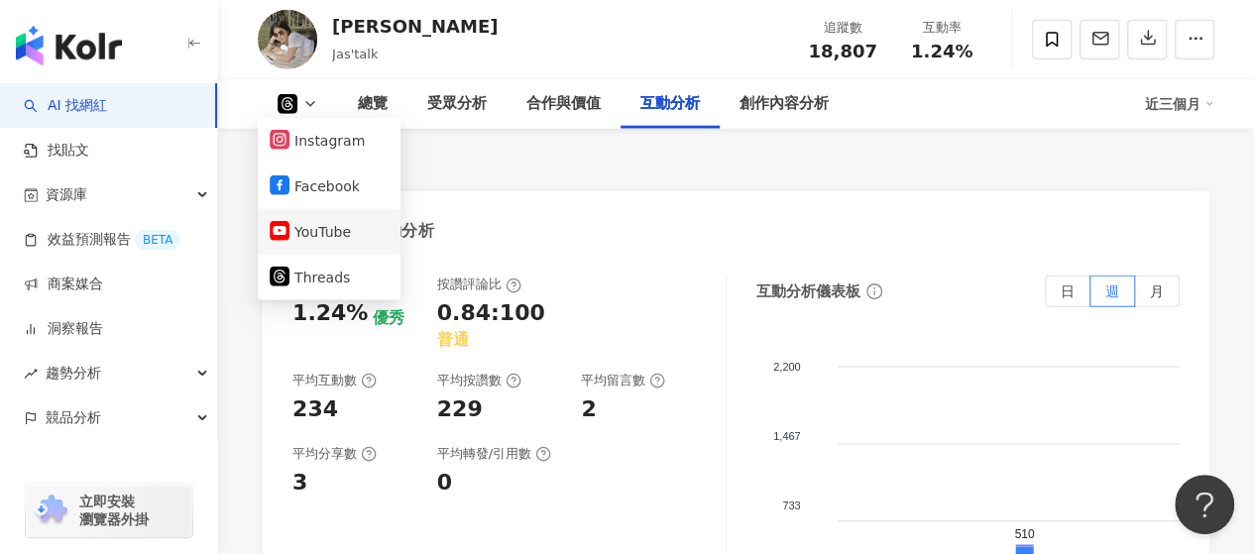
click at [305, 225] on button "YouTube" at bounding box center [329, 232] width 119 height 28
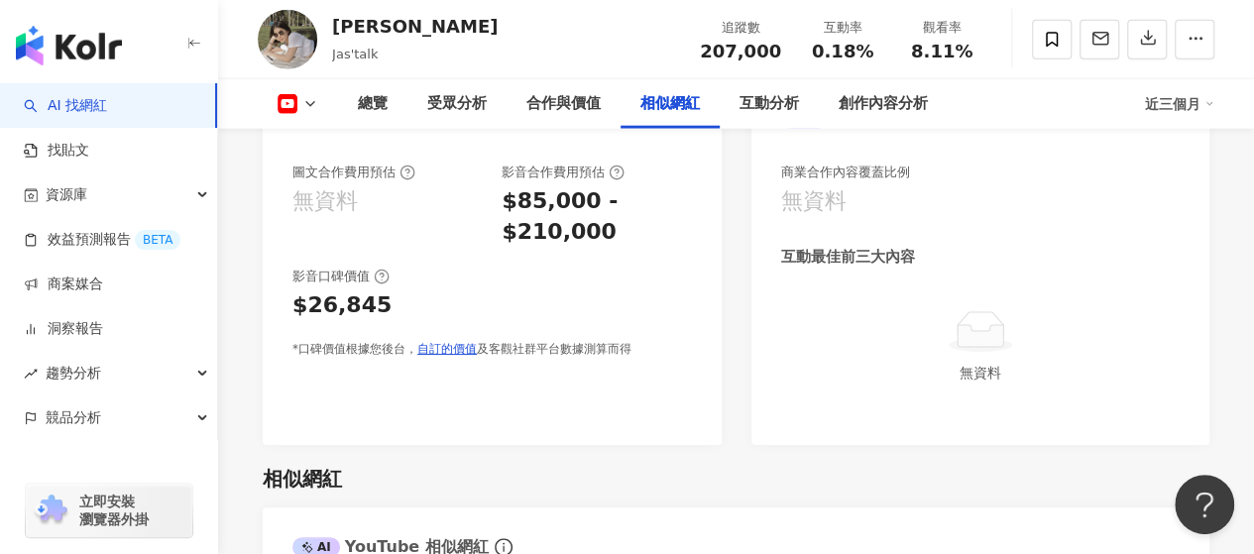
click at [312, 94] on button at bounding box center [298, 104] width 80 height 20
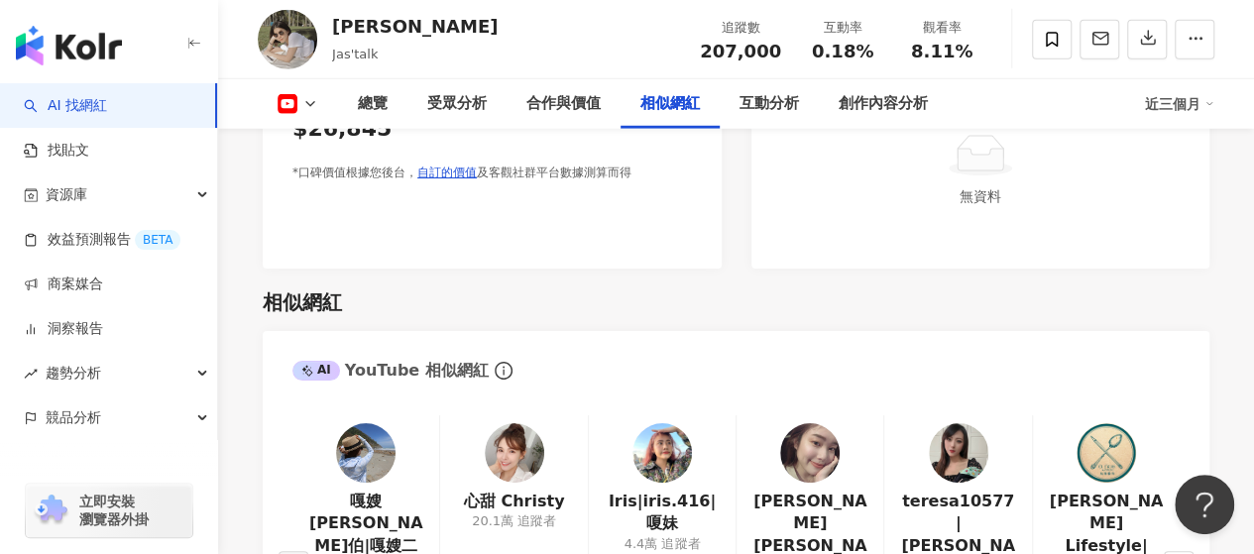
click at [319, 136] on div "圖文合作費用預估 無資料 影音合作費用預估 $85,000 - $210,000 影音口碑價值 $26,845 *口碑價值根據您後台， 自訂的價值 及客觀社群…" at bounding box center [492, 117] width 459 height 301
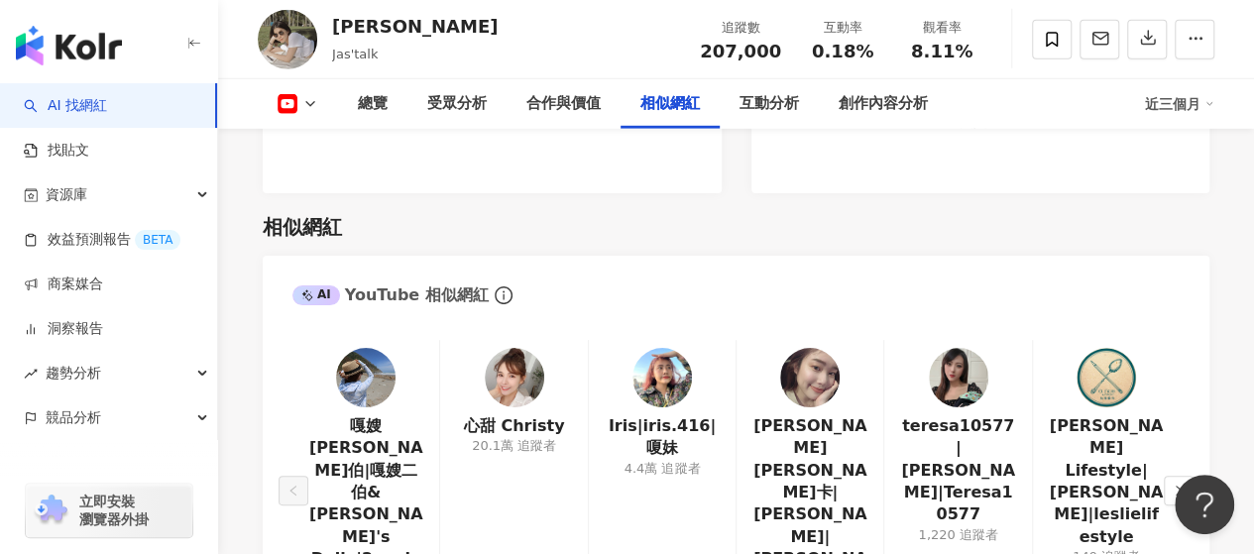
click at [310, 106] on icon at bounding box center [310, 104] width 16 height 16
click at [309, 102] on icon at bounding box center [310, 104] width 16 height 16
click at [326, 134] on div "圖文合作費用預估 無資料 影音合作費用預估 $85,000 - $210,000 影音口碑價值 $26,845 *口碑價值根據您後台， 自訂的價值 及客觀社群…" at bounding box center [492, 42] width 459 height 301
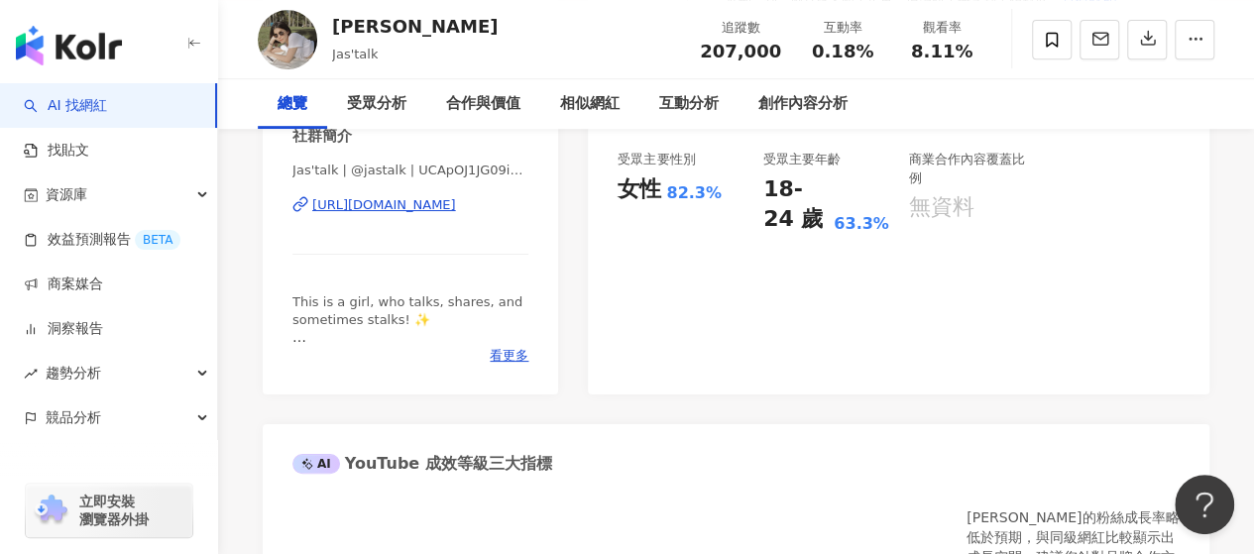
scroll to position [0, 0]
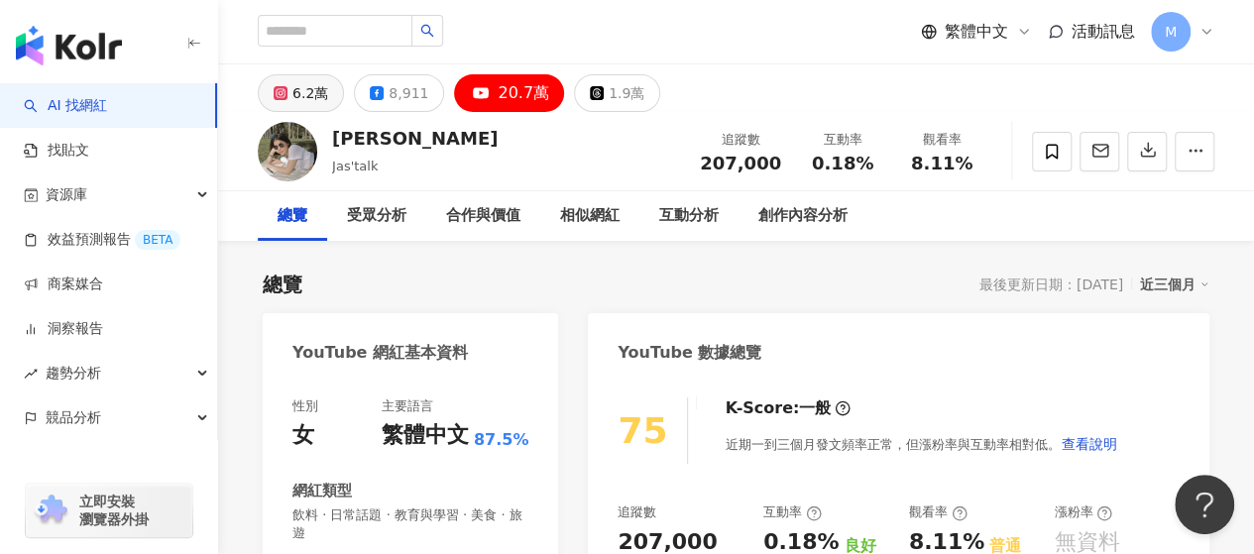
click at [323, 88] on div "6.2萬" at bounding box center [310, 93] width 36 height 28
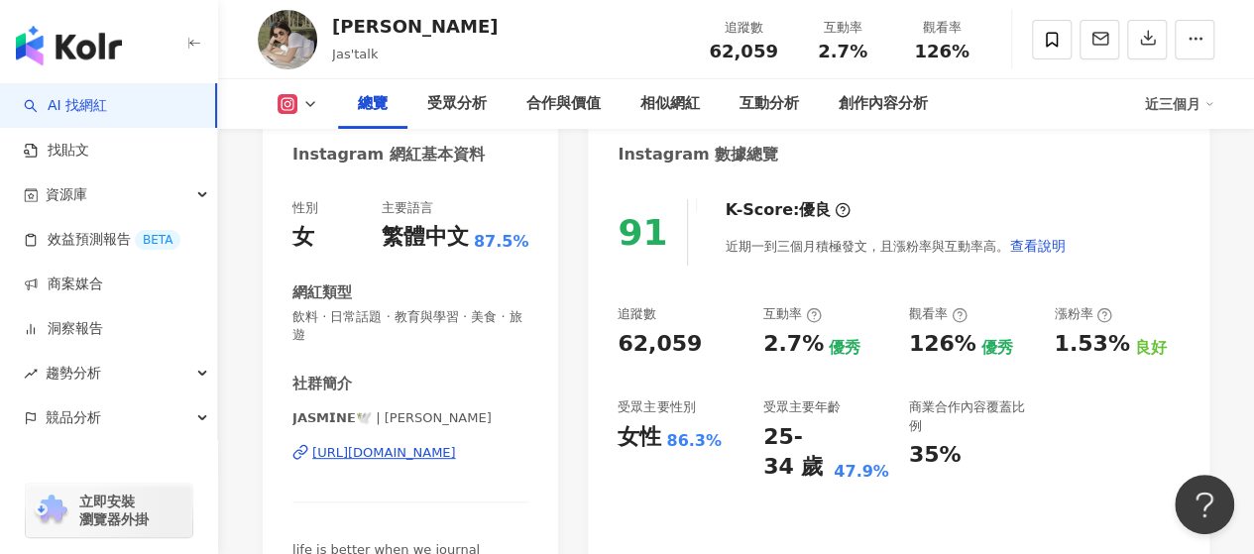
scroll to position [297, 0]
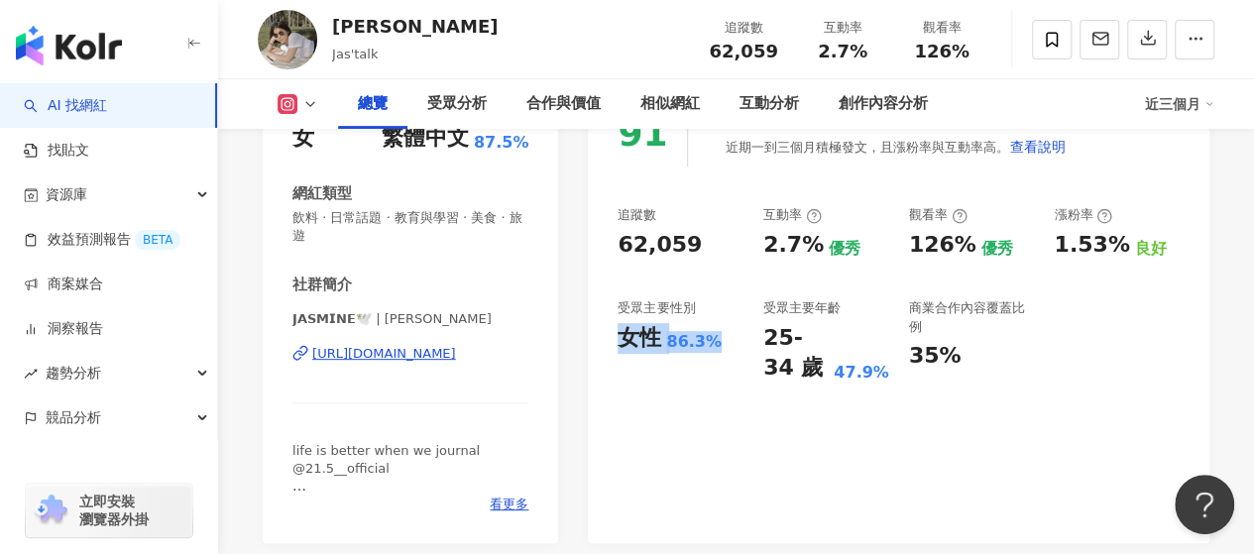
drag, startPoint x: 626, startPoint y: 340, endPoint x: 712, endPoint y: 340, distance: 86.3
click at [712, 340] on div "女性 86.3%" at bounding box center [681, 338] width 126 height 31
copy div "女性 86.3%"
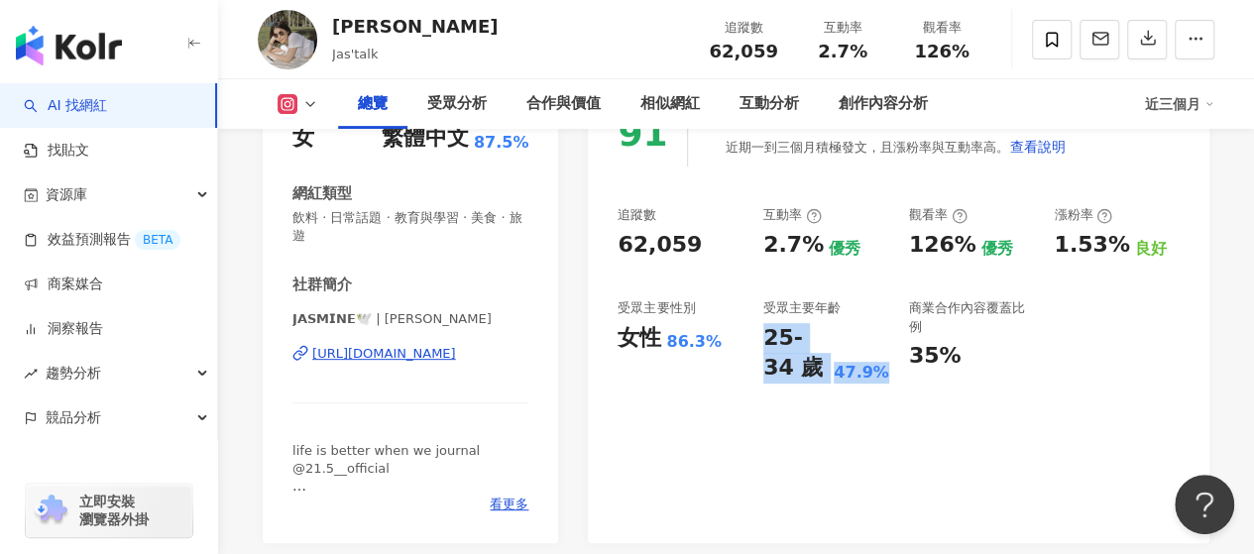
drag, startPoint x: 765, startPoint y: 331, endPoint x: 884, endPoint y: 368, distance: 124.5
click at [884, 368] on div "25-34 歲 47.9%" at bounding box center [826, 353] width 126 height 61
copy div "25-34 歲 47.9%"
drag, startPoint x: 767, startPoint y: 246, endPoint x: 813, endPoint y: 241, distance: 45.9
click at [813, 241] on div "2.7%" at bounding box center [793, 245] width 60 height 31
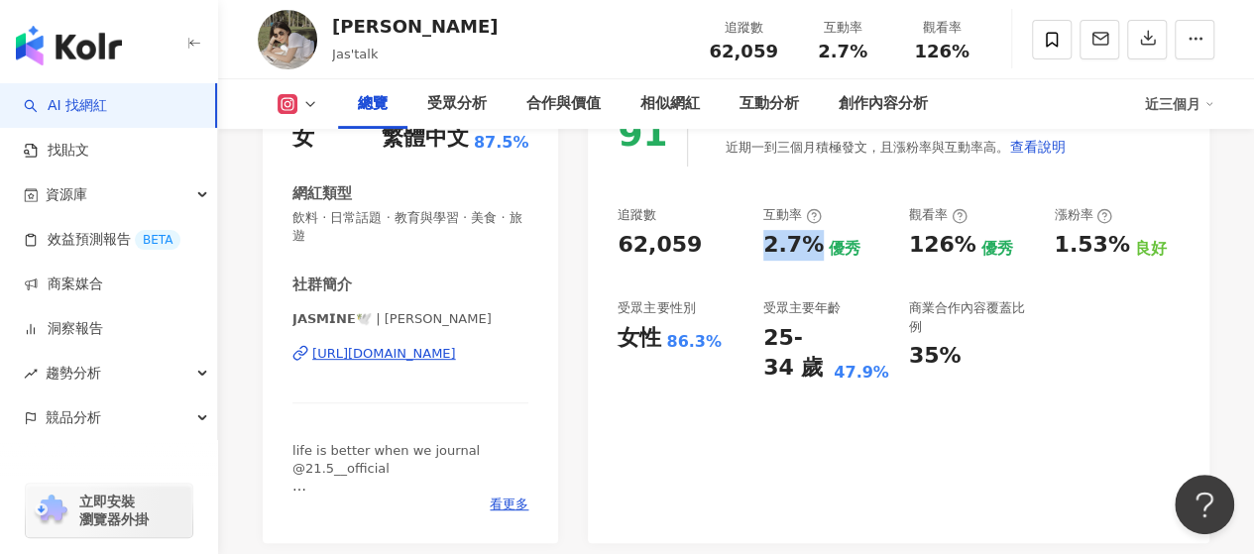
copy div "2.7%"
drag, startPoint x: 912, startPoint y: 248, endPoint x: 960, endPoint y: 240, distance: 48.2
click at [960, 240] on div "126%" at bounding box center [942, 245] width 67 height 31
copy div "126%"
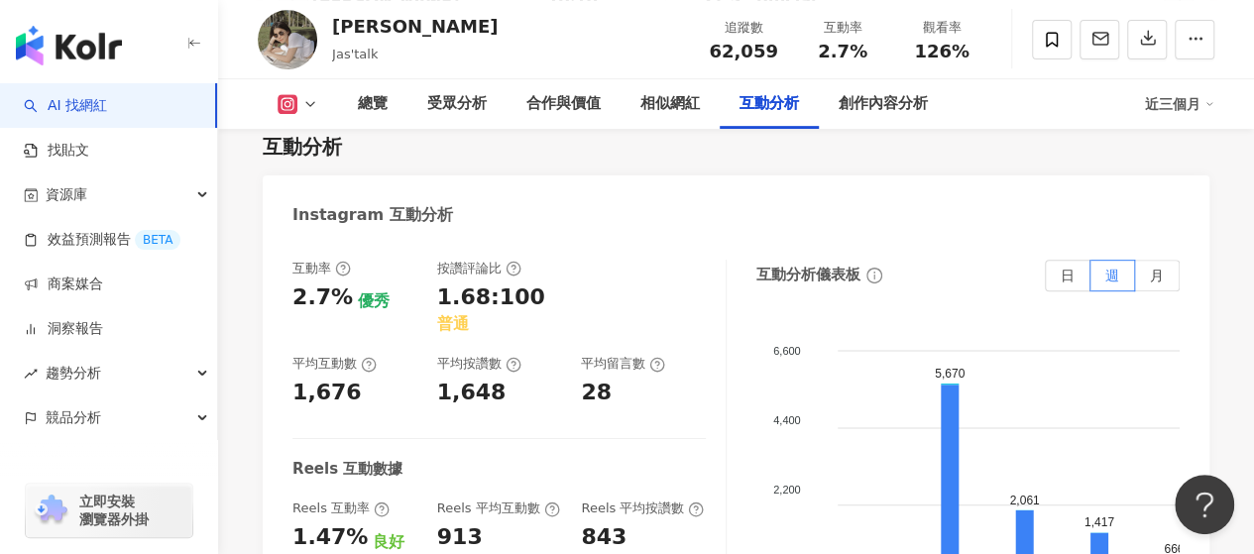
scroll to position [4461, 0]
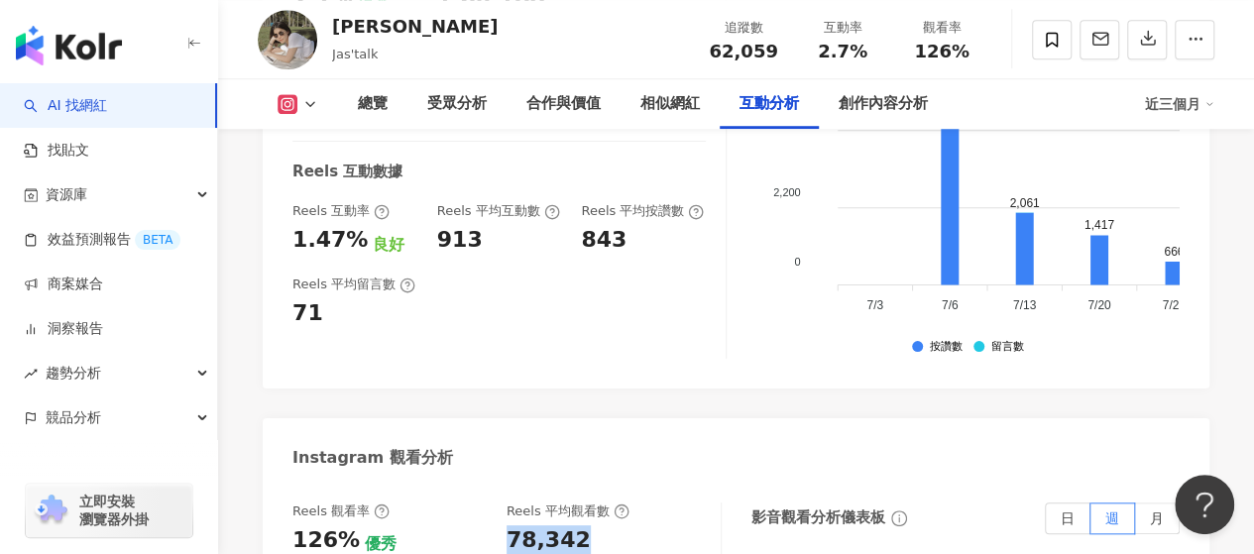
drag, startPoint x: 506, startPoint y: 368, endPoint x: 611, endPoint y: 382, distance: 106.0
click at [611, 525] on div "78,342" at bounding box center [604, 540] width 194 height 31
copy div "78,342"
click at [314, 106] on icon at bounding box center [310, 104] width 16 height 16
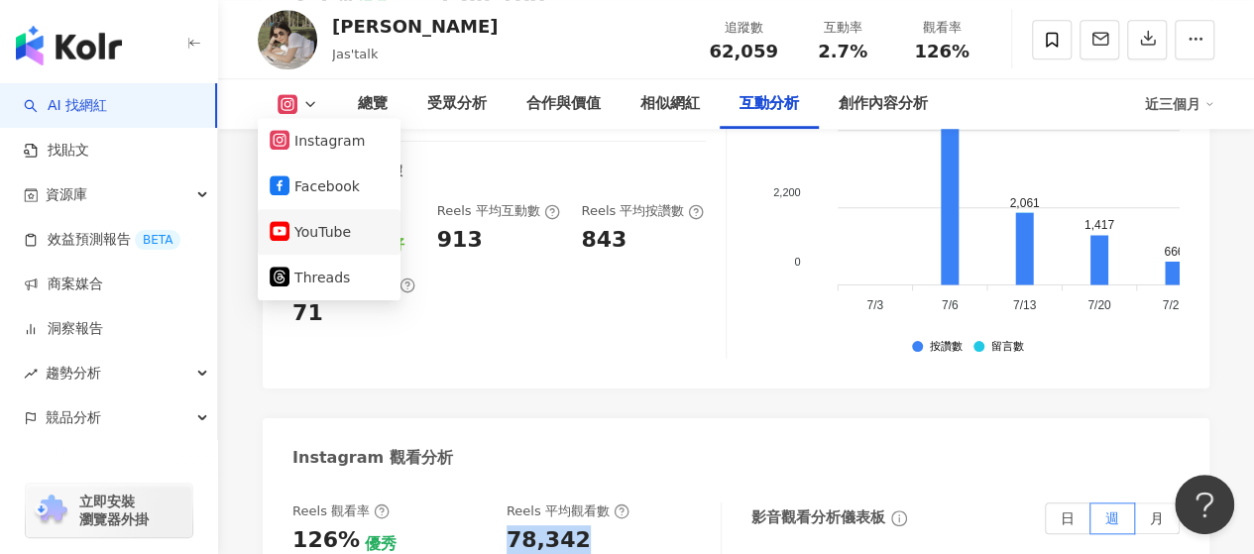
click at [319, 222] on button "YouTube" at bounding box center [329, 232] width 119 height 28
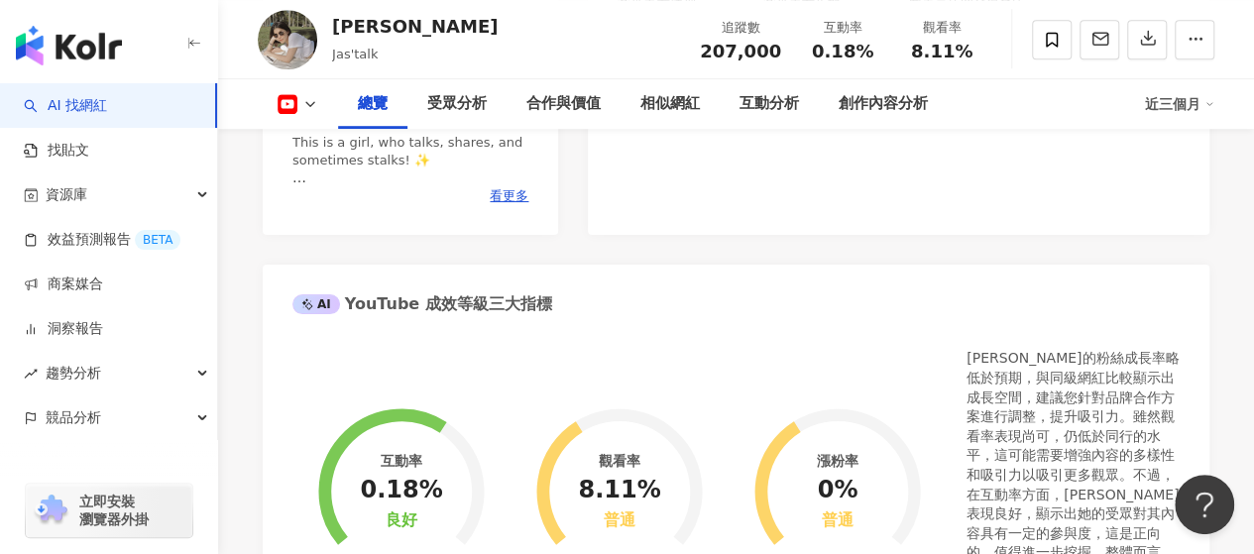
scroll to position [297, 0]
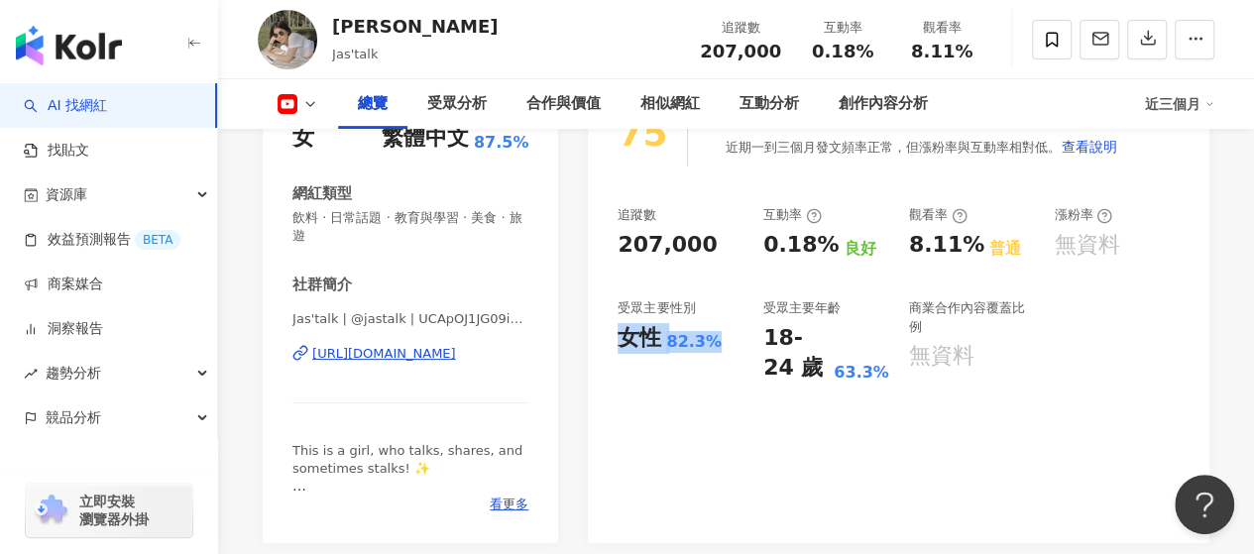
drag, startPoint x: 623, startPoint y: 336, endPoint x: 710, endPoint y: 336, distance: 87.2
click at [710, 336] on div "女性 82.3%" at bounding box center [681, 338] width 126 height 31
click at [761, 317] on div "追蹤數 207,000 互動率 0.18% 良好 觀看率 8.11% 普通 漲粉率 無資料 受眾主要性別 女性 82.3% 受眾主要年齡 18-24 歲 63…" at bounding box center [899, 294] width 562 height 177
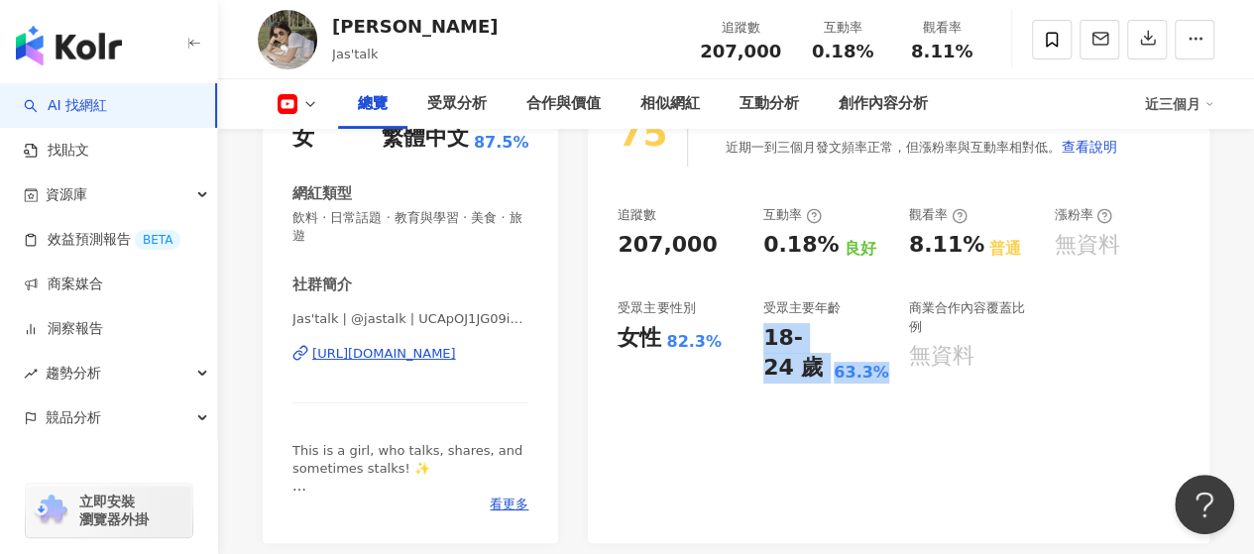
drag, startPoint x: 768, startPoint y: 335, endPoint x: 895, endPoint y: 374, distance: 132.7
click at [895, 374] on div "追蹤數 207,000 互動率 0.18% 良好 觀看率 8.11% 普通 漲粉率 無資料 受眾主要性別 女性 82.3% 受眾主要年齡 18-24 歲 63…" at bounding box center [899, 294] width 562 height 177
copy div "18-24 歲 63.3%"
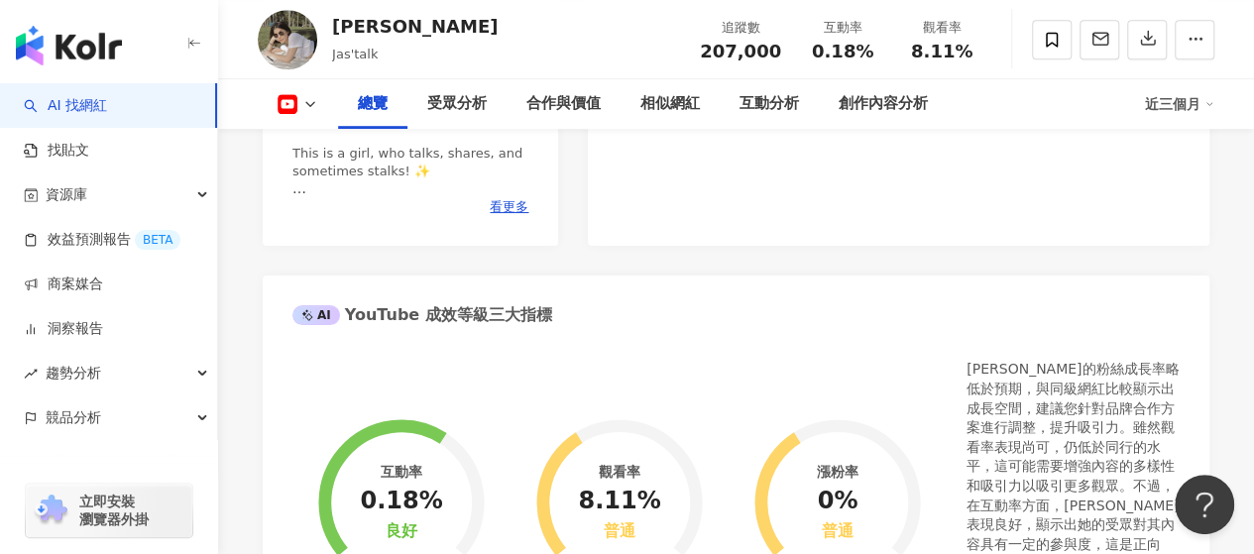
scroll to position [694, 0]
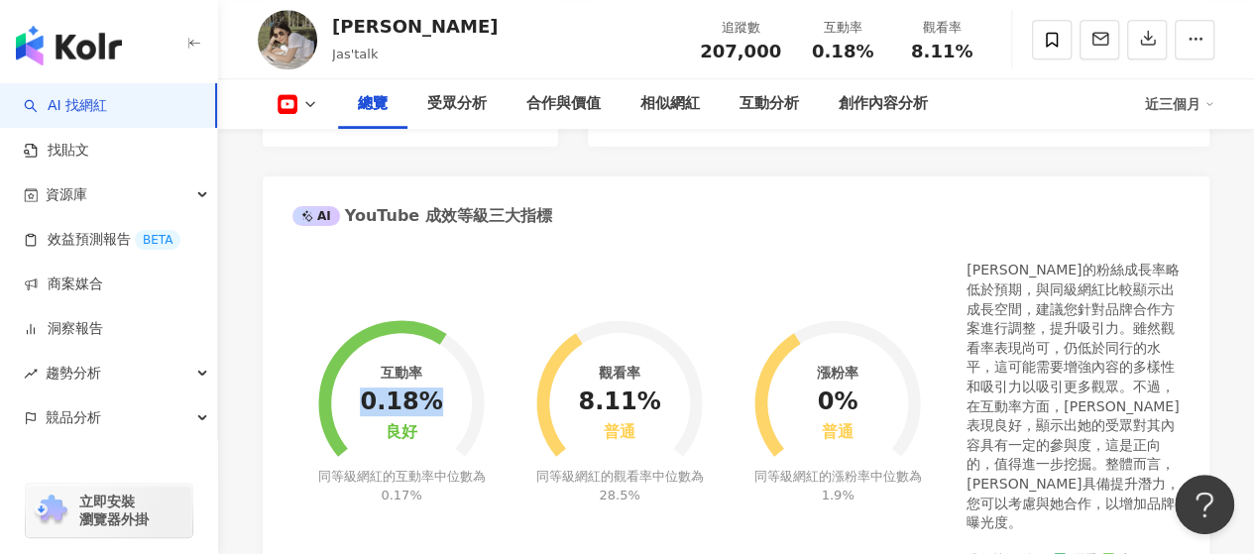
drag, startPoint x: 369, startPoint y: 371, endPoint x: 429, endPoint y: 378, distance: 60.9
click at [429, 389] on div "0.18%" at bounding box center [401, 403] width 82 height 28
copy div "0.18%"
drag, startPoint x: 587, startPoint y: 367, endPoint x: 656, endPoint y: 376, distance: 70.0
click at [656, 376] on div "觀看率 8.11% 普通 同等級網紅的觀看率中位數為 28.5%" at bounding box center [620, 399] width 218 height 326
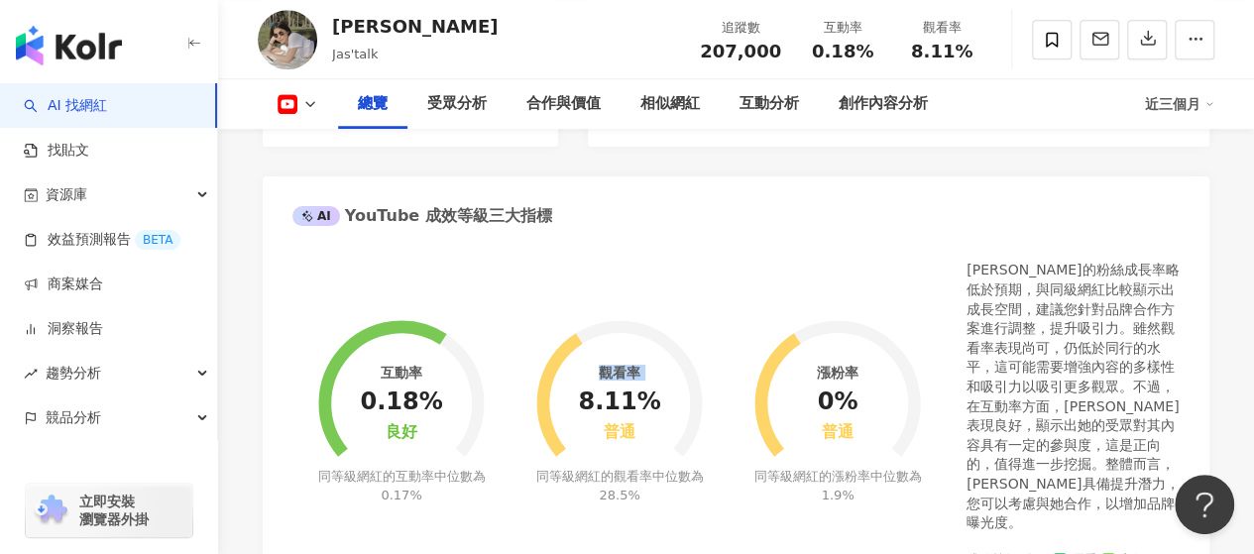
click at [579, 362] on circle at bounding box center [619, 403] width 141 height 141
click at [632, 389] on div "8.11%" at bounding box center [619, 403] width 82 height 28
drag, startPoint x: 589, startPoint y: 374, endPoint x: 648, endPoint y: 374, distance: 59.5
click at [648, 389] on div "8.11%" at bounding box center [619, 403] width 82 height 28
copy div "8.11%"
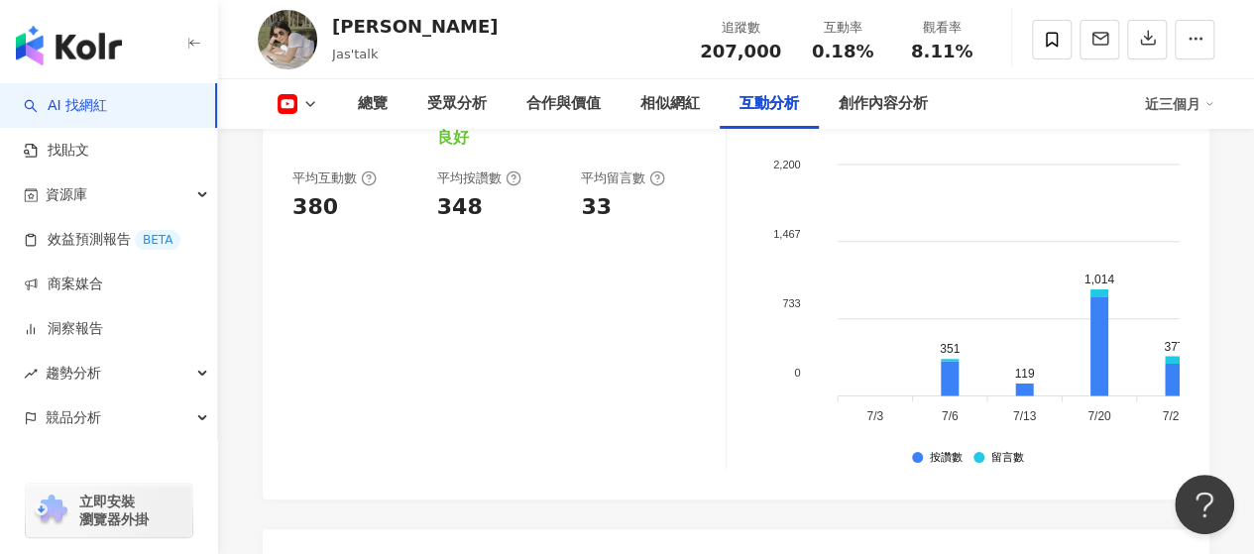
scroll to position [3767, 0]
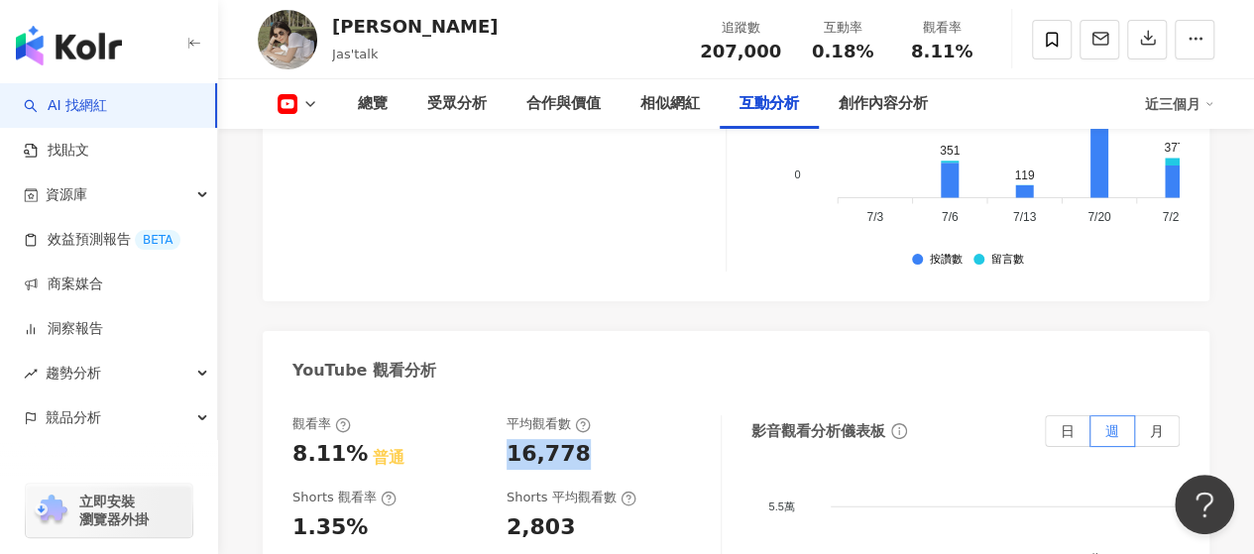
drag, startPoint x: 513, startPoint y: 296, endPoint x: 576, endPoint y: 299, distance: 63.5
click at [576, 439] on div "16,778" at bounding box center [549, 454] width 84 height 31
copy div "16,778"
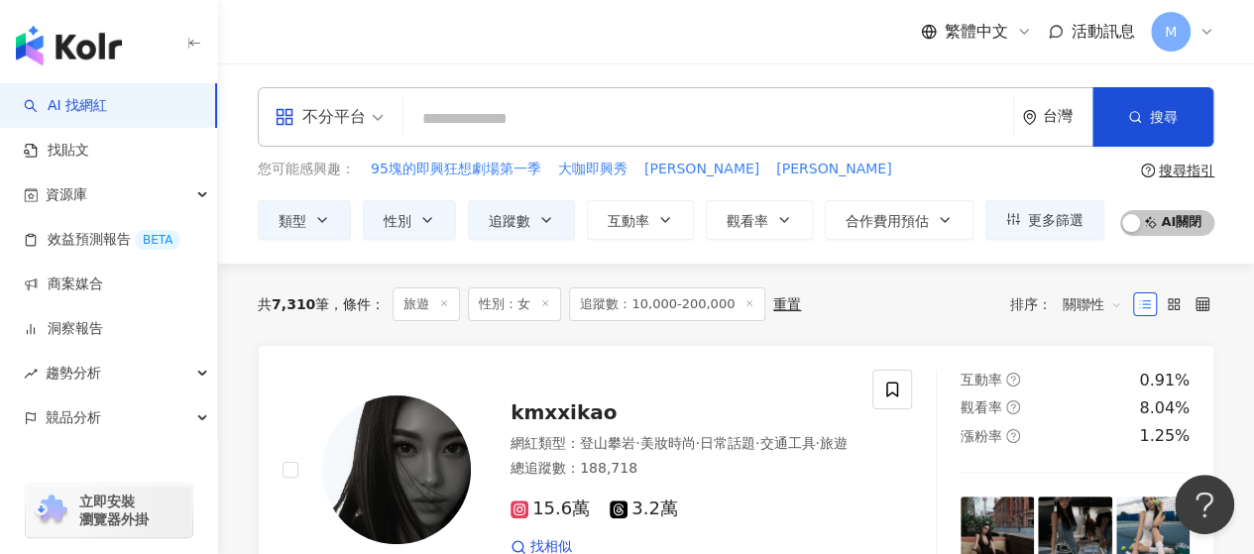
click at [452, 129] on input "search" at bounding box center [708, 119] width 594 height 38
paste input "********"
type input "********"
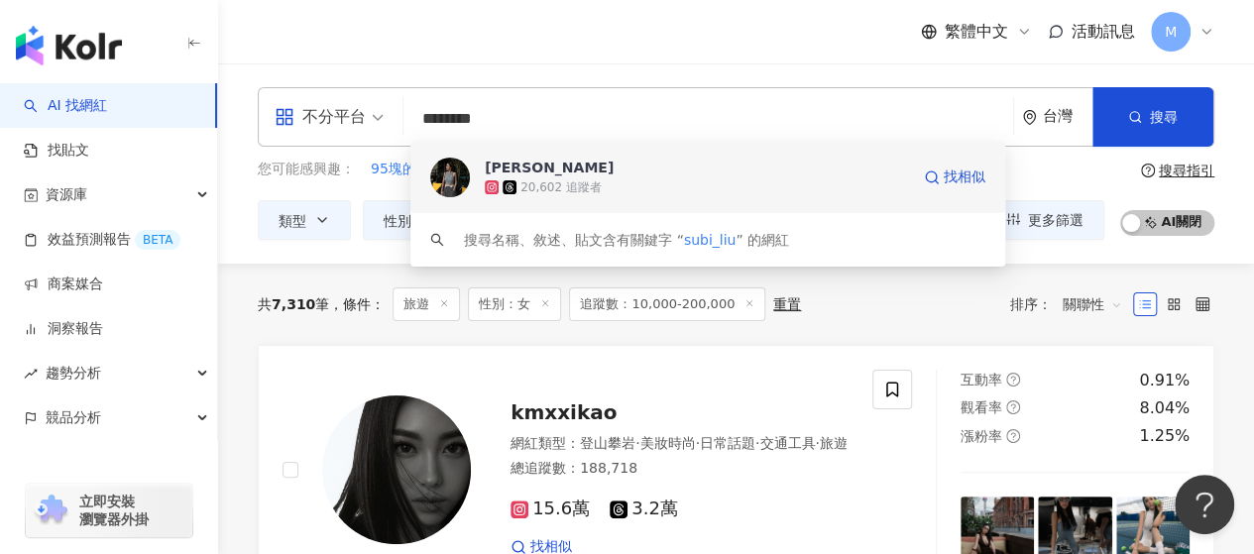
click at [518, 162] on div "Subi Liu" at bounding box center [549, 168] width 129 height 20
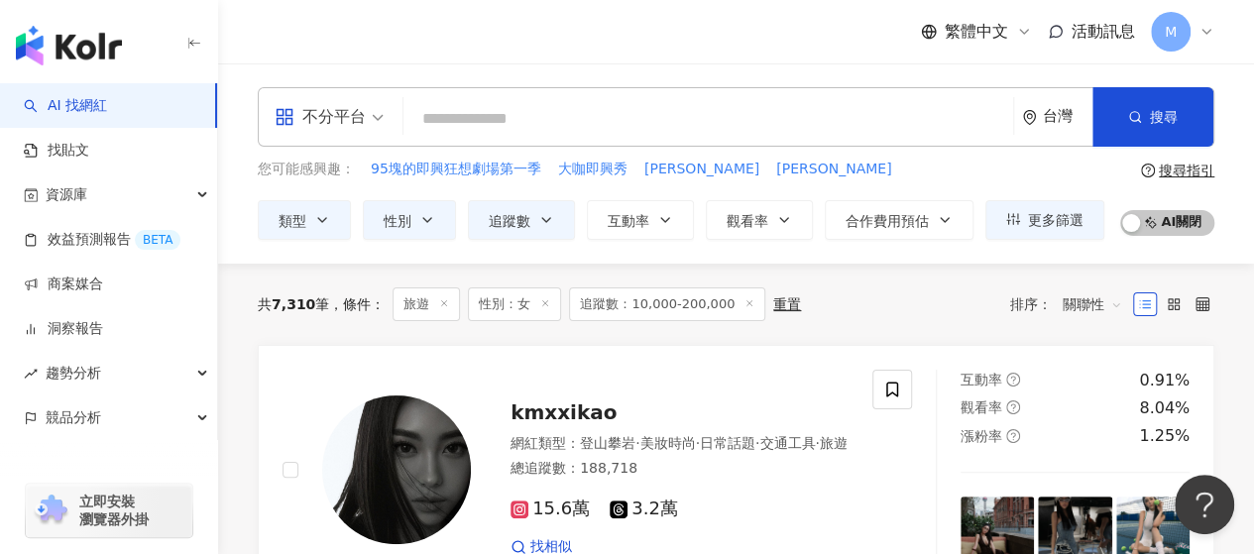
paste input "**********"
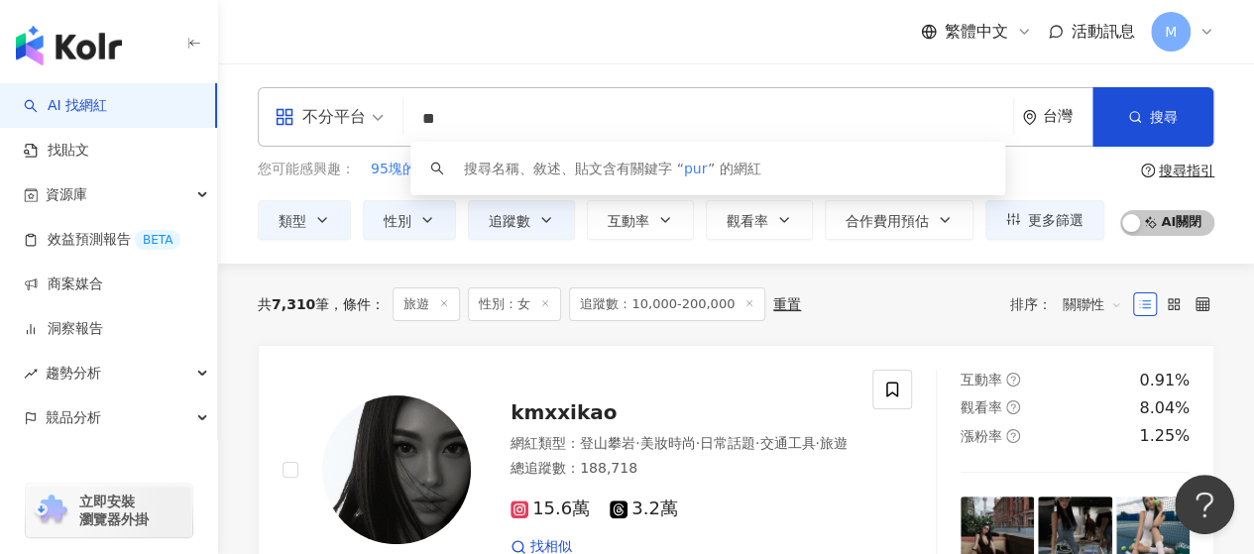
type input "*"
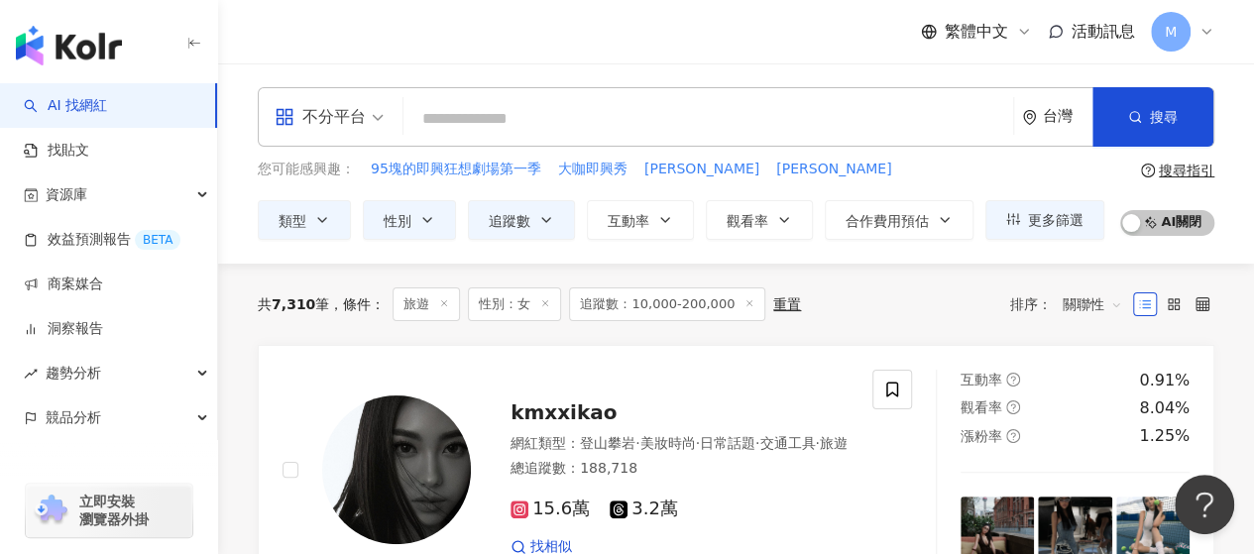
click at [431, 127] on input "search" at bounding box center [708, 119] width 594 height 38
paste input "******"
type input "******"
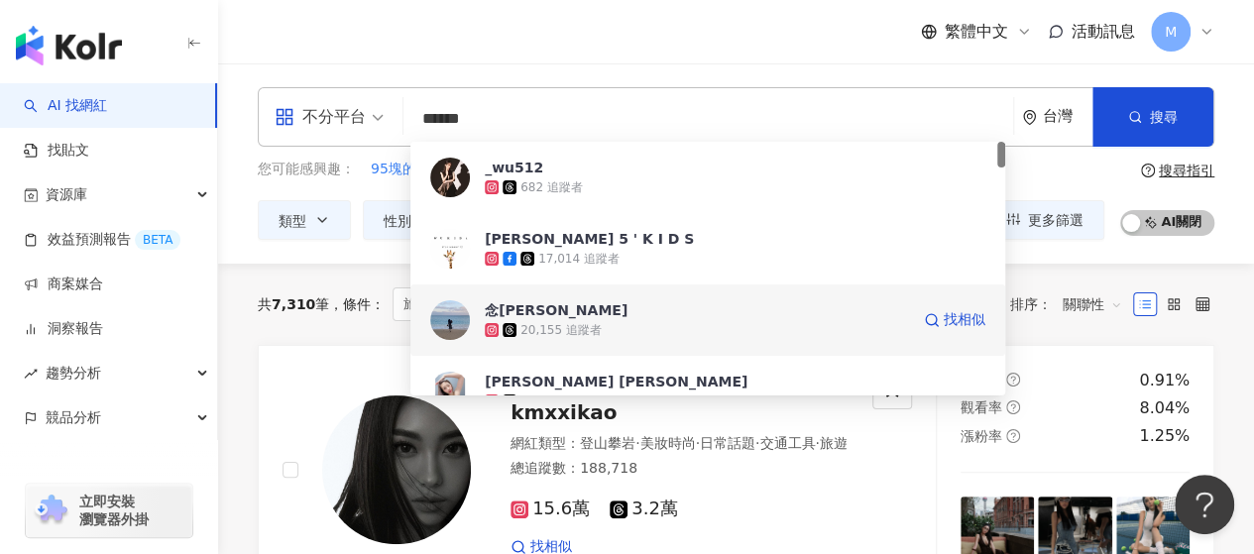
click at [525, 315] on span "念[PERSON_NAME]" at bounding box center [697, 310] width 424 height 20
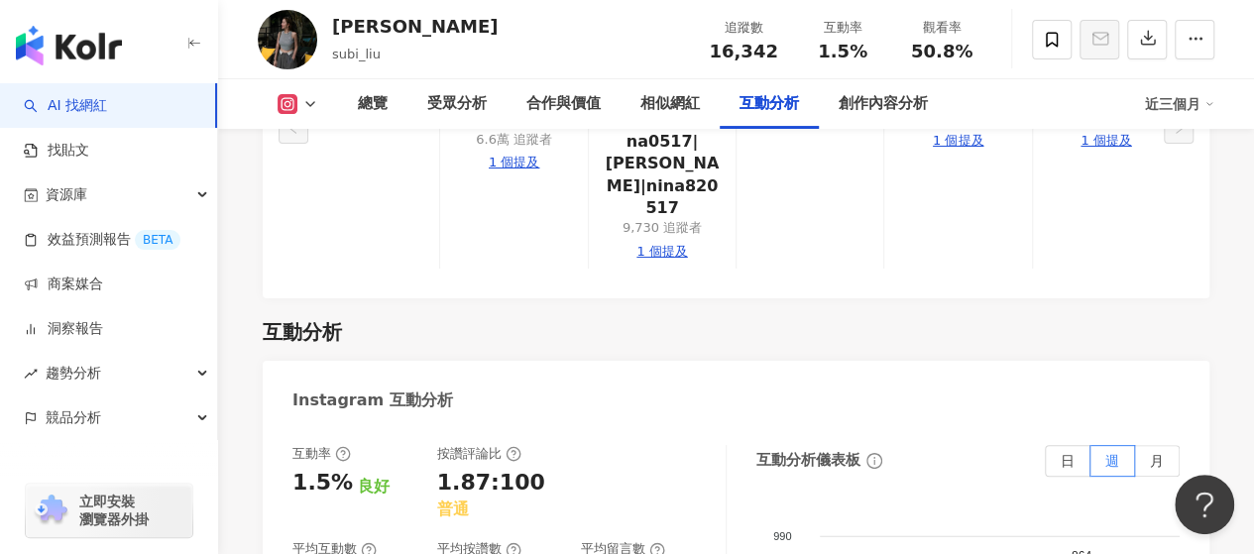
scroll to position [3966, 0]
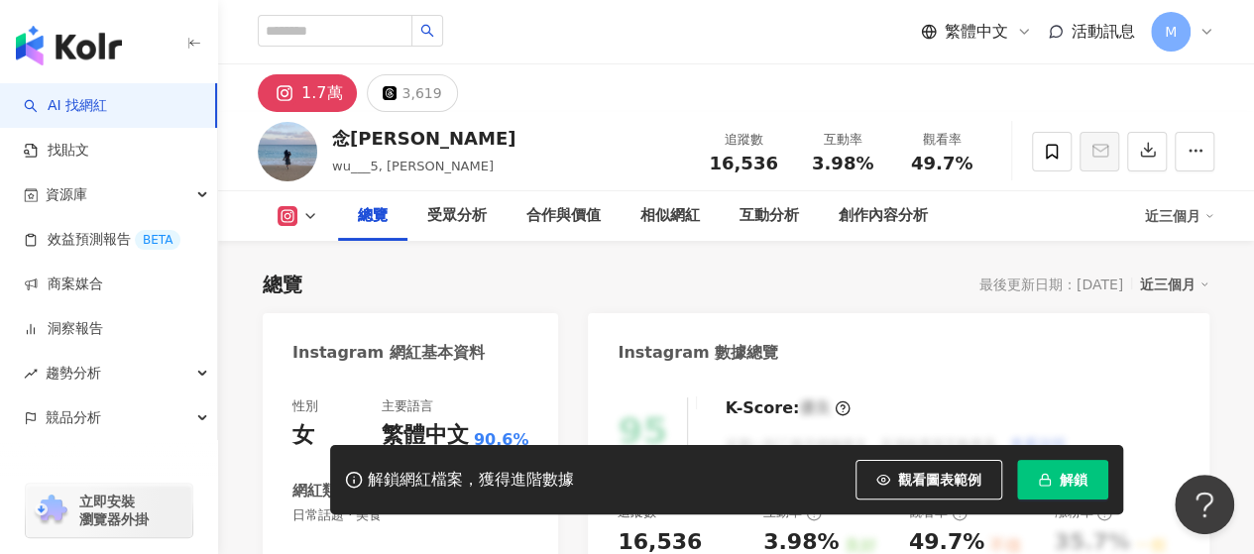
scroll to position [297, 0]
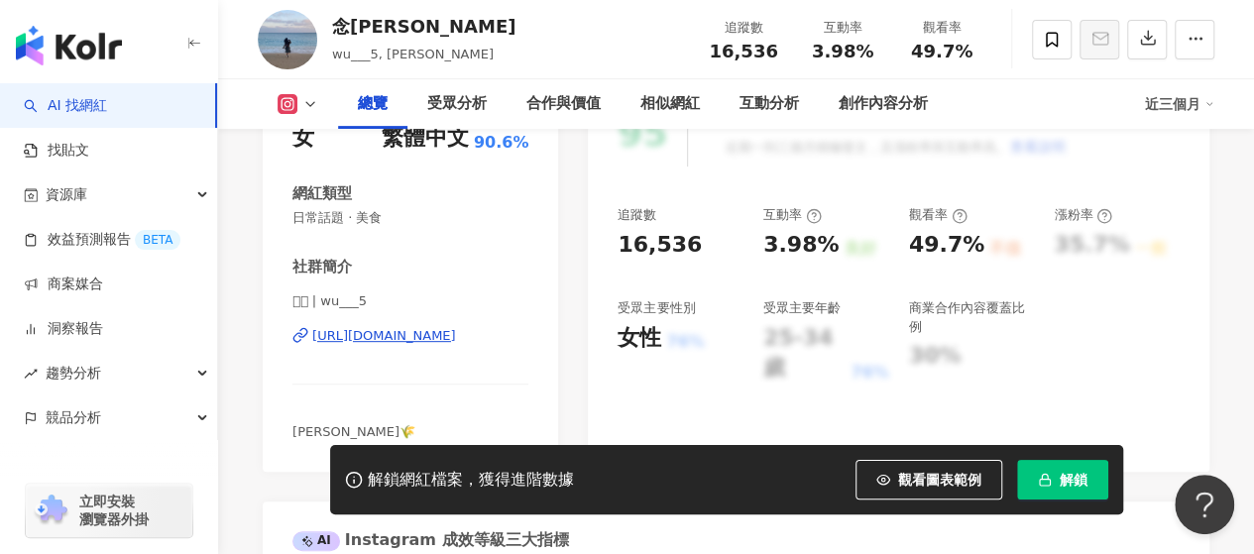
click at [1055, 475] on button "解鎖" at bounding box center [1062, 480] width 91 height 40
click at [1063, 482] on span "解鎖" at bounding box center [1074, 480] width 28 height 16
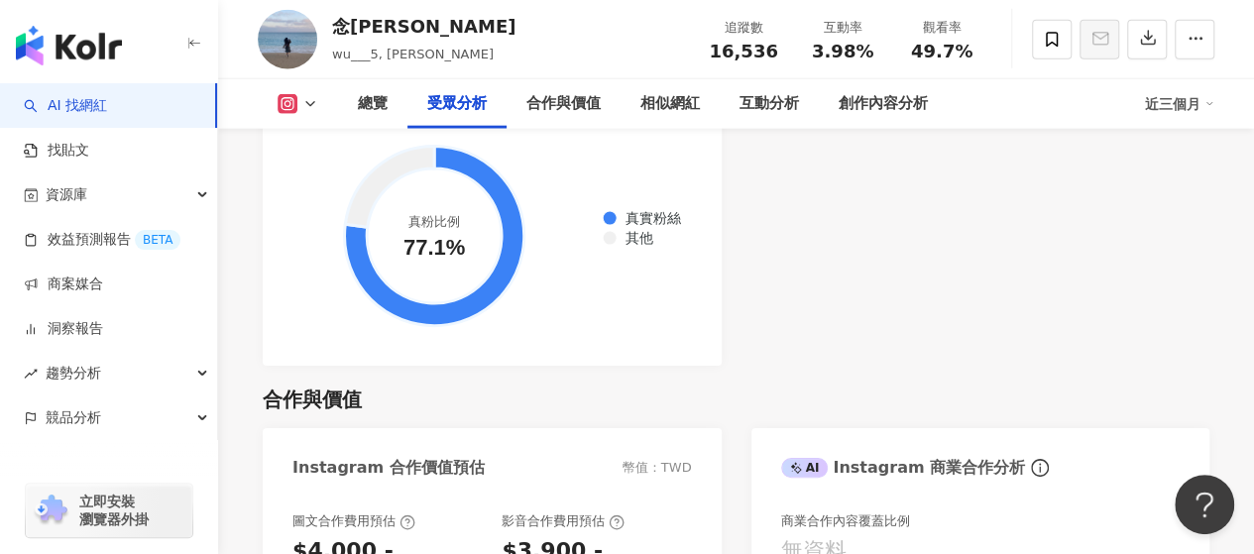
scroll to position [1685, 0]
